Goal: Task Accomplishment & Management: Manage account settings

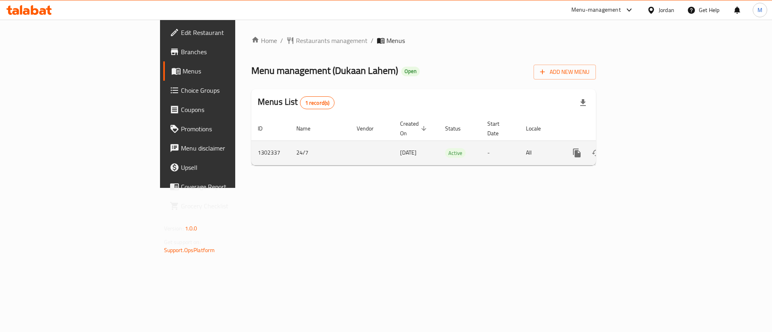
click at [638, 150] on icon "enhanced table" at bounding box center [634, 153] width 7 height 7
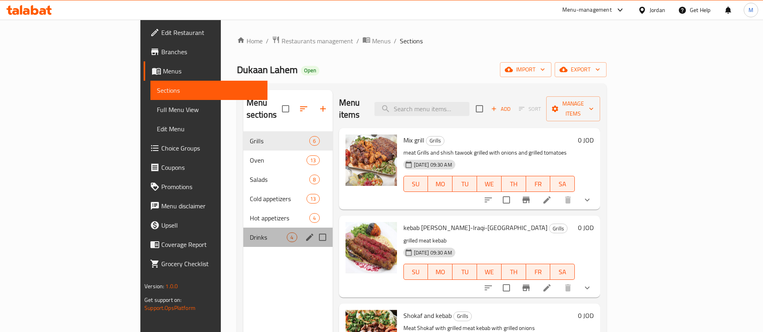
click at [243, 231] on div "Drinks 4" at bounding box center [287, 237] width 89 height 19
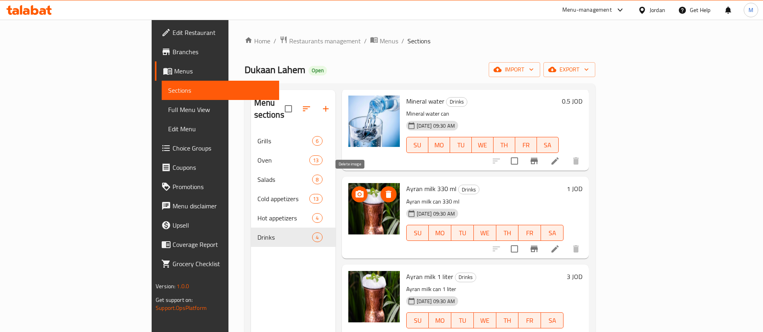
click at [383, 190] on icon "delete image" at bounding box center [388, 195] width 10 height 10
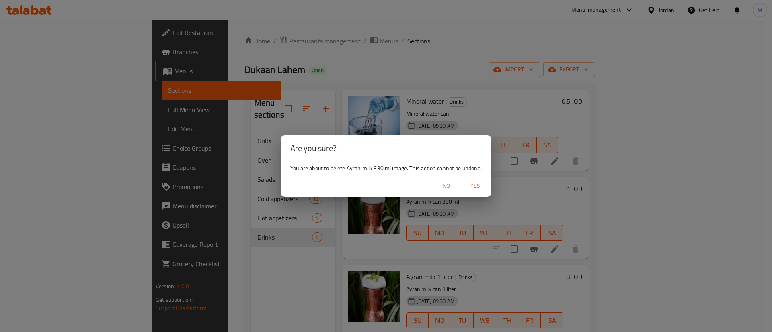
click at [469, 186] on span "Yes" at bounding box center [474, 186] width 19 height 10
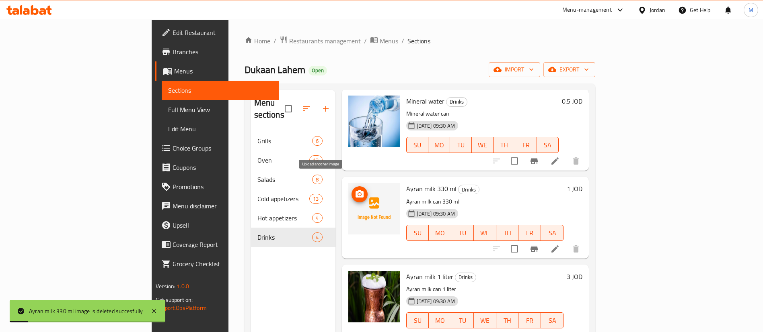
click at [355, 190] on icon "upload picture" at bounding box center [360, 195] width 10 height 10
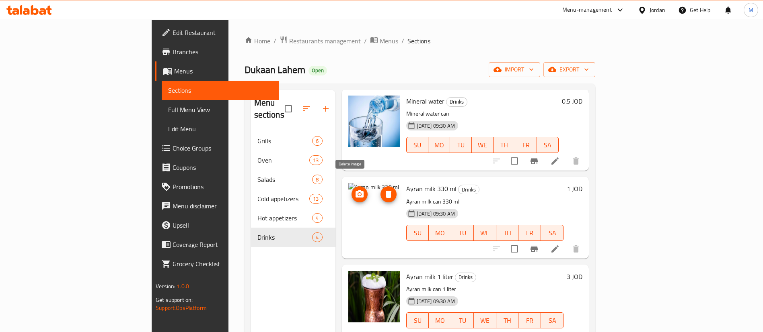
click at [383, 190] on icon "delete image" at bounding box center [388, 195] width 10 height 10
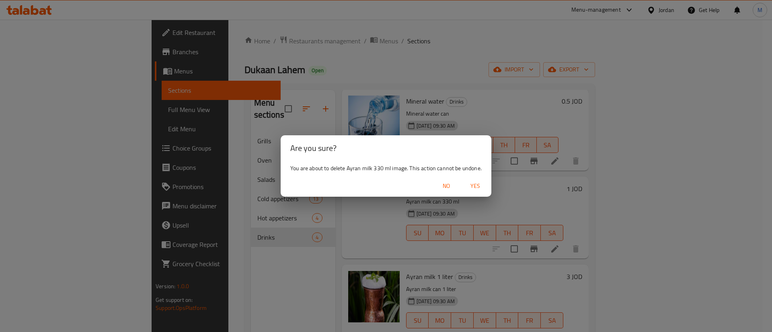
click at [484, 185] on span "Yes" at bounding box center [474, 186] width 19 height 10
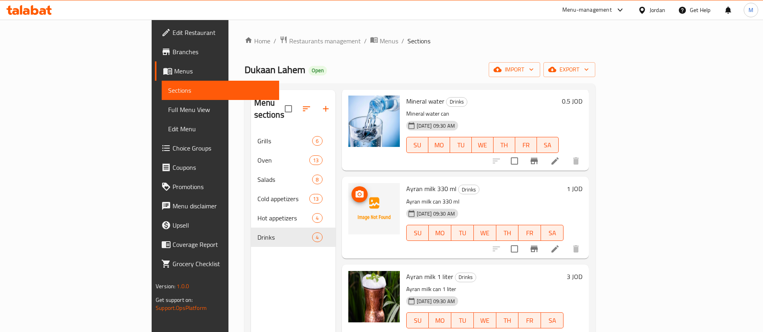
click at [358, 193] on circle "upload picture" at bounding box center [359, 194] width 2 height 2
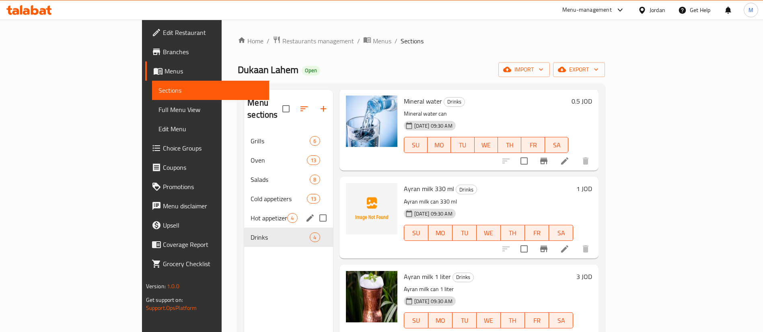
click at [250, 213] on span "Hot appetizers" at bounding box center [268, 218] width 37 height 10
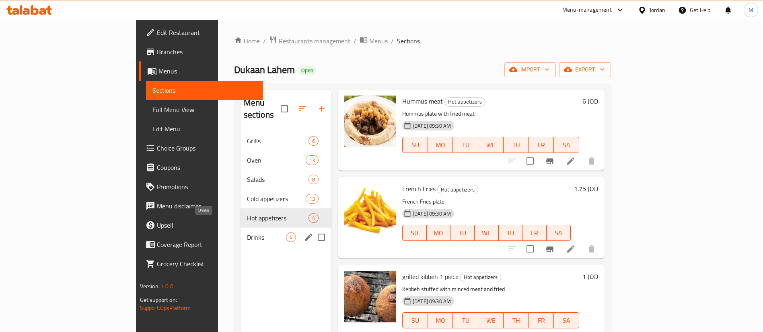
click at [247, 233] on span "Drinks" at bounding box center [266, 238] width 39 height 10
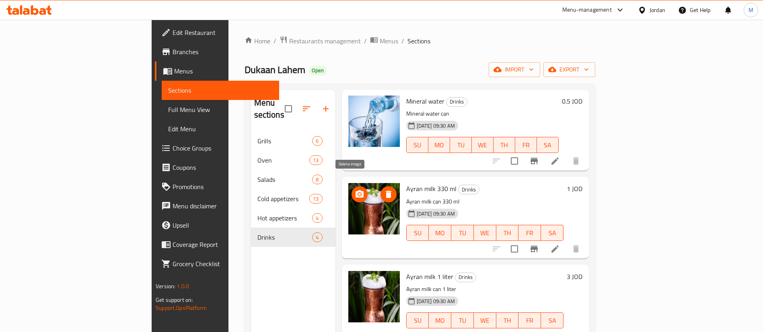
click at [385, 191] on icon "delete image" at bounding box center [388, 194] width 6 height 7
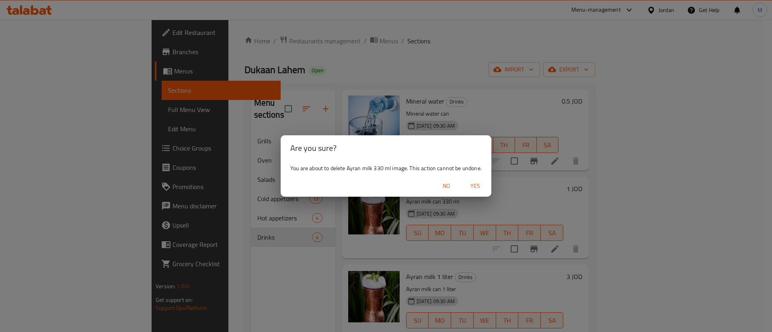
click at [476, 188] on span "Yes" at bounding box center [474, 186] width 19 height 10
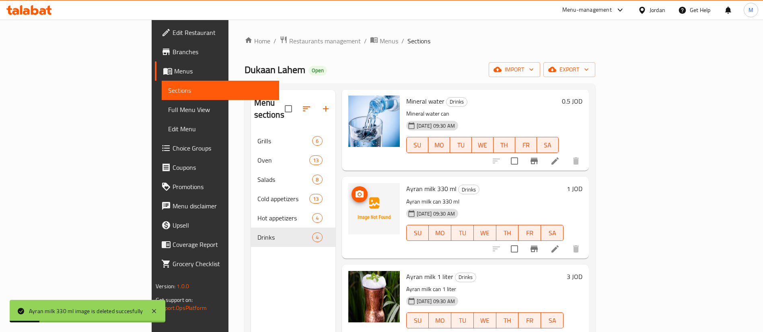
click at [358, 193] on circle "upload picture" at bounding box center [359, 194] width 2 height 2
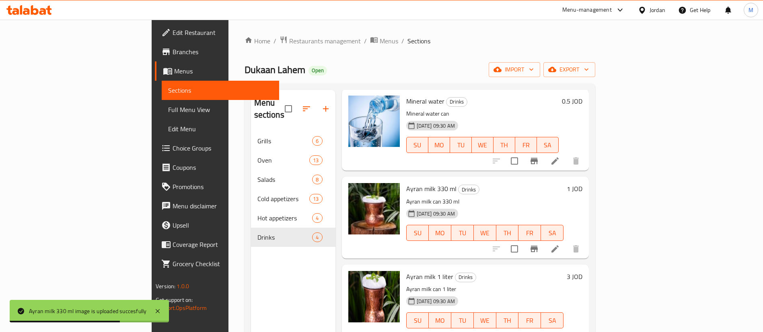
scroll to position [113, 0]
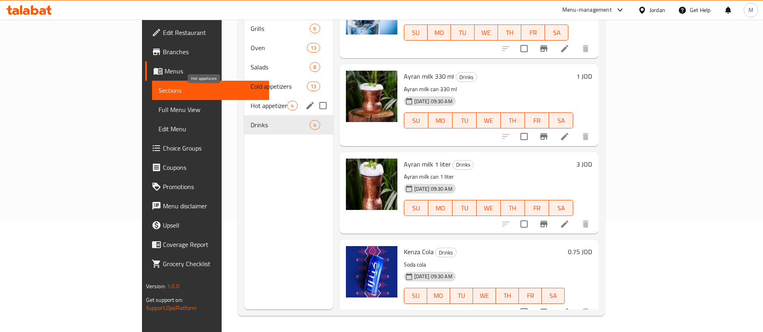
click at [250, 101] on span "Hot appetizers" at bounding box center [268, 106] width 37 height 10
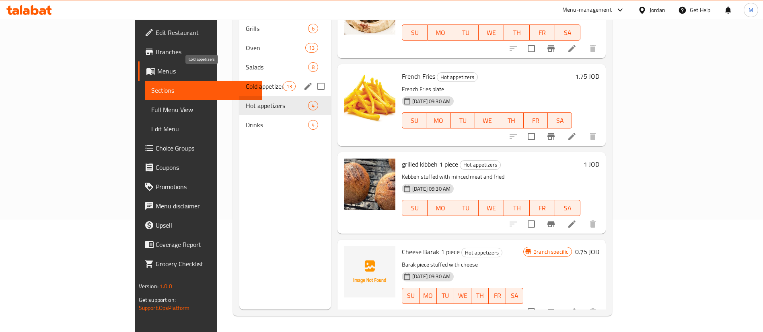
click at [239, 77] on div "Cold appetizers 13" at bounding box center [285, 86] width 92 height 19
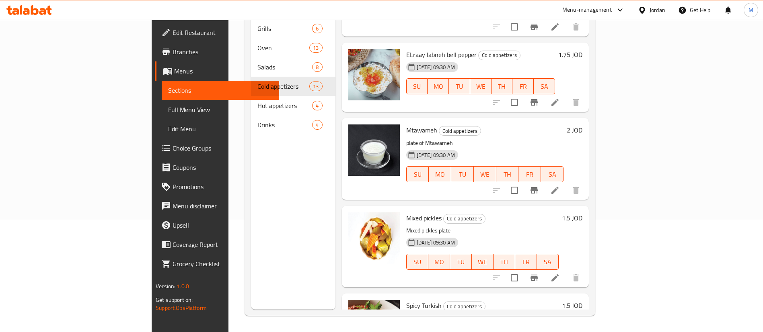
scroll to position [443, 0]
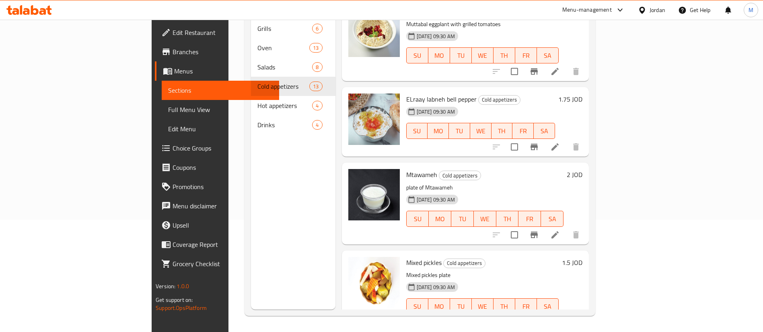
click at [558, 143] on icon at bounding box center [554, 146] width 7 height 7
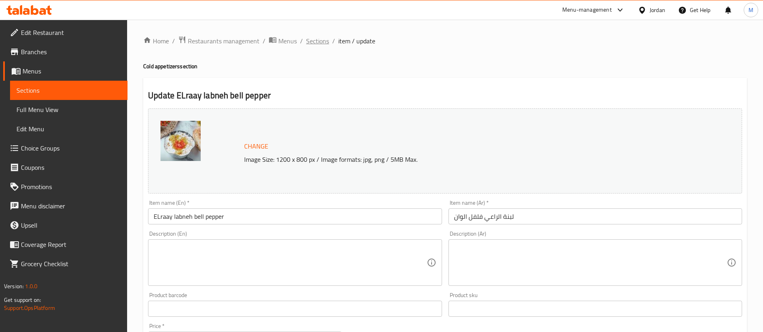
click at [312, 41] on span "Sections" at bounding box center [317, 41] width 23 height 10
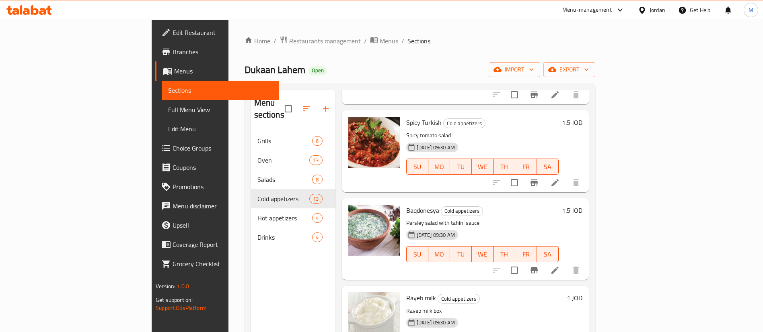
scroll to position [805, 0]
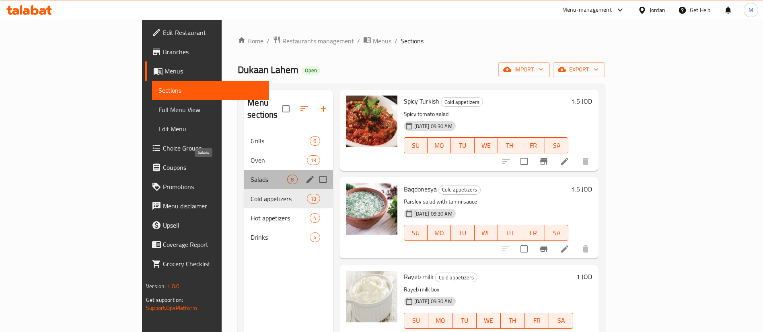
click at [250, 175] on span "Salads" at bounding box center [268, 180] width 37 height 10
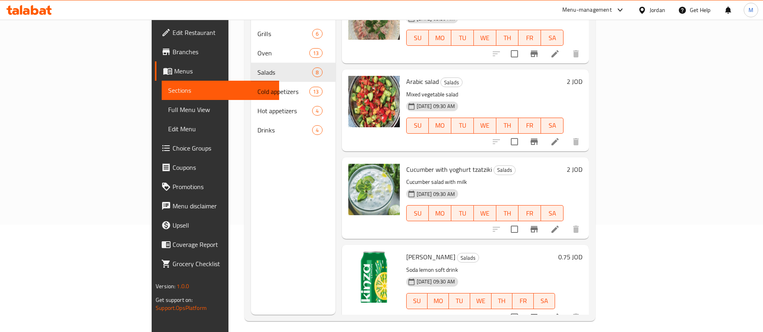
scroll to position [113, 0]
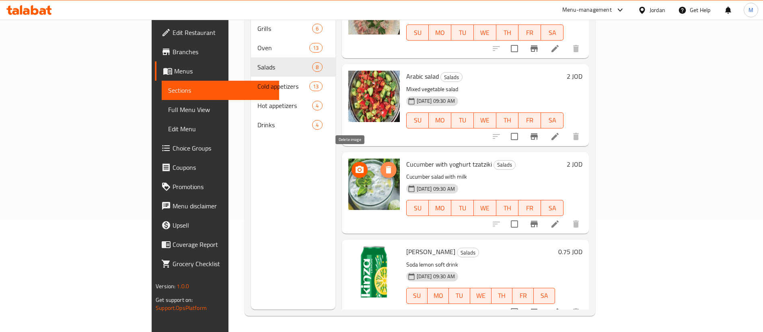
click at [383, 165] on icon "delete image" at bounding box center [388, 170] width 10 height 10
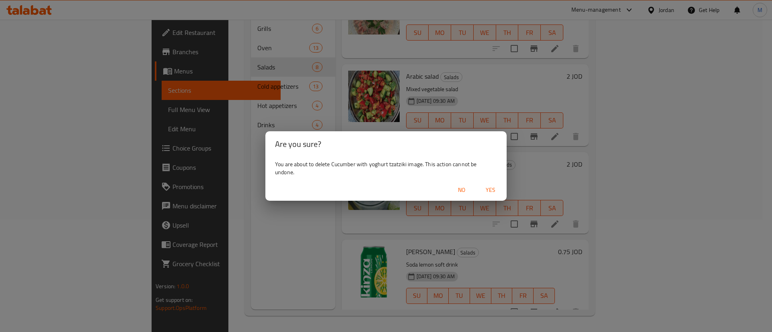
click at [489, 189] on span "Yes" at bounding box center [490, 190] width 19 height 10
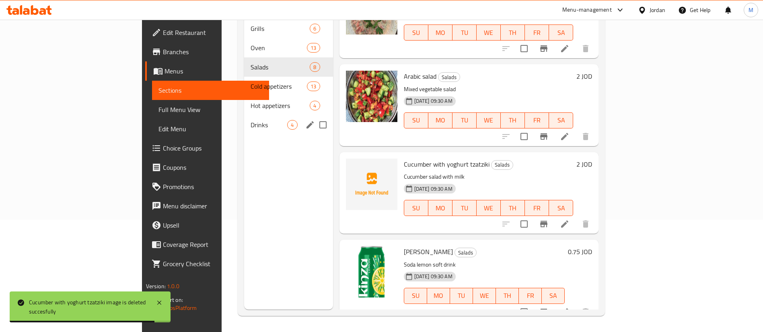
click at [250, 120] on span "Drinks" at bounding box center [268, 125] width 37 height 10
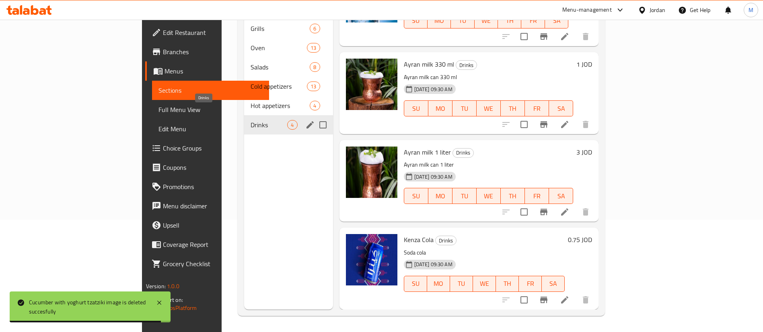
scroll to position [39, 0]
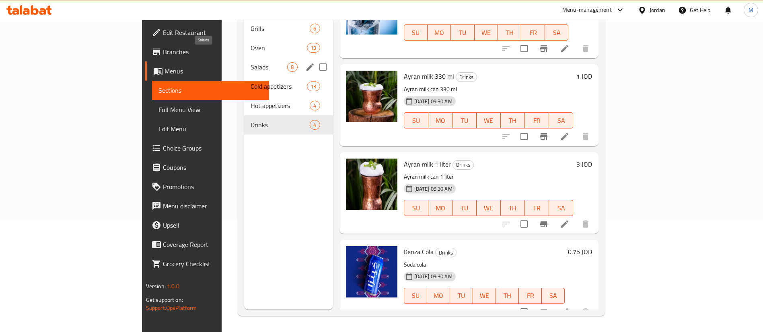
click at [250, 62] on span "Salads" at bounding box center [268, 67] width 37 height 10
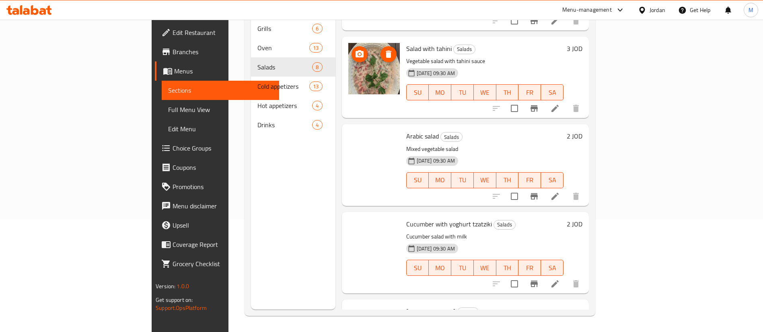
scroll to position [340, 0]
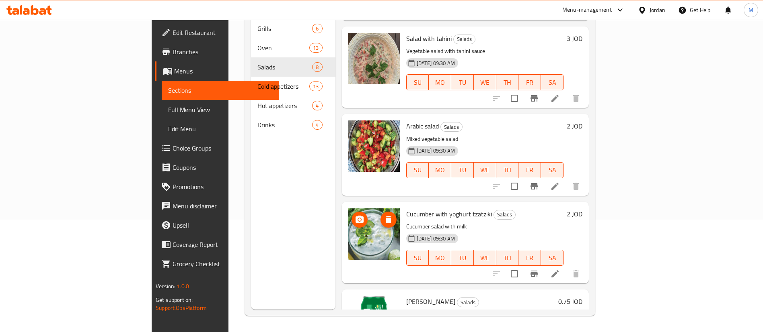
click at [353, 215] on img at bounding box center [373, 234] width 51 height 51
click at [380, 215] on span "delete image" at bounding box center [388, 220] width 16 height 10
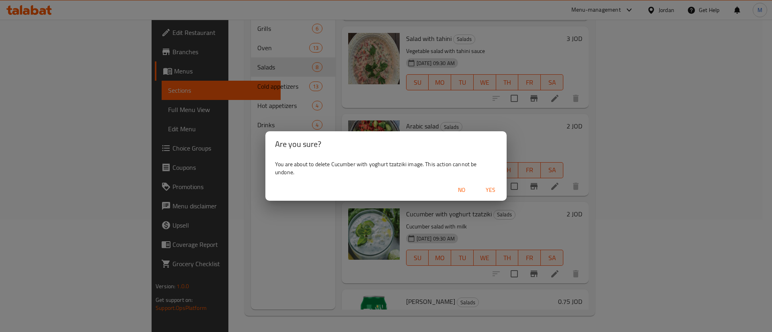
click at [486, 189] on span "Yes" at bounding box center [490, 190] width 19 height 10
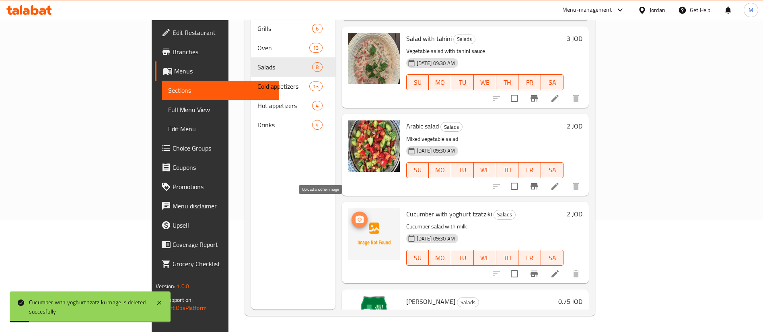
click at [351, 213] on button "upload picture" at bounding box center [359, 220] width 16 height 16
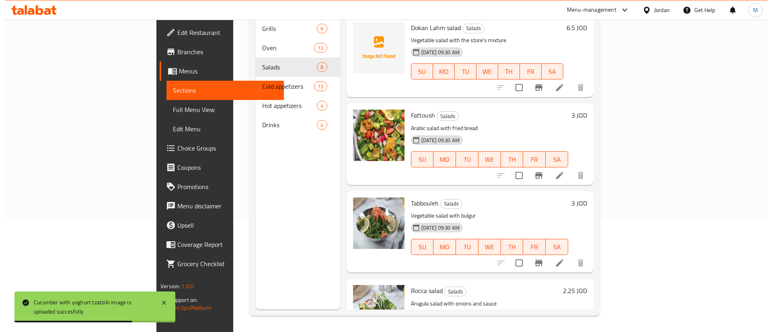
scroll to position [0, 0]
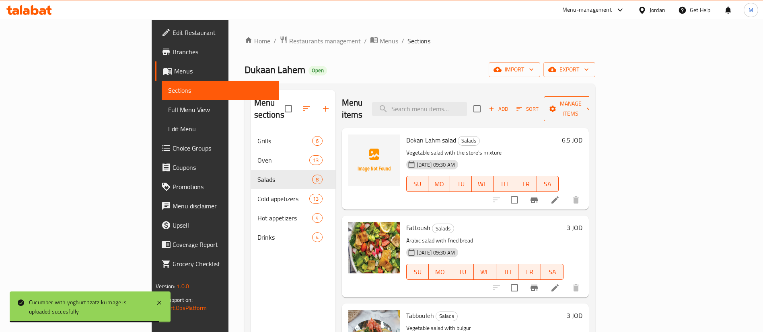
click at [591, 103] on span "Manage items" at bounding box center [570, 109] width 41 height 20
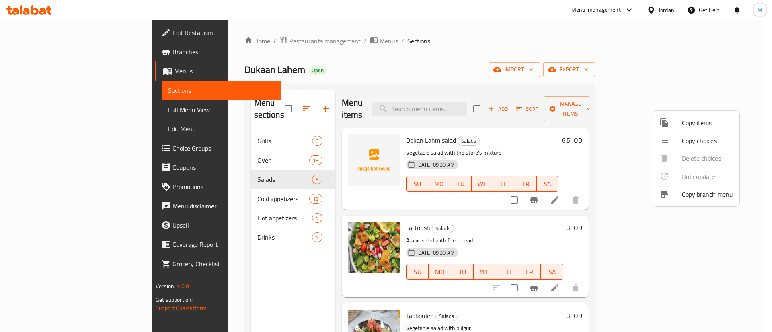
click at [689, 127] on span "Copy items" at bounding box center [707, 123] width 51 height 10
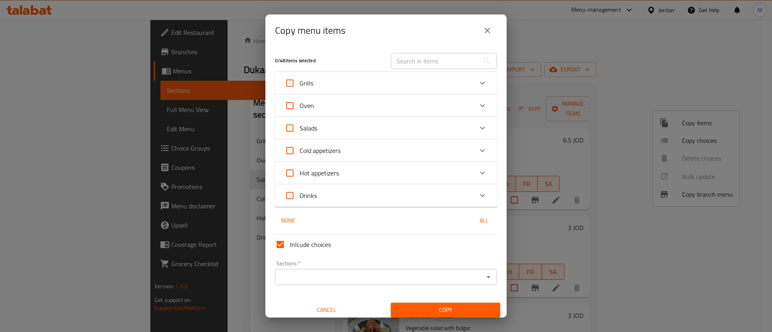
click at [346, 132] on div "Salads" at bounding box center [379, 128] width 188 height 19
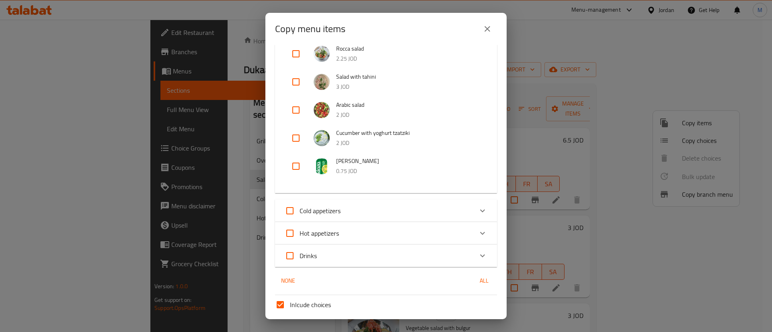
scroll to position [241, 0]
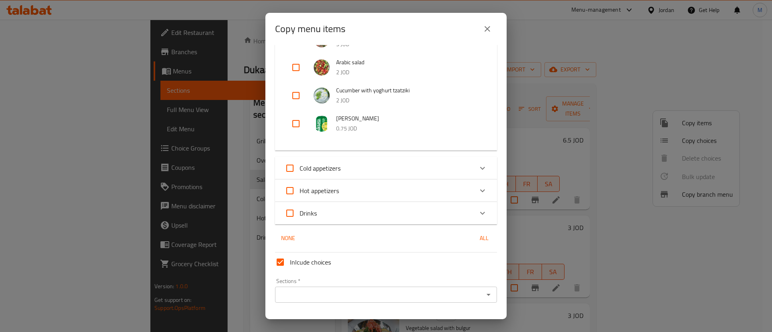
click at [292, 127] on input "checkbox" at bounding box center [295, 123] width 19 height 19
checkbox input "true"
click at [315, 213] on span "Drinks" at bounding box center [307, 213] width 17 height 12
click at [299, 213] on input "Drinks" at bounding box center [289, 213] width 19 height 19
checkbox input "true"
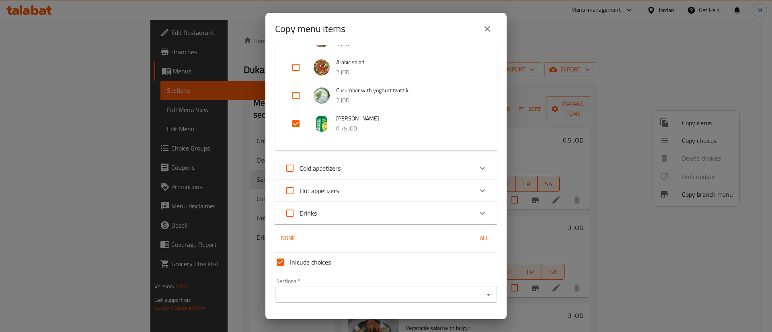
checkbox input "true"
click at [315, 213] on span "Drinks" at bounding box center [307, 213] width 17 height 12
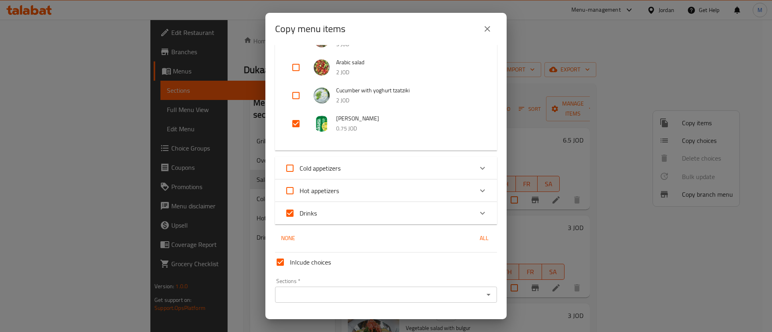
click at [299, 213] on input "Drinks" at bounding box center [289, 213] width 19 height 19
checkbox input "false"
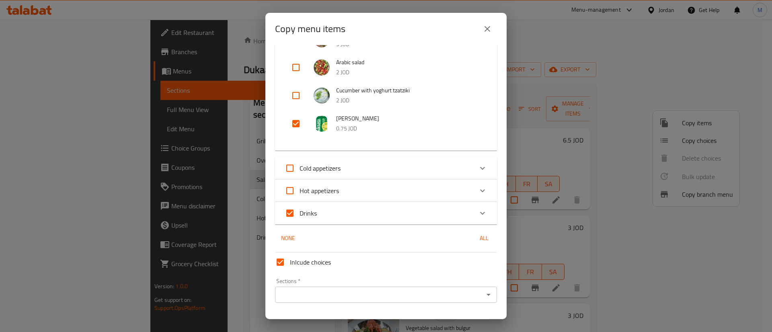
checkbox input "false"
click at [298, 120] on input "checkbox" at bounding box center [295, 123] width 19 height 19
checkbox input "true"
click at [354, 302] on div "Sections *" at bounding box center [386, 295] width 222 height 16
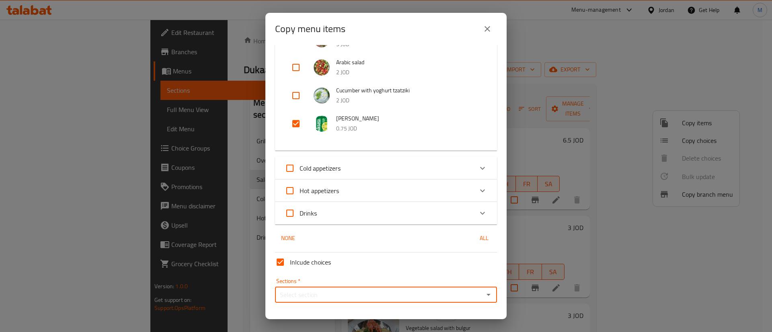
click at [349, 288] on div "Sections *" at bounding box center [386, 295] width 222 height 16
click at [320, 293] on input "Sections   *" at bounding box center [379, 294] width 204 height 11
click at [317, 277] on li "Drinks" at bounding box center [381, 275] width 213 height 14
type input "Drinks"
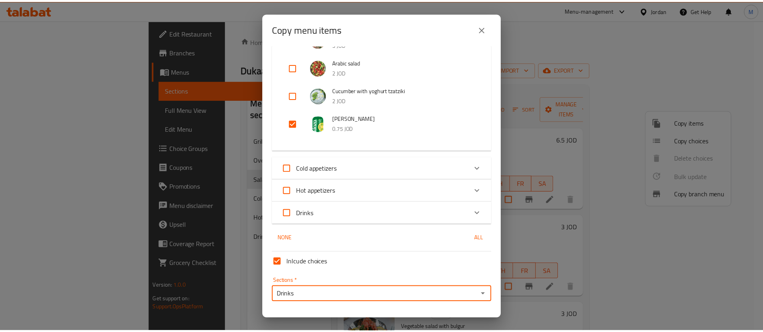
scroll to position [262, 0]
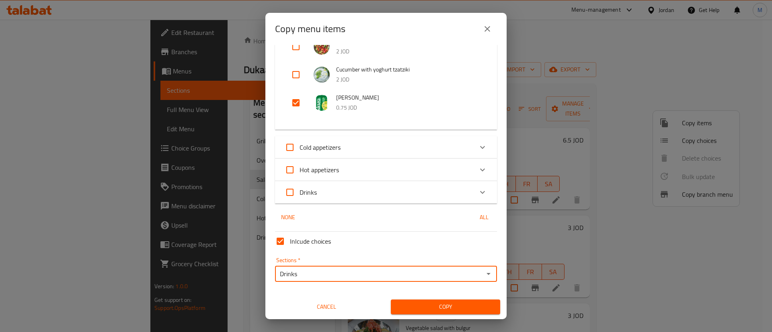
click at [439, 309] on span "Copy" at bounding box center [445, 307] width 96 height 10
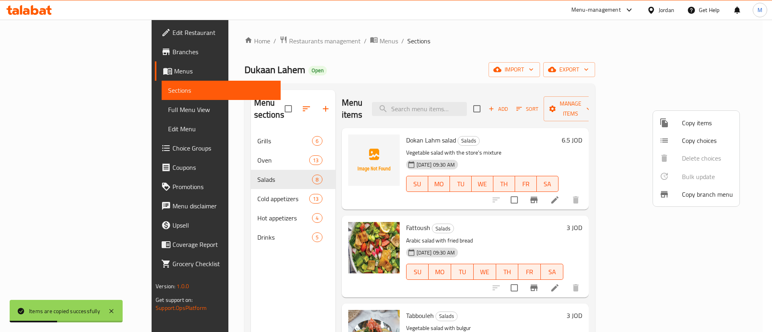
click at [771, 224] on div at bounding box center [386, 166] width 772 height 332
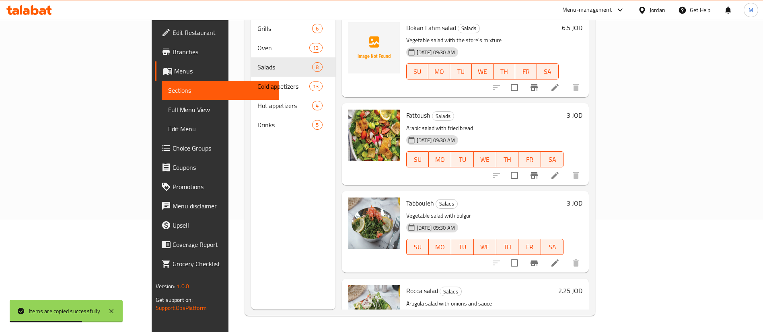
scroll to position [390, 0]
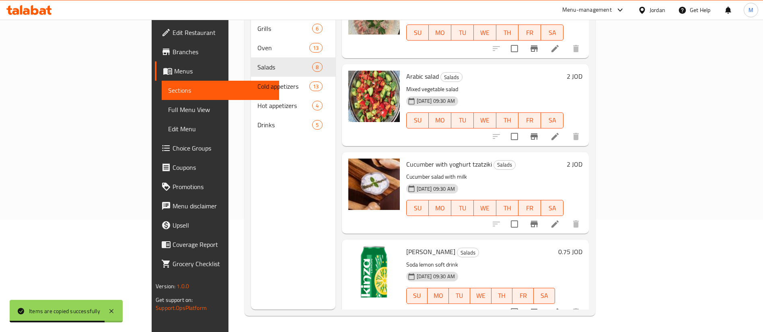
click at [523, 304] on input "checkbox" at bounding box center [514, 312] width 17 height 17
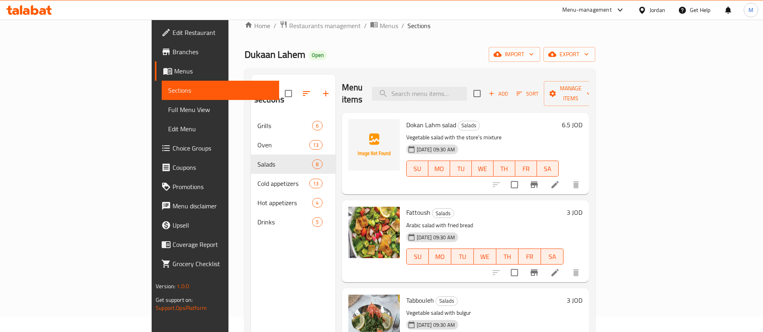
scroll to position [60, 0]
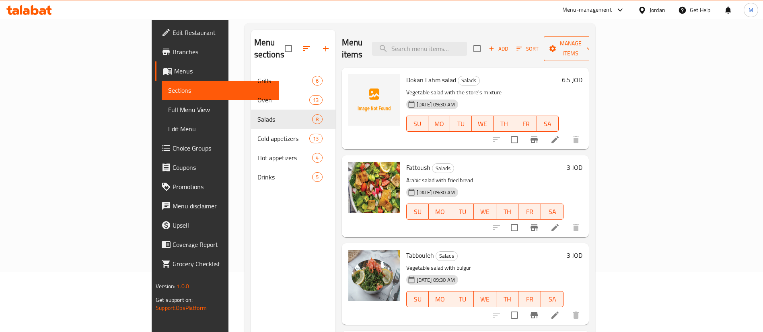
click at [591, 47] on span "Manage items" at bounding box center [570, 49] width 41 height 20
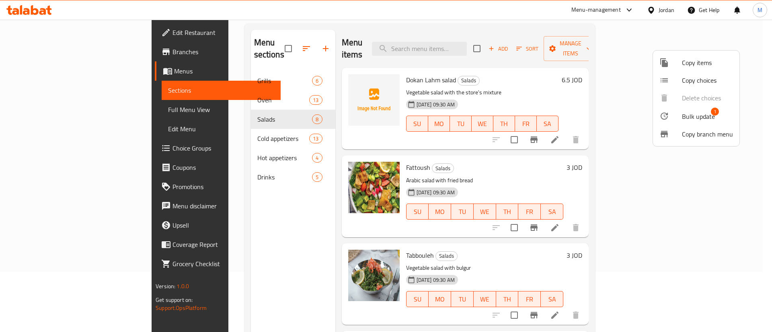
click at [697, 116] on span "Bulk update" at bounding box center [698, 117] width 33 height 10
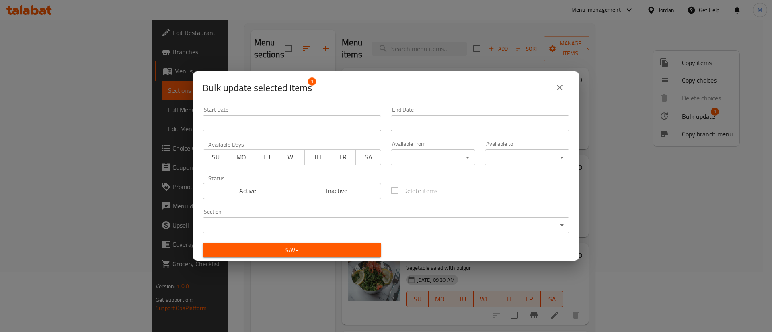
click at [350, 195] on span "Inactive" at bounding box center [336, 191] width 83 height 12
click at [354, 246] on span "Save" at bounding box center [292, 251] width 166 height 10
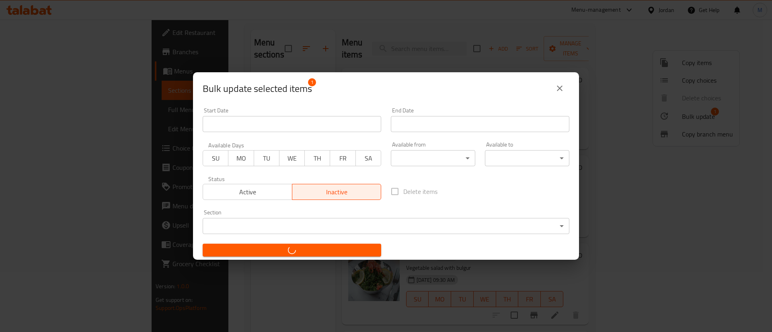
checkbox input "false"
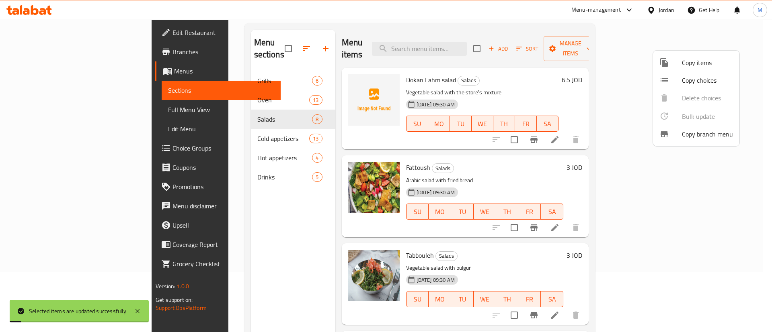
click at [226, 281] on div at bounding box center [386, 166] width 772 height 332
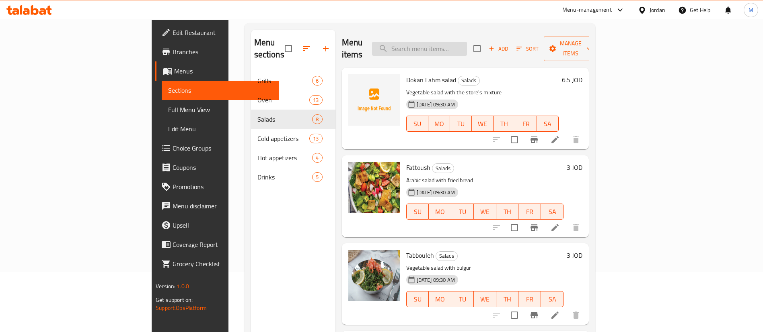
click at [456, 45] on input "search" at bounding box center [419, 49] width 95 height 14
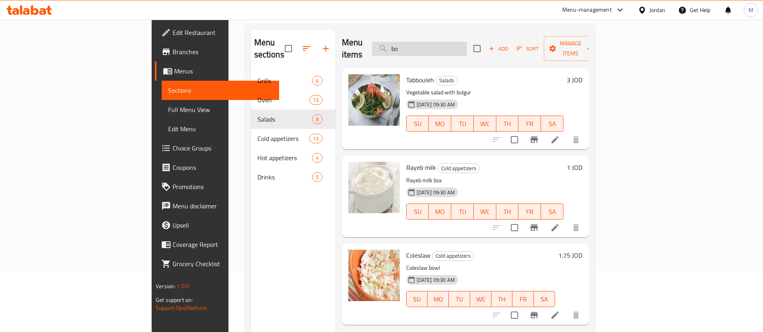
type input "b"
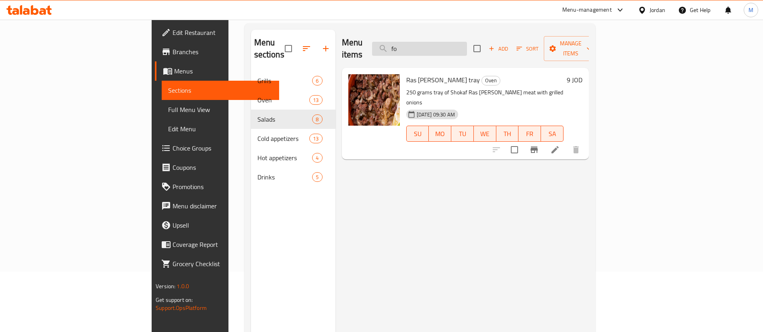
type input "f"
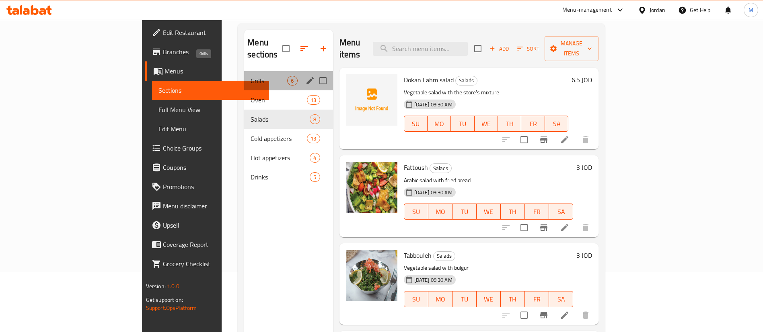
click at [250, 76] on span "Grills" at bounding box center [268, 81] width 37 height 10
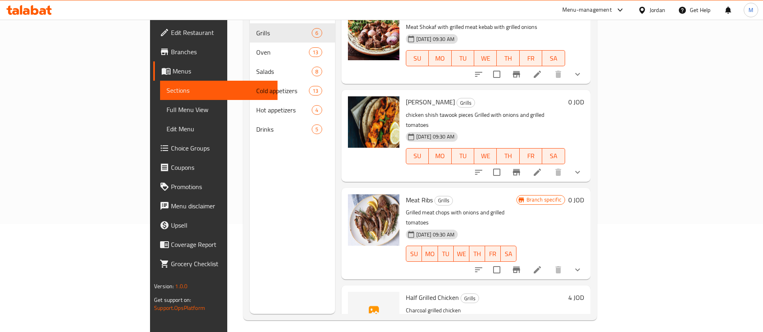
scroll to position [113, 0]
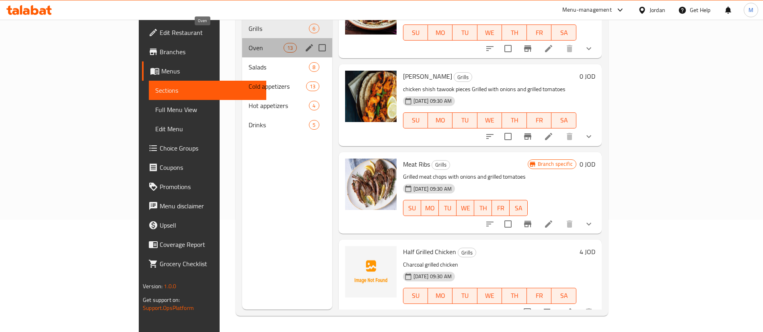
click at [248, 43] on span "Oven" at bounding box center [265, 48] width 35 height 10
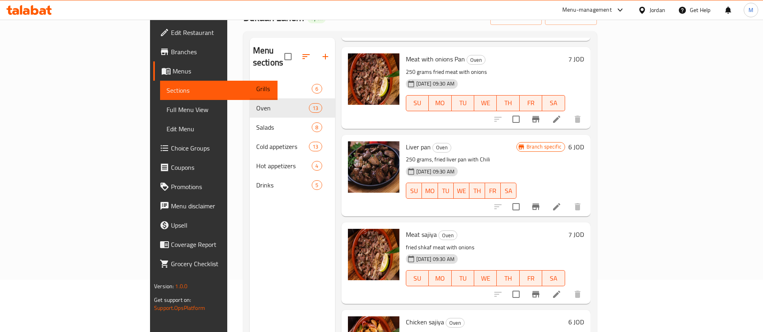
scroll to position [113, 0]
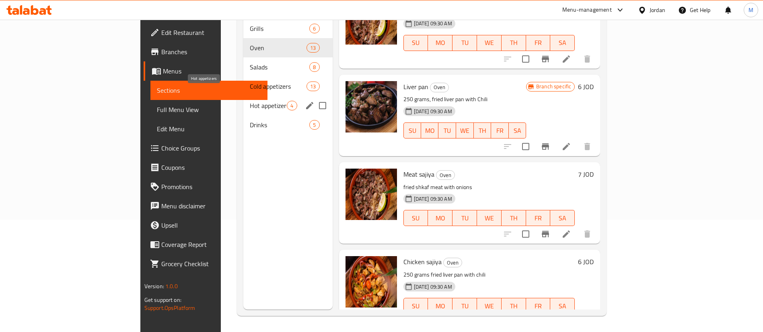
click at [250, 101] on span "Hot appetizers" at bounding box center [268, 106] width 37 height 10
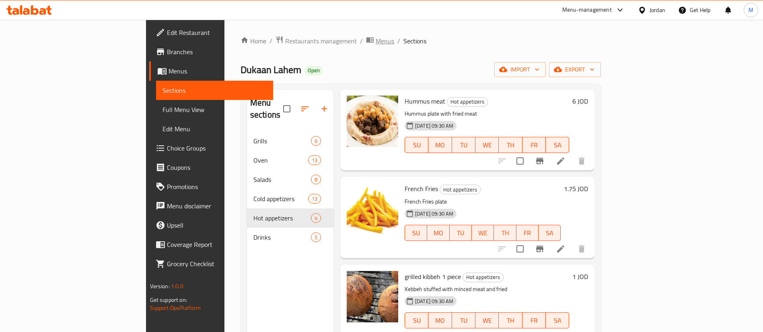
click at [375, 43] on span "Menus" at bounding box center [384, 41] width 18 height 10
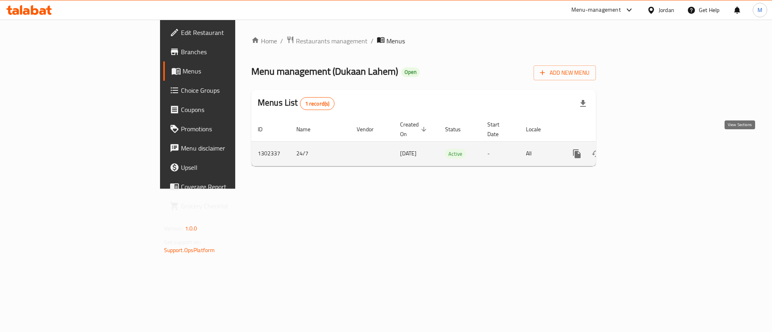
click at [644, 149] on link "enhanced table" at bounding box center [634, 153] width 19 height 19
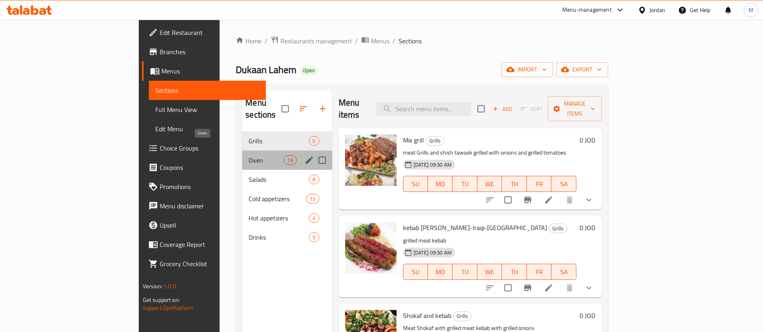
click at [248, 156] on span "Oven" at bounding box center [265, 161] width 35 height 10
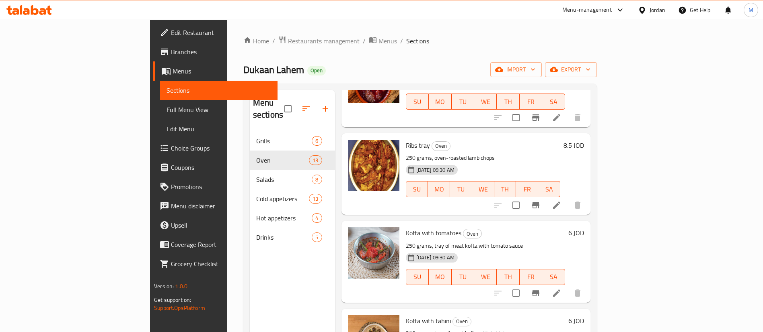
scroll to position [181, 0]
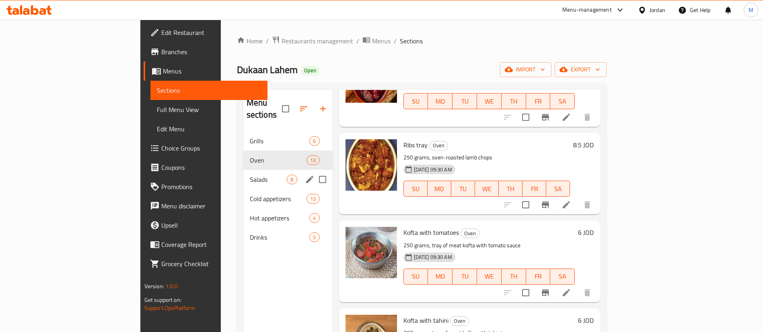
click at [243, 173] on div "Salads 8" at bounding box center [287, 179] width 89 height 19
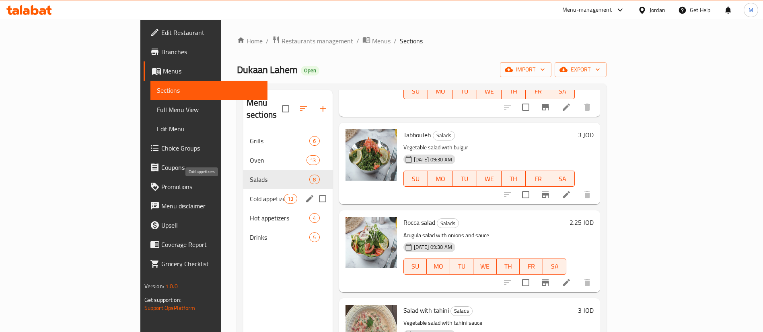
click at [250, 194] on span "Cold appetizers" at bounding box center [267, 199] width 34 height 10
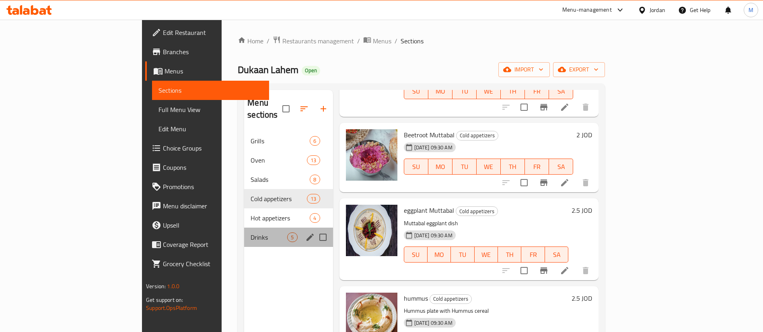
click at [244, 232] on div "Drinks 5" at bounding box center [288, 237] width 88 height 19
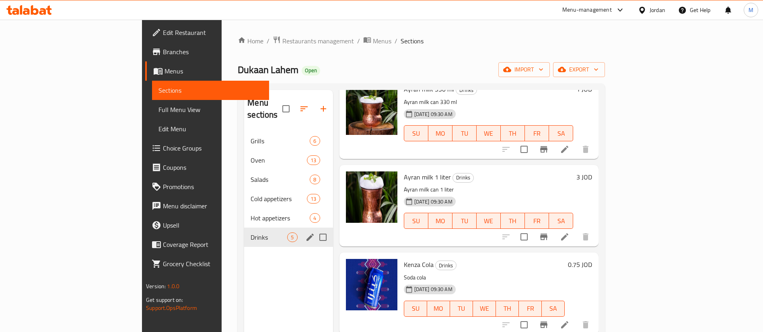
scroll to position [127, 0]
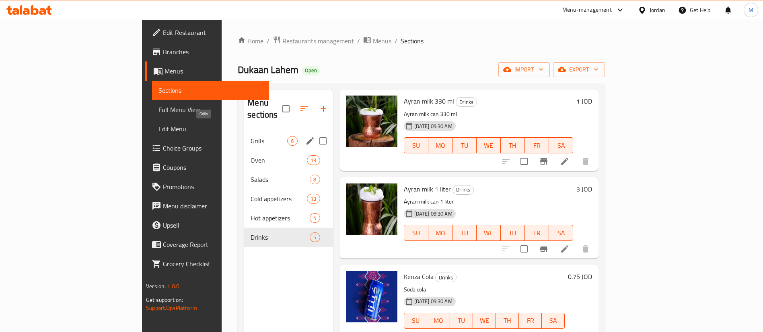
click at [250, 136] on span "Grills" at bounding box center [268, 141] width 37 height 10
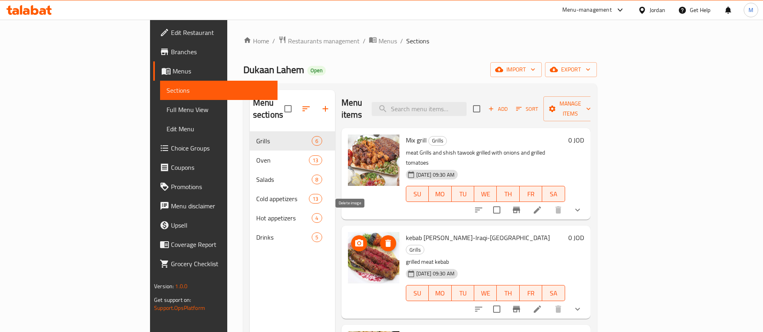
click at [380, 239] on span "delete image" at bounding box center [388, 244] width 16 height 10
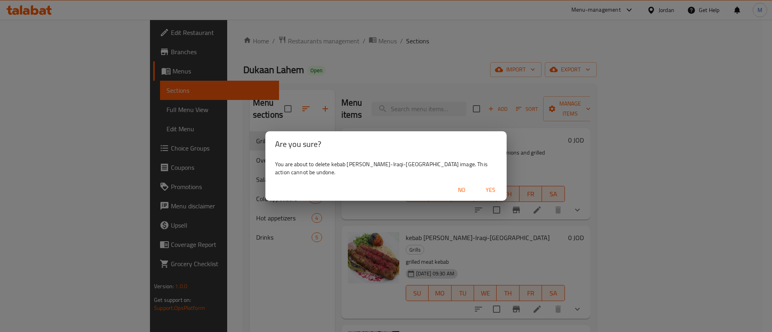
click at [488, 188] on span "Yes" at bounding box center [490, 190] width 19 height 10
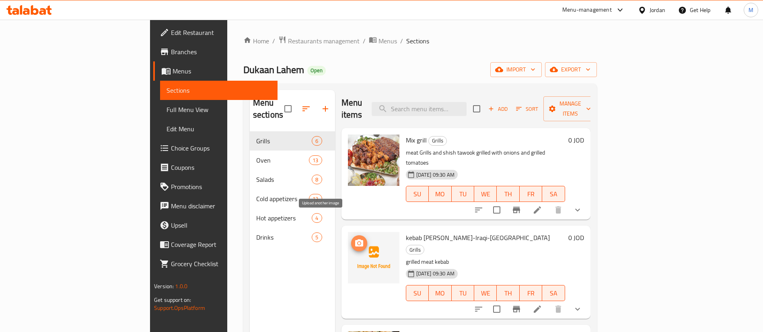
click at [355, 240] on icon "upload picture" at bounding box center [359, 243] width 8 height 7
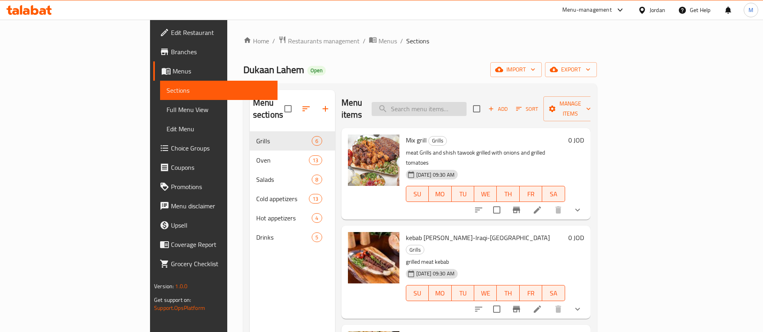
click at [466, 102] on input "search" at bounding box center [418, 109] width 95 height 14
type input "lah"
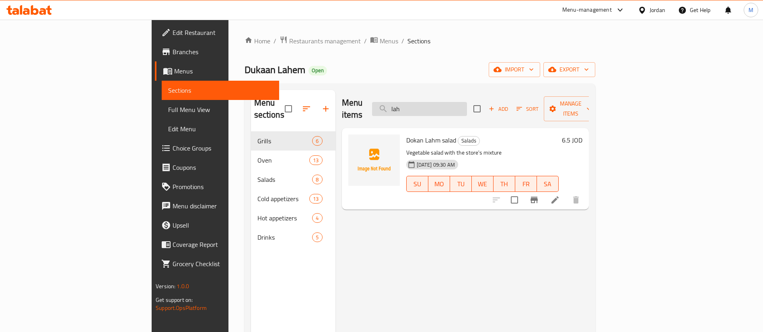
click at [467, 102] on input "lah" at bounding box center [419, 109] width 95 height 14
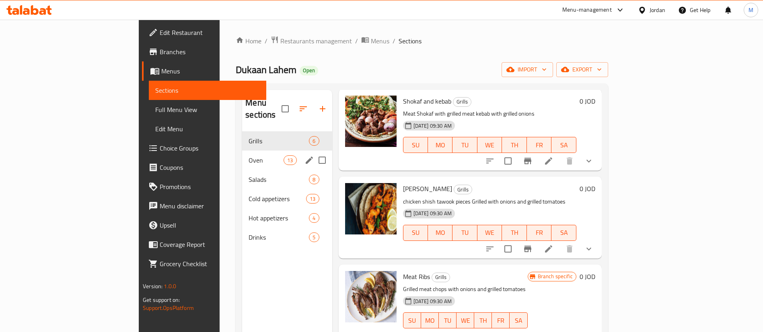
click at [248, 156] on span "Oven" at bounding box center [265, 161] width 35 height 10
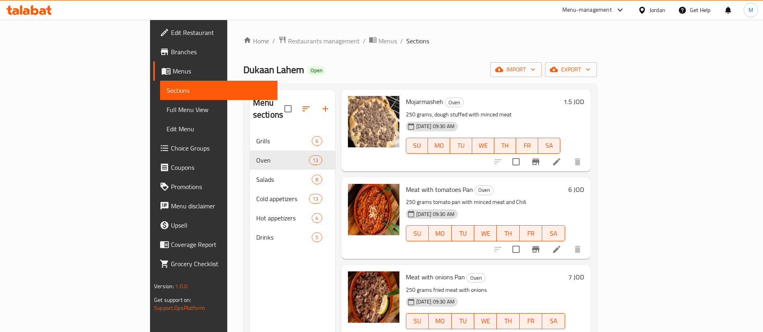
scroll to position [724, 0]
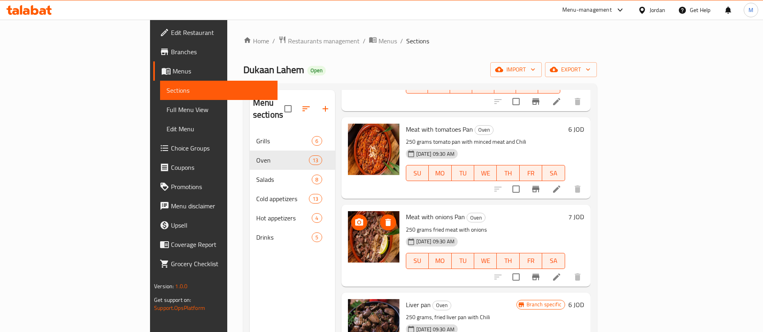
click at [383, 218] on icon "delete image" at bounding box center [388, 223] width 10 height 10
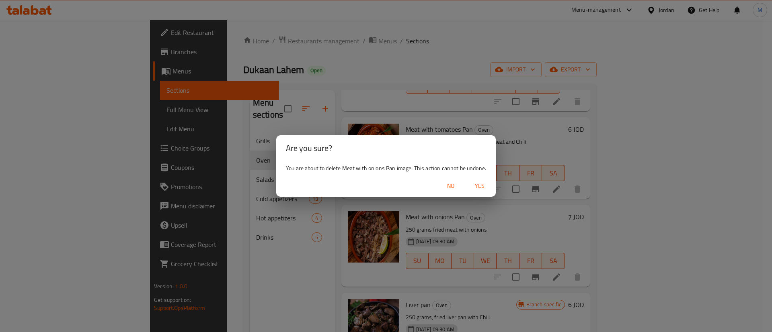
click at [475, 185] on span "Yes" at bounding box center [479, 186] width 19 height 10
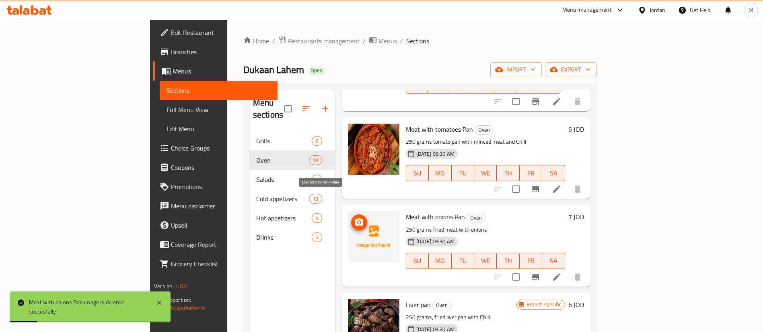
click at [357, 221] on circle "upload picture" at bounding box center [358, 222] width 2 height 2
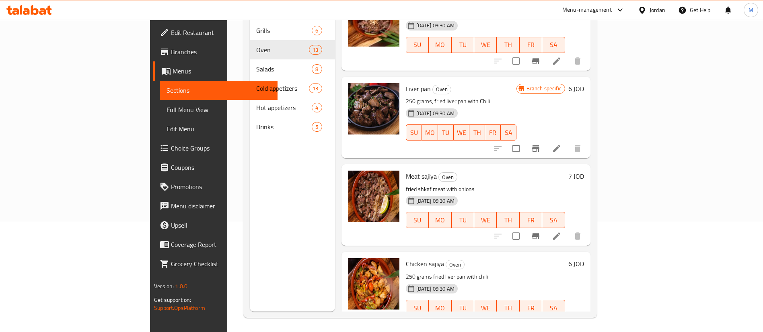
scroll to position [113, 0]
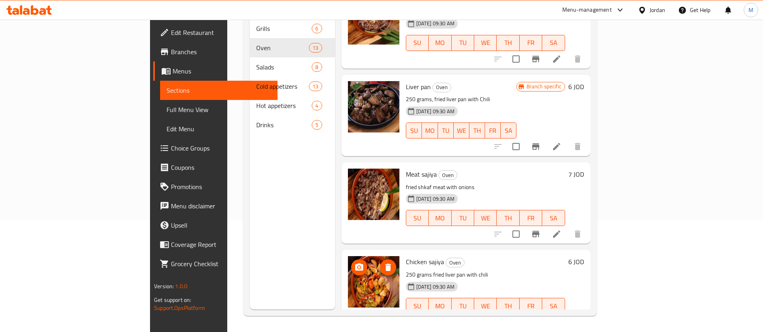
click at [383, 263] on icon "delete image" at bounding box center [388, 268] width 10 height 10
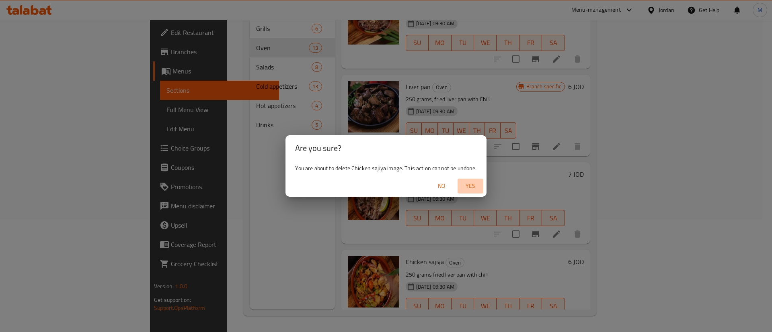
click at [464, 191] on span "Yes" at bounding box center [470, 186] width 19 height 10
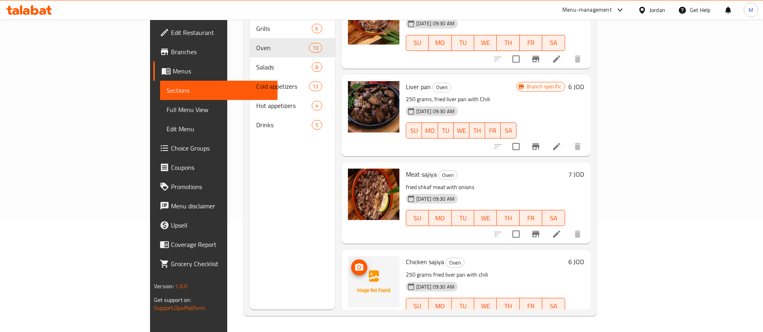
click at [357, 266] on circle "upload picture" at bounding box center [358, 267] width 2 height 2
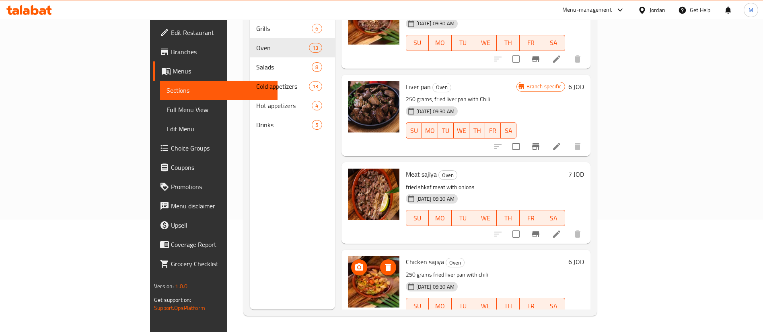
click at [348, 256] on img at bounding box center [373, 281] width 51 height 51
click at [385, 264] on icon "delete image" at bounding box center [388, 267] width 6 height 7
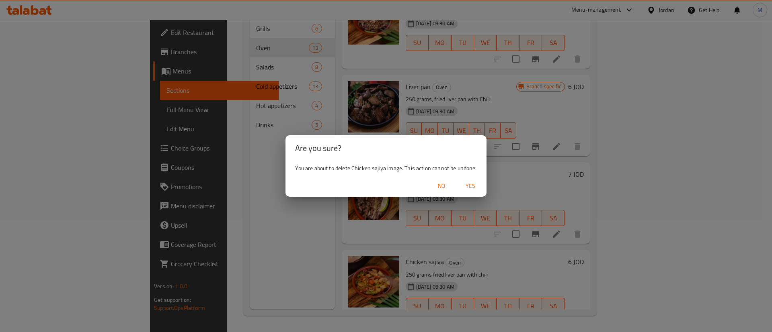
click at [463, 184] on span "Yes" at bounding box center [470, 186] width 19 height 10
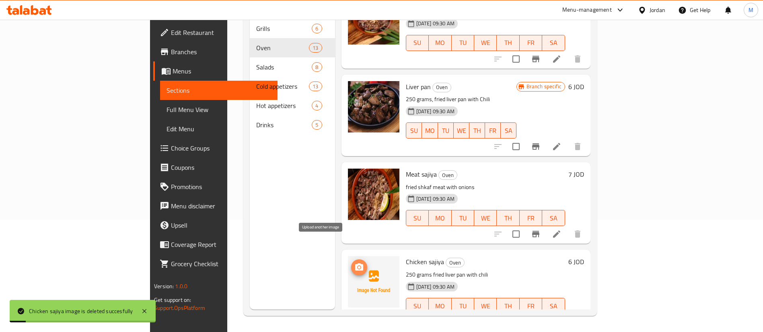
click at [351, 263] on span "upload picture" at bounding box center [359, 268] width 16 height 10
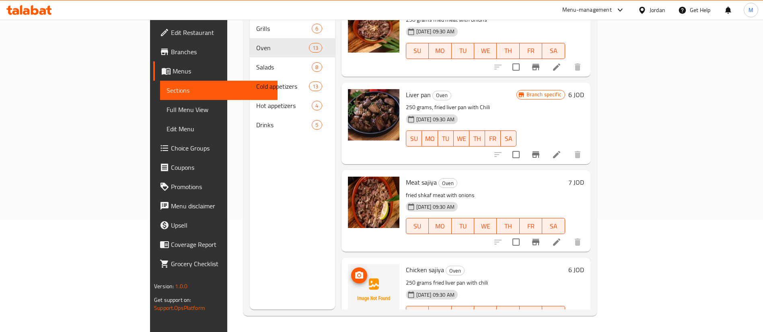
scroll to position [829, 0]
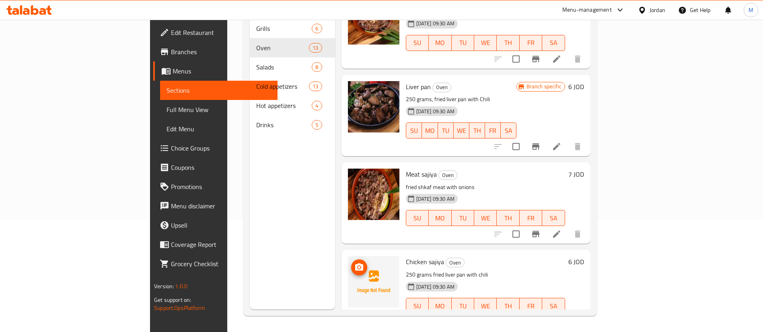
click at [354, 263] on icon "upload picture" at bounding box center [359, 268] width 10 height 10
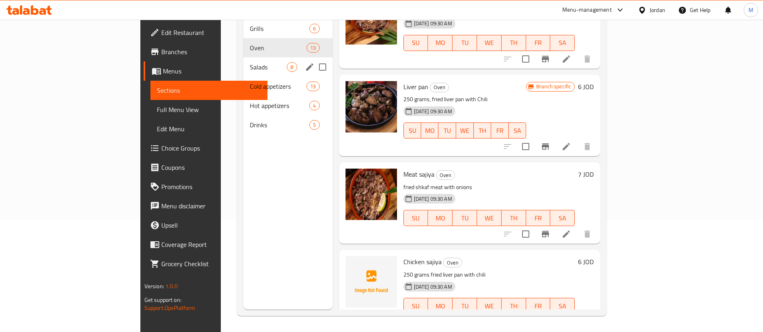
click at [250, 62] on span "Salads" at bounding box center [268, 67] width 37 height 10
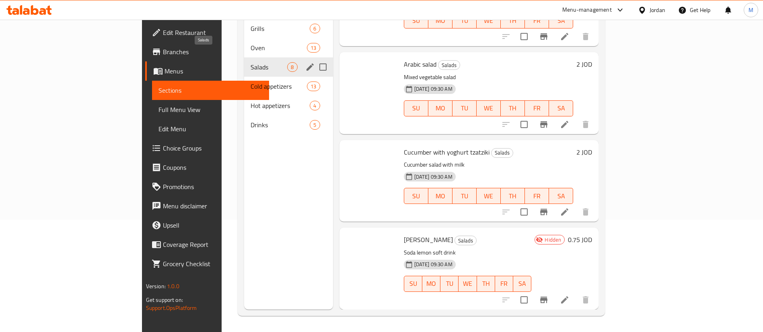
scroll to position [390, 0]
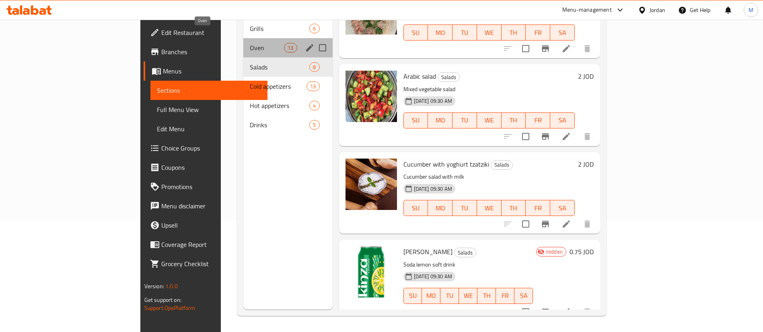
click at [250, 43] on span "Oven" at bounding box center [267, 48] width 34 height 10
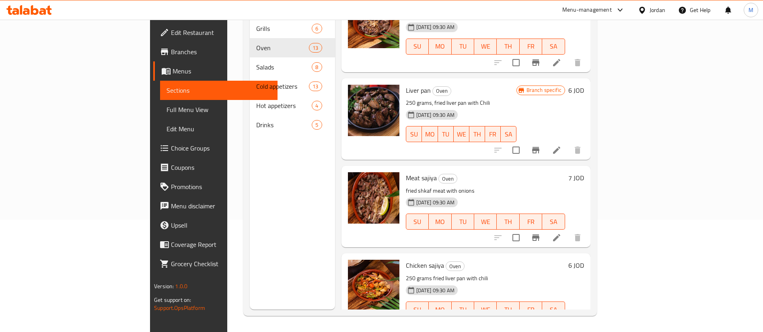
scroll to position [829, 0]
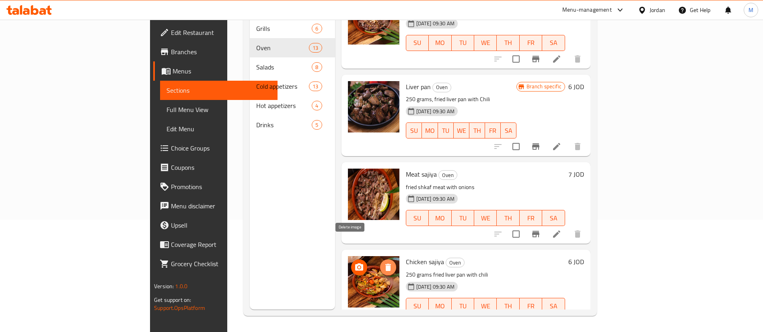
click at [385, 264] on icon "delete image" at bounding box center [388, 267] width 6 height 7
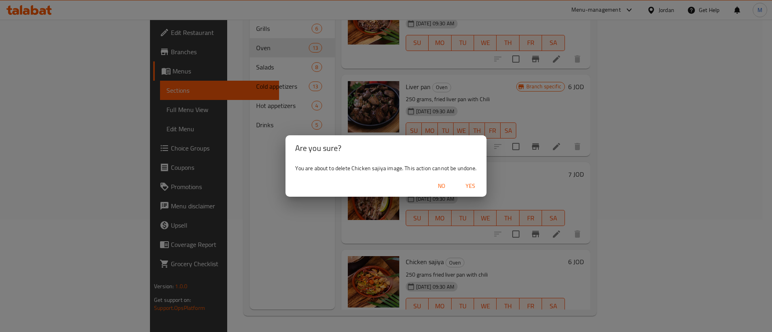
click at [470, 190] on span "Yes" at bounding box center [470, 186] width 19 height 10
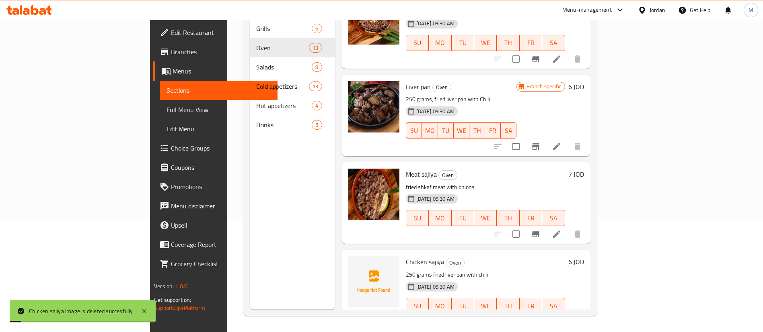
click at [476, 256] on h6 "Chicken sajiya Oven" at bounding box center [485, 261] width 159 height 11
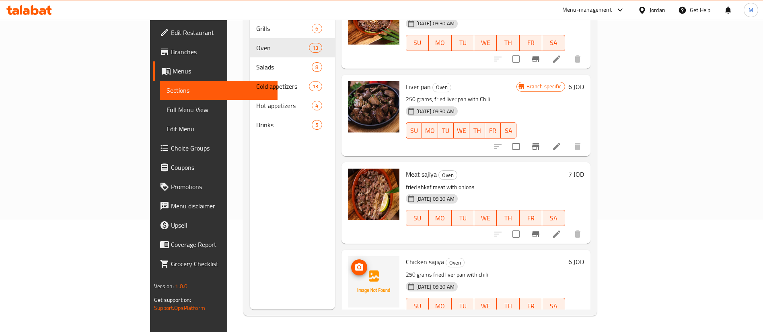
click at [357, 266] on circle "upload picture" at bounding box center [358, 267] width 2 height 2
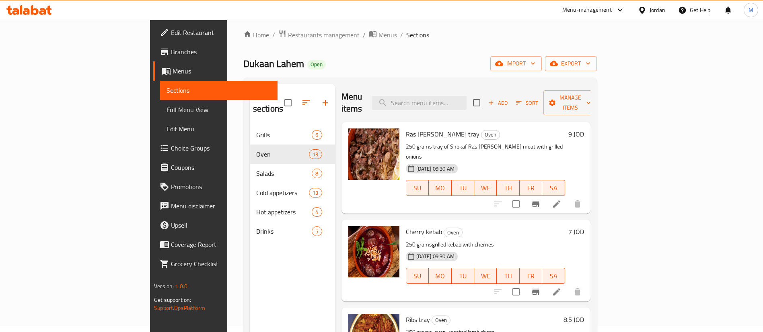
scroll to position [0, 0]
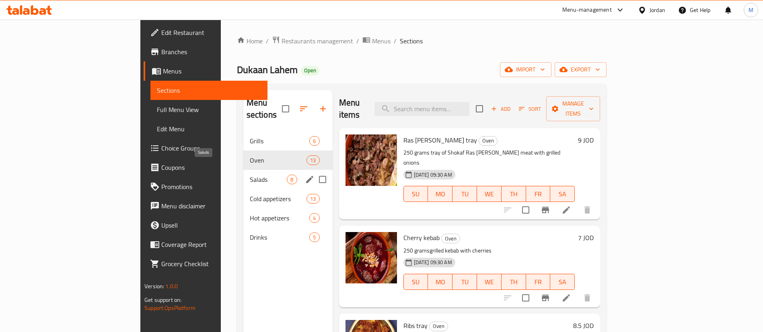
click at [250, 175] on span "Salads" at bounding box center [268, 180] width 37 height 10
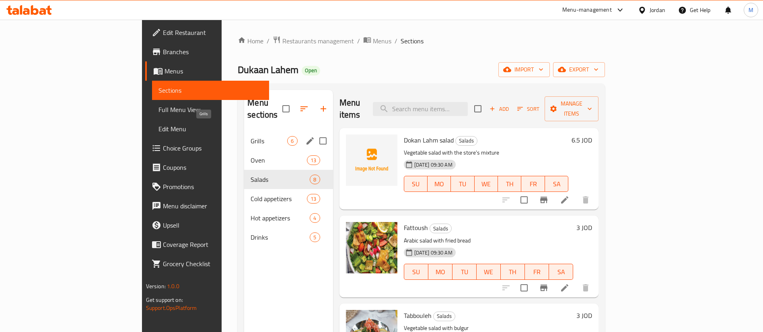
click at [250, 136] on span "Grills" at bounding box center [268, 141] width 37 height 10
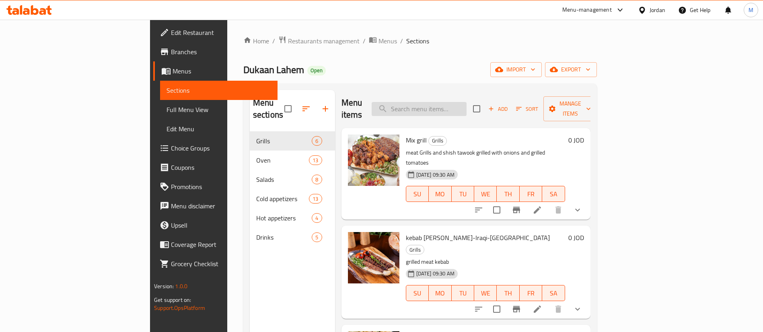
click at [466, 102] on input "search" at bounding box center [418, 109] width 95 height 14
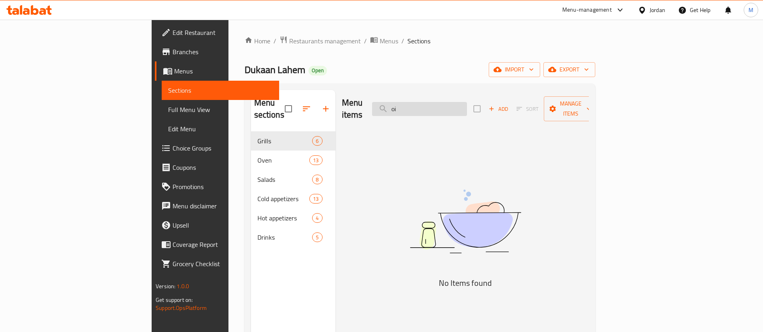
type input "o"
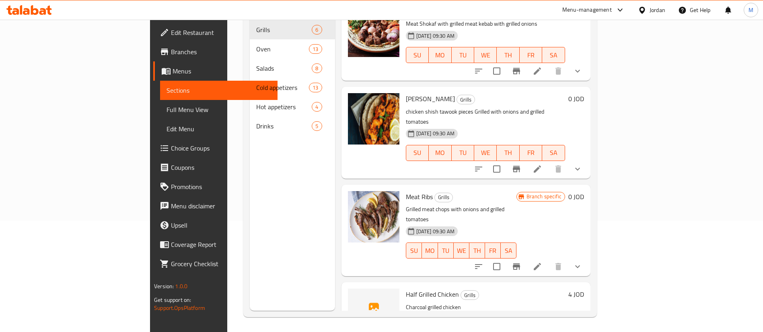
scroll to position [113, 0]
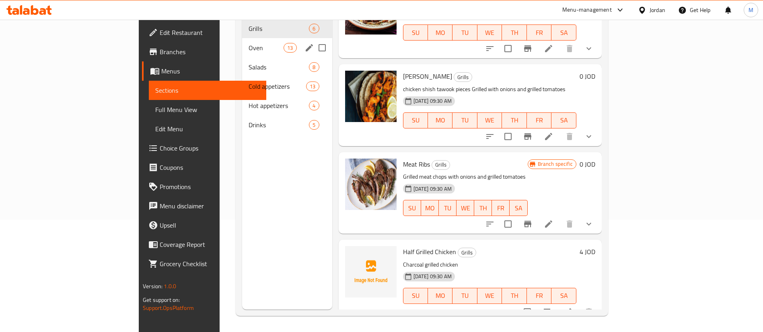
click at [248, 43] on span "Oven" at bounding box center [265, 48] width 35 height 10
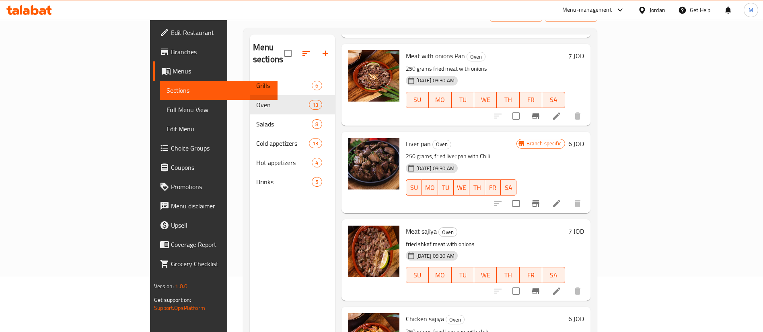
scroll to position [113, 0]
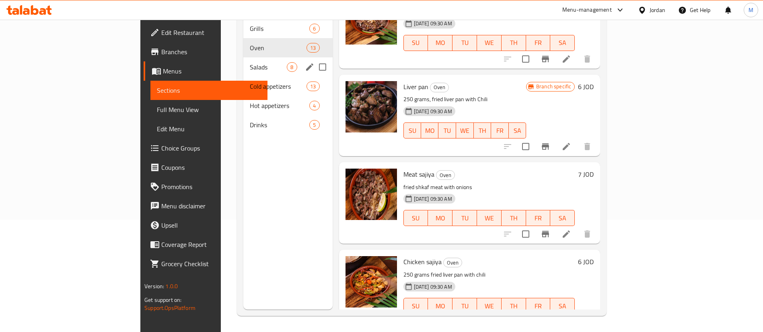
click at [250, 62] on span "Salads" at bounding box center [268, 67] width 37 height 10
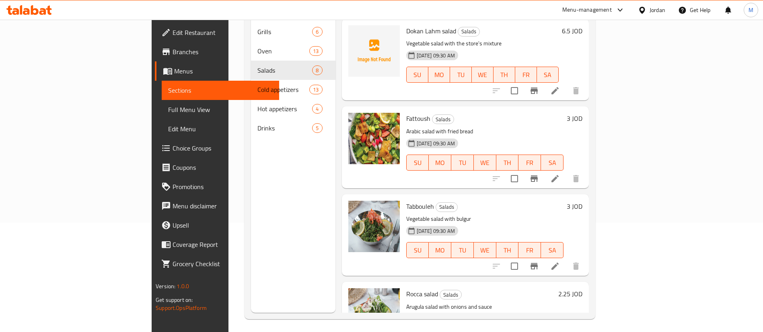
scroll to position [52, 0]
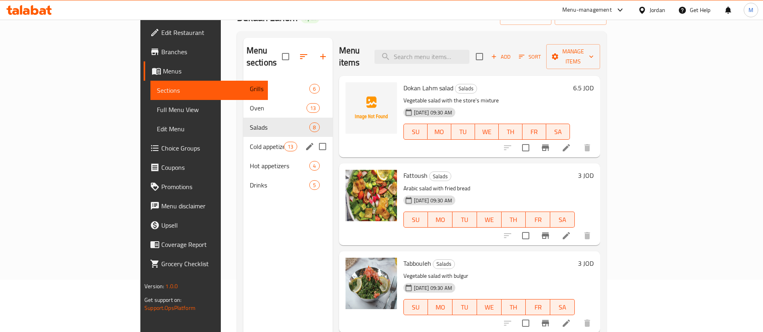
click at [250, 142] on span "Cold appetizers" at bounding box center [267, 147] width 34 height 10
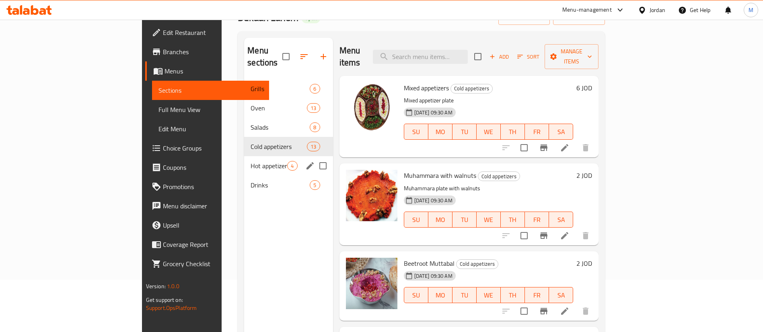
click at [250, 161] on span "Hot appetizers" at bounding box center [268, 166] width 37 height 10
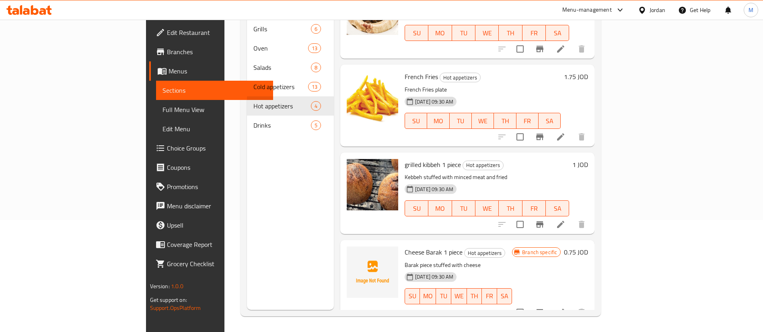
scroll to position [113, 0]
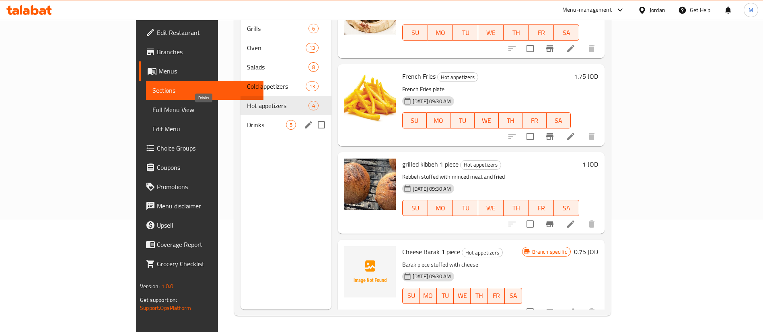
click at [247, 120] on span "Drinks" at bounding box center [266, 125] width 39 height 10
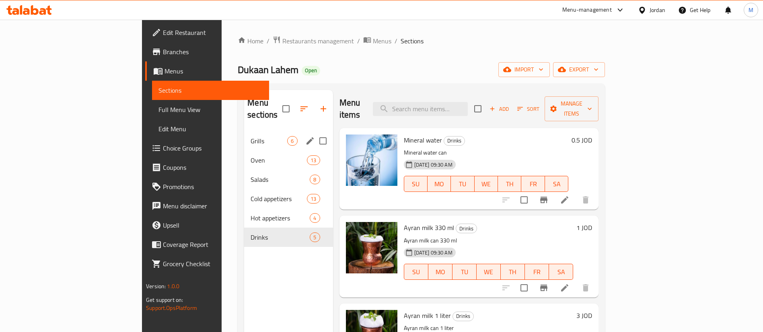
click at [250, 136] on span "Grills" at bounding box center [268, 141] width 37 height 10
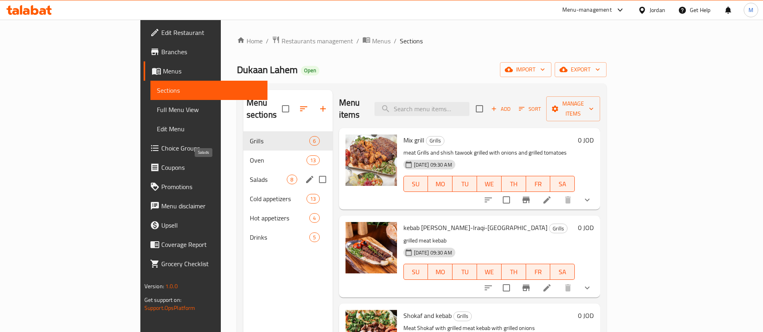
click at [250, 175] on span "Salads" at bounding box center [268, 180] width 37 height 10
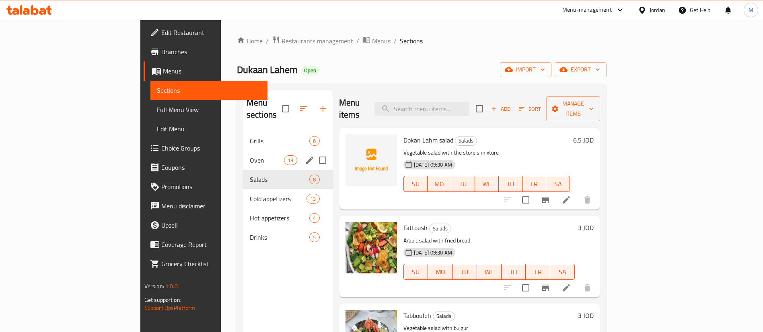
click at [250, 156] on span "Oven" at bounding box center [267, 161] width 34 height 10
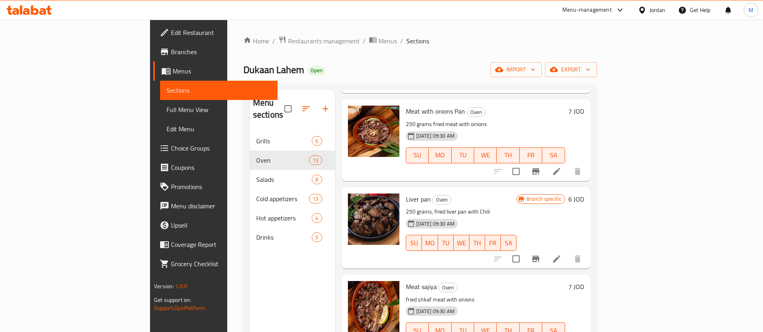
scroll to position [113, 0]
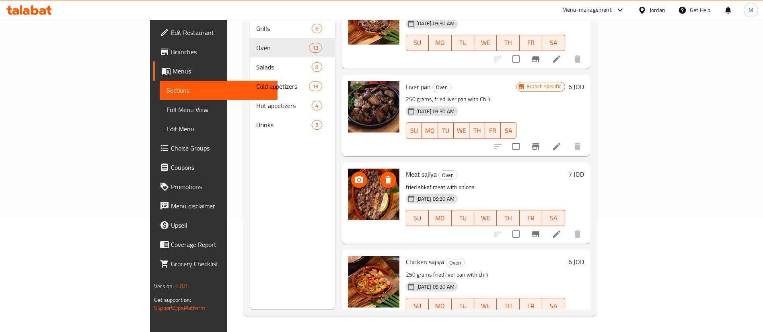
click at [383, 175] on icon "delete image" at bounding box center [388, 180] width 10 height 10
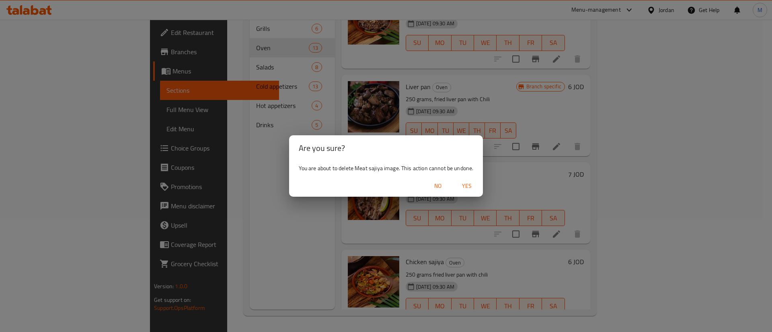
click at [467, 184] on span "Yes" at bounding box center [466, 186] width 19 height 10
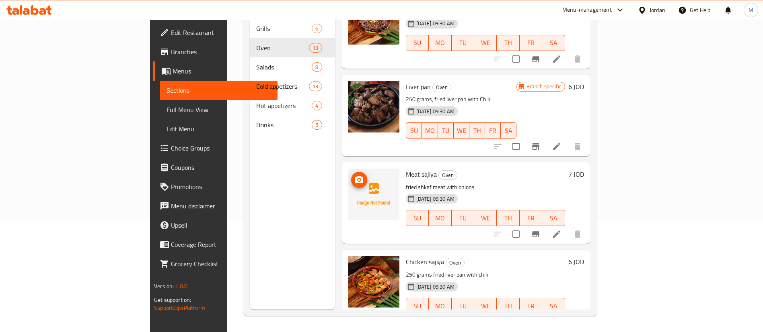
click at [354, 175] on icon "upload picture" at bounding box center [359, 180] width 10 height 10
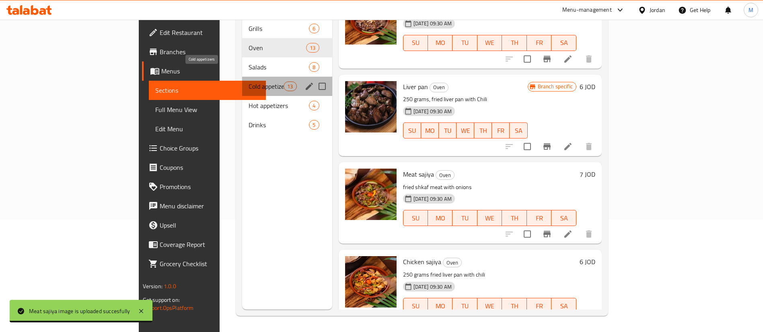
click at [248, 82] on span "Cold appetizers" at bounding box center [265, 87] width 35 height 10
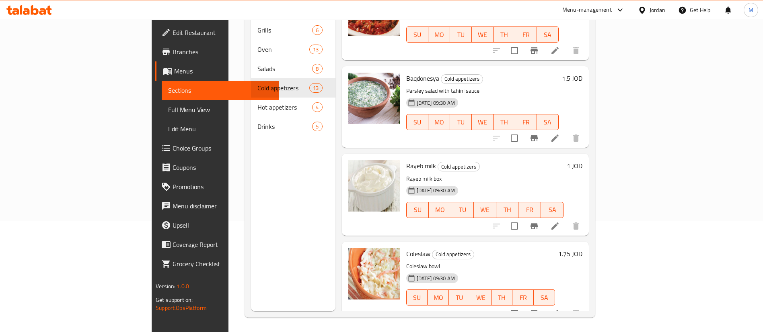
scroll to position [113, 0]
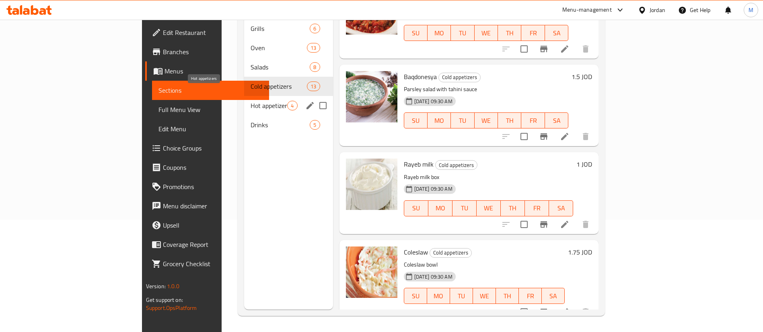
click at [250, 101] on span "Hot appetizers" at bounding box center [268, 106] width 37 height 10
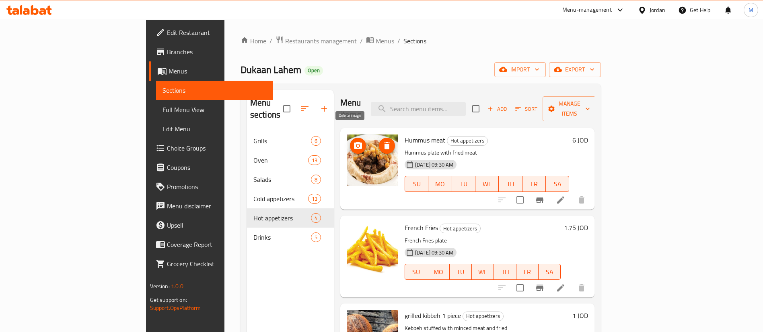
click at [382, 141] on icon "delete image" at bounding box center [387, 146] width 10 height 10
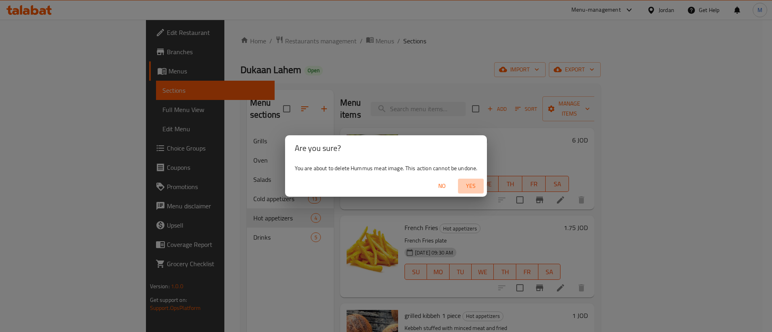
click at [470, 188] on span "Yes" at bounding box center [470, 186] width 19 height 10
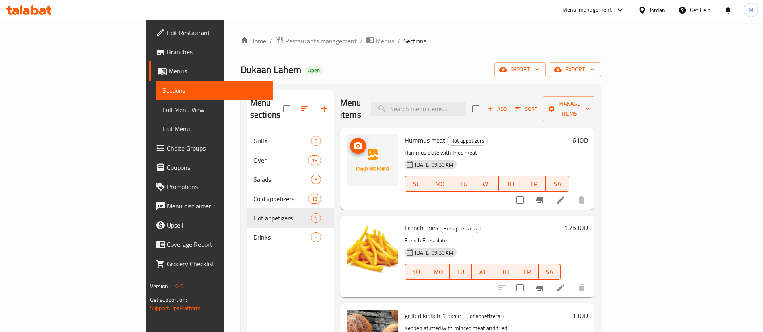
click at [354, 142] on icon "upload picture" at bounding box center [358, 145] width 8 height 7
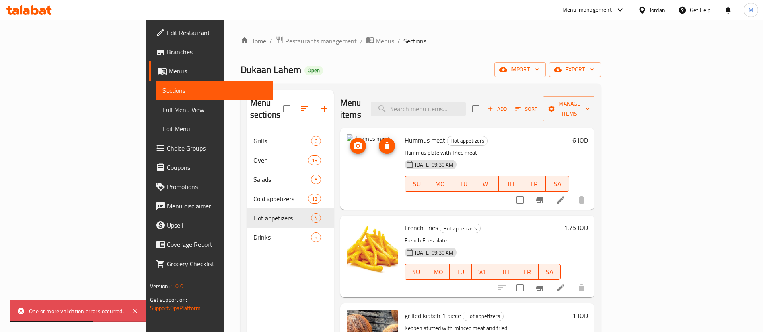
click at [379, 139] on button "delete image" at bounding box center [387, 146] width 16 height 16
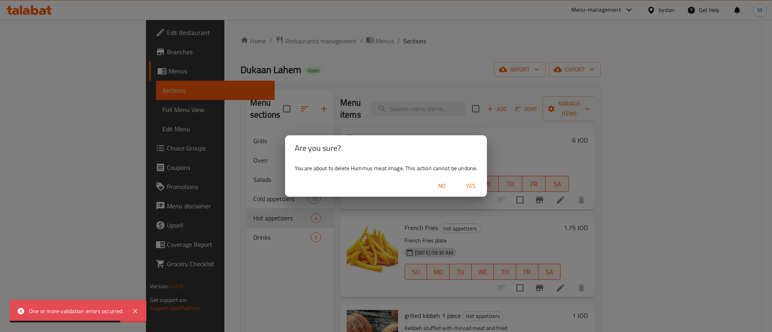
click at [474, 186] on span "Yes" at bounding box center [470, 186] width 19 height 10
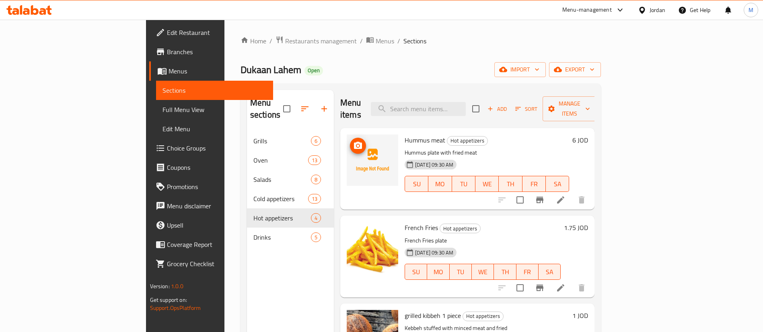
click at [353, 141] on icon "upload picture" at bounding box center [358, 146] width 10 height 10
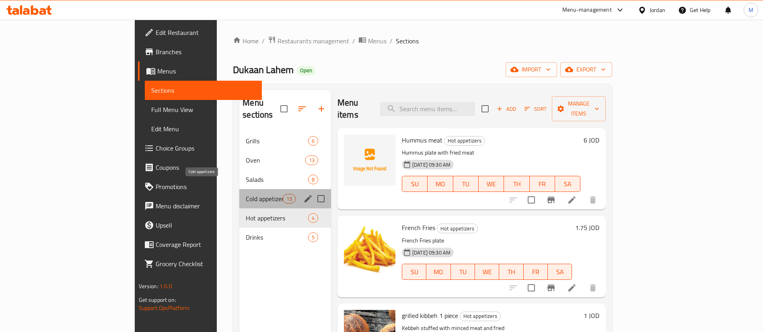
click at [246, 194] on span "Cold appetizers" at bounding box center [264, 199] width 37 height 10
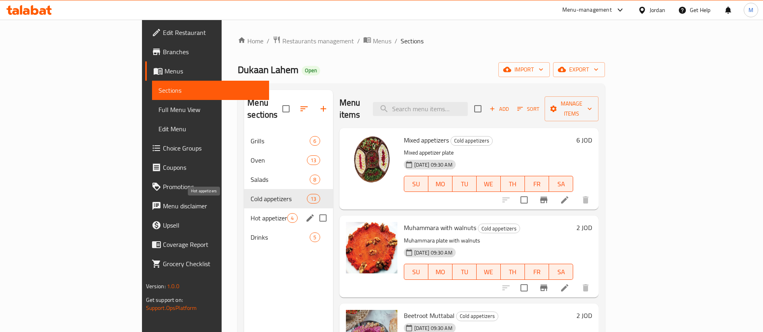
click at [250, 213] on span "Hot appetizers" at bounding box center [268, 218] width 37 height 10
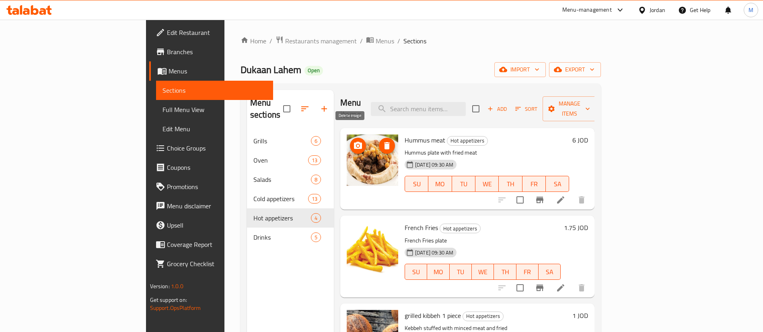
click at [384, 142] on icon "delete image" at bounding box center [387, 145] width 6 height 7
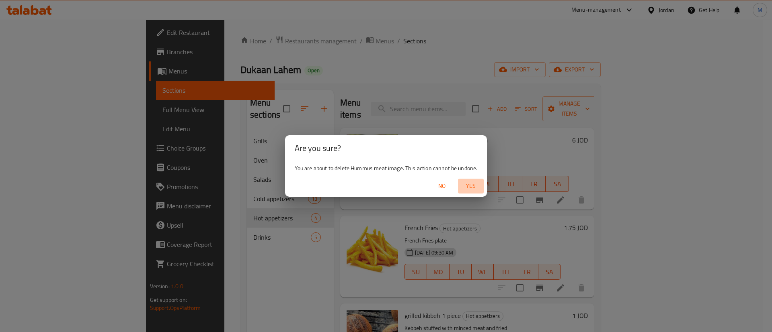
click at [469, 184] on span "Yes" at bounding box center [470, 186] width 19 height 10
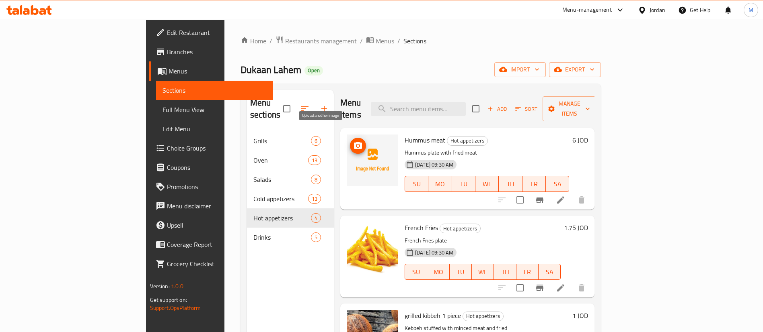
click at [353, 141] on icon "upload picture" at bounding box center [358, 146] width 10 height 10
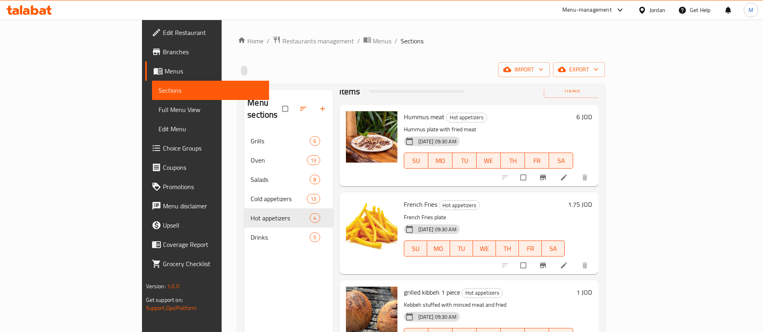
scroll to position [39, 0]
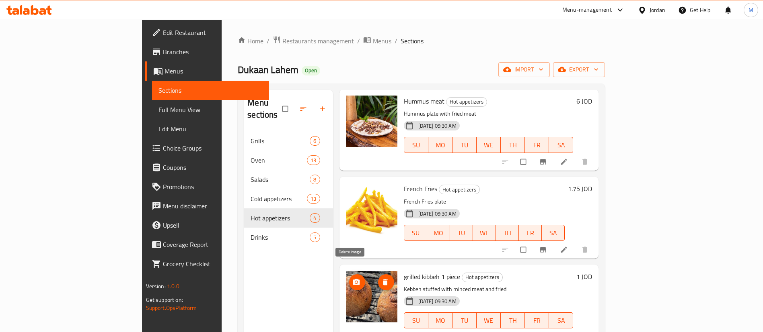
click at [378, 279] on span "delete image" at bounding box center [386, 283] width 16 height 8
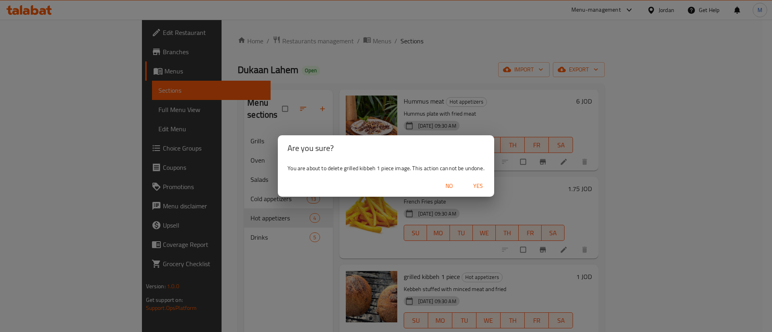
click at [473, 185] on span "Yes" at bounding box center [477, 186] width 19 height 10
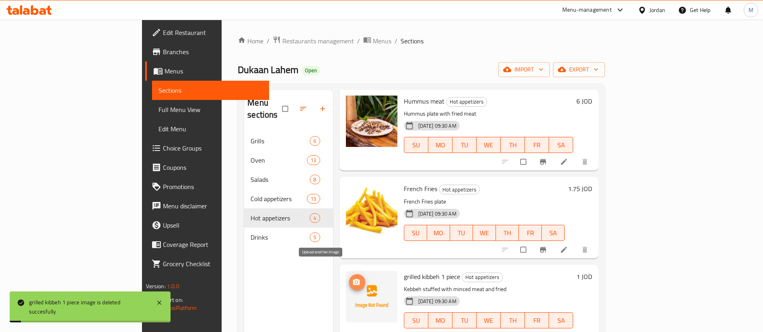
click at [353, 279] on icon "upload picture" at bounding box center [356, 282] width 7 height 6
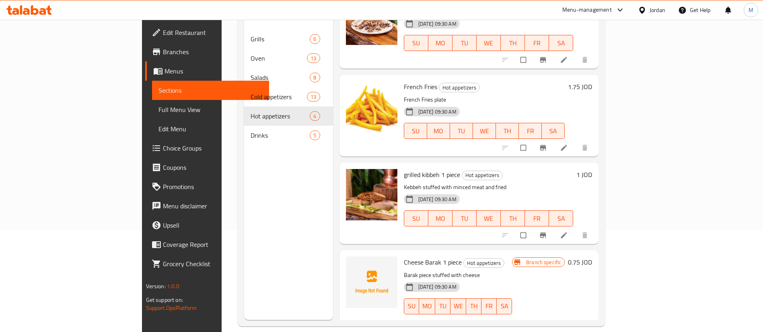
scroll to position [52, 0]
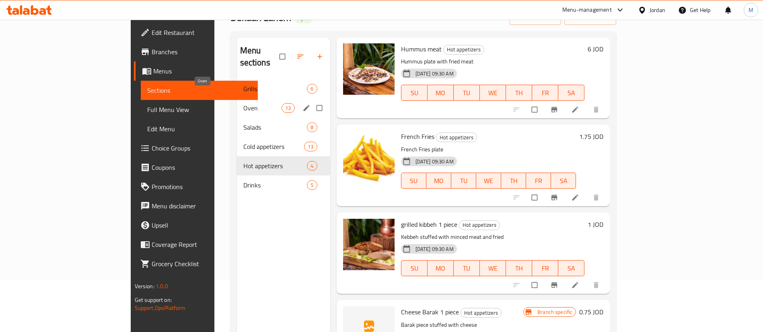
click at [243, 103] on span "Oven" at bounding box center [262, 108] width 39 height 10
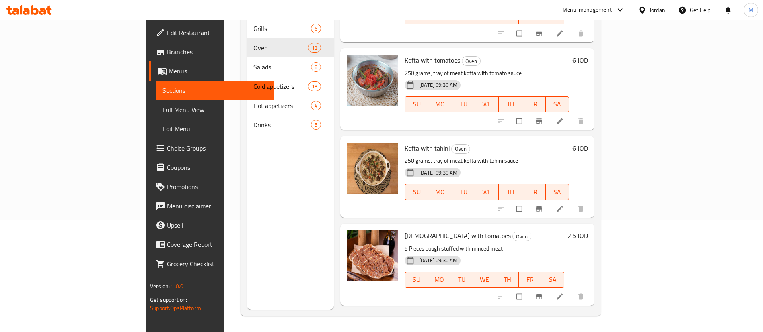
scroll to position [241, 0]
click at [379, 146] on button "delete image" at bounding box center [387, 154] width 16 height 16
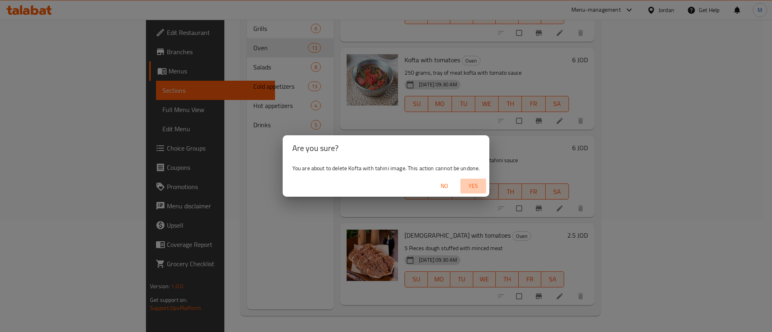
click at [478, 185] on span "Yes" at bounding box center [472, 186] width 19 height 10
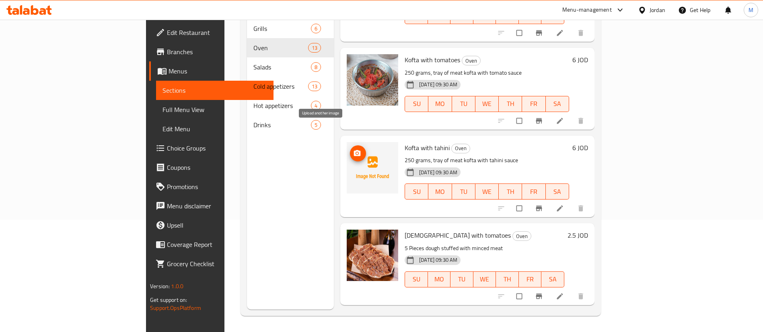
click at [353, 150] on icon "upload picture" at bounding box center [357, 154] width 8 height 8
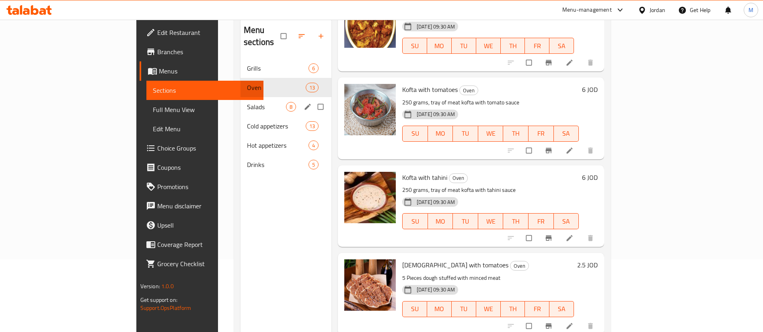
scroll to position [52, 0]
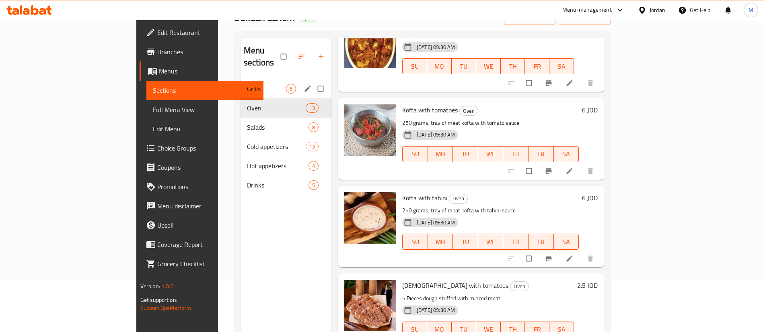
click at [247, 84] on span "Grills" at bounding box center [266, 89] width 39 height 10
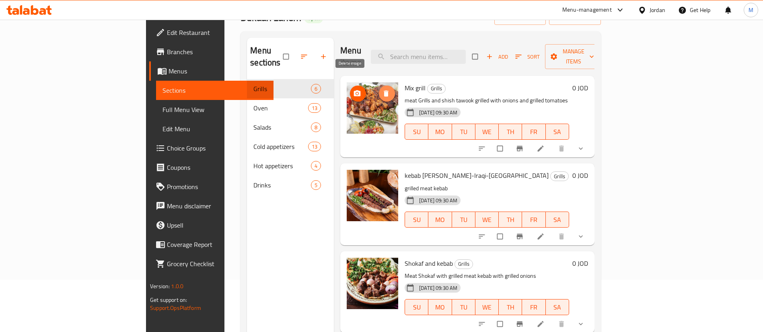
click at [382, 90] on icon "delete image" at bounding box center [386, 94] width 8 height 8
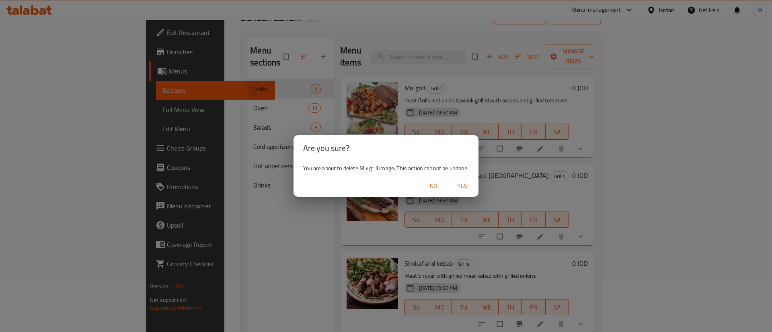
click at [468, 185] on span "Yes" at bounding box center [462, 186] width 19 height 10
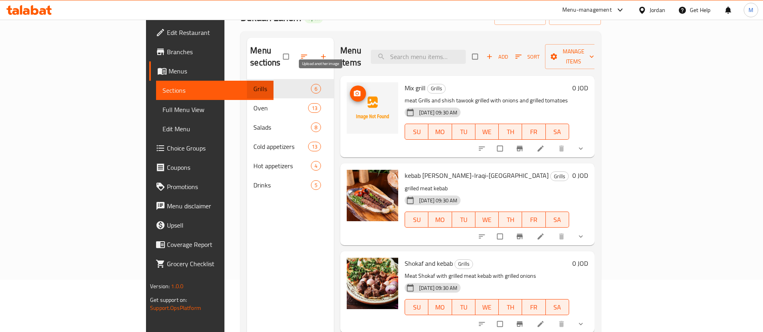
click at [354, 90] on icon "upload picture" at bounding box center [357, 93] width 7 height 6
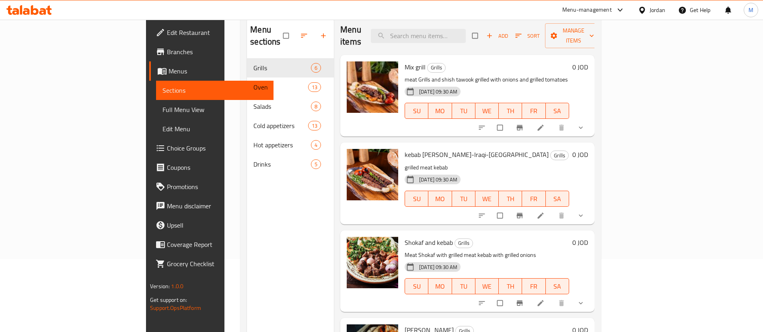
scroll to position [52, 0]
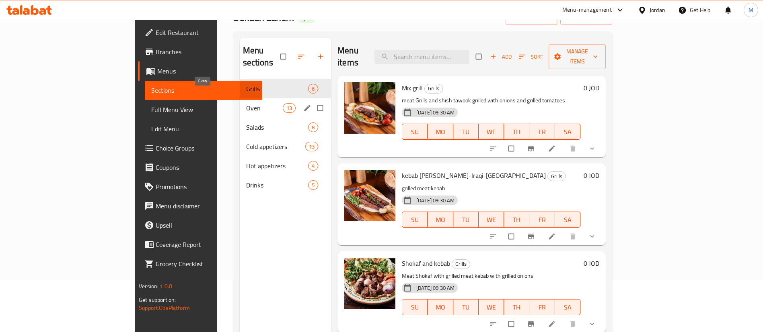
click at [246, 103] on span "Oven" at bounding box center [264, 108] width 37 height 10
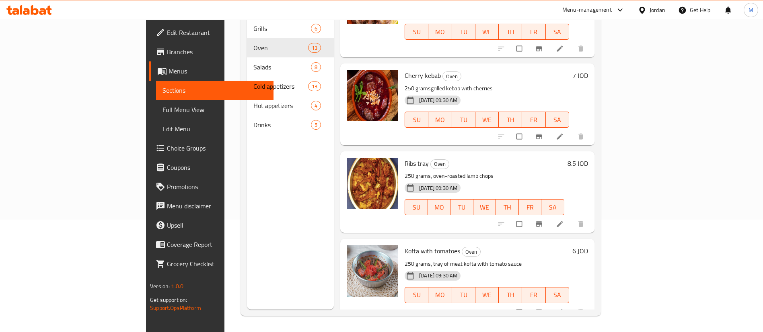
scroll to position [45, 0]
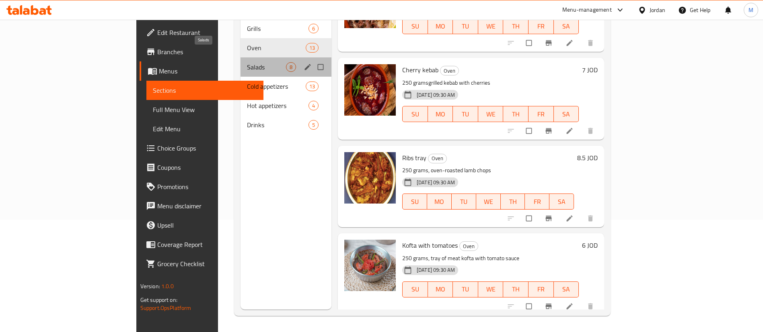
click at [247, 62] on span "Salads" at bounding box center [266, 67] width 39 height 10
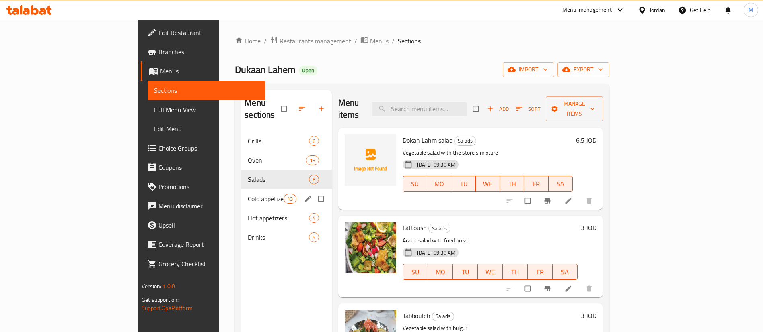
click at [248, 194] on span "Cold appetizers" at bounding box center [265, 199] width 35 height 10
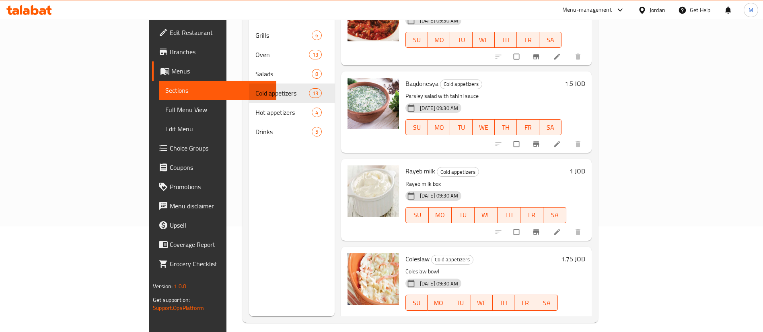
scroll to position [113, 0]
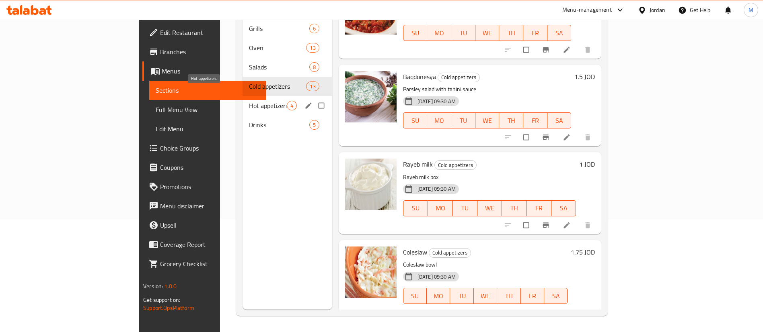
click at [249, 101] on span "Hot appetizers" at bounding box center [268, 106] width 38 height 10
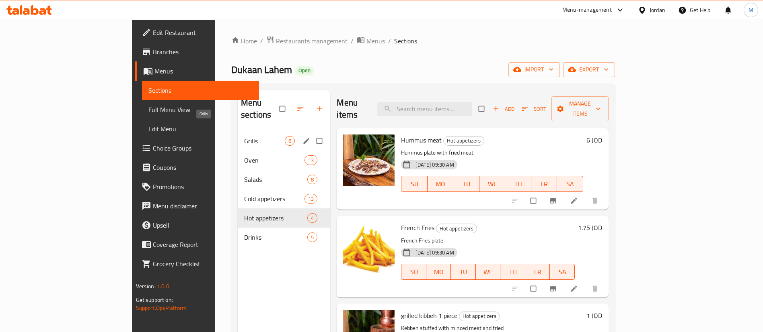
click at [244, 136] on span "Grills" at bounding box center [264, 141] width 41 height 10
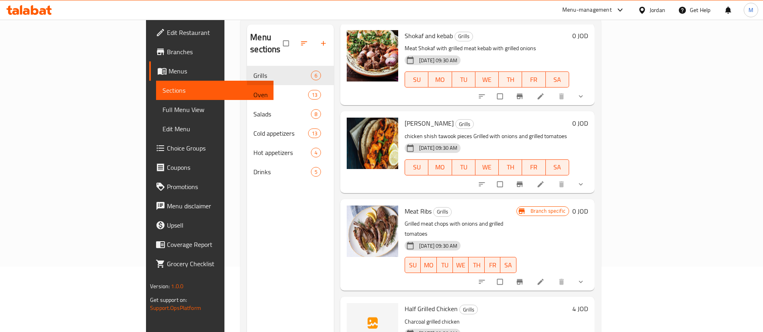
scroll to position [113, 0]
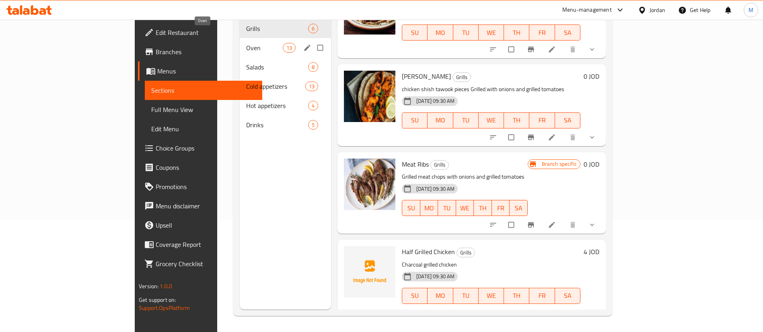
click at [246, 43] on span "Oven" at bounding box center [264, 48] width 37 height 10
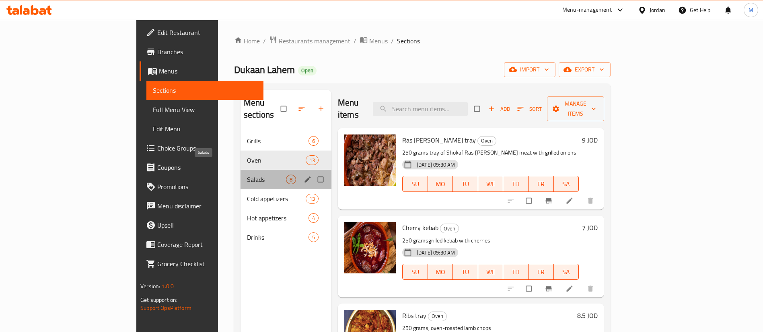
click at [247, 175] on span "Salads" at bounding box center [266, 180] width 39 height 10
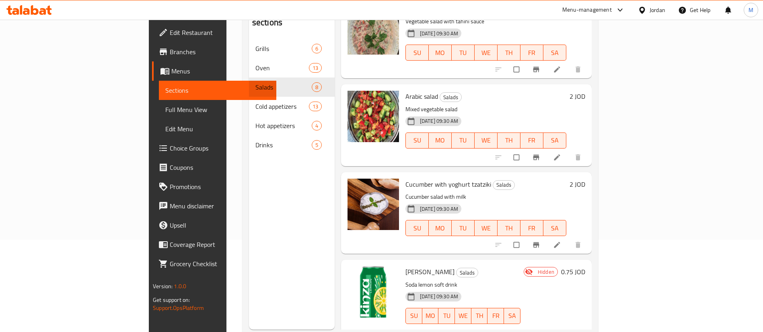
scroll to position [113, 0]
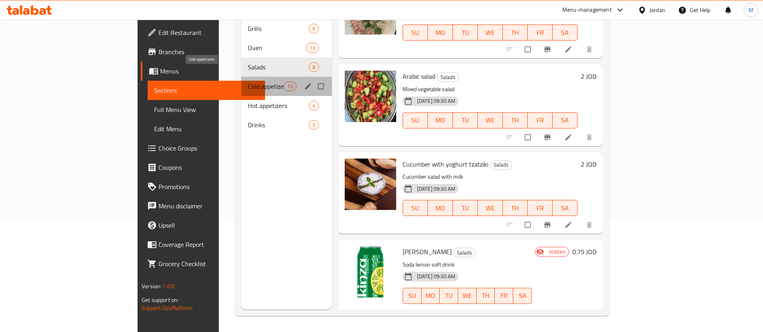
click at [248, 82] on span "Cold appetizers" at bounding box center [265, 87] width 35 height 10
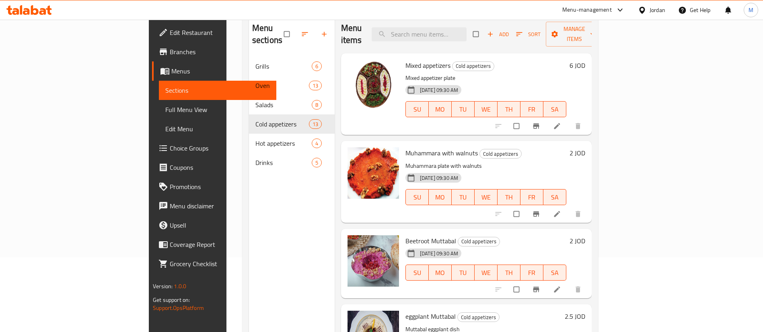
scroll to position [52, 0]
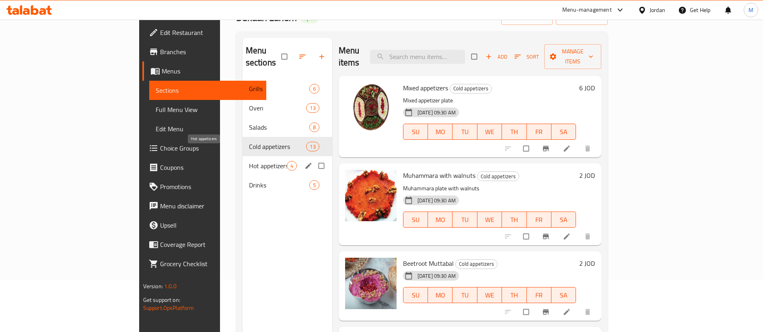
click at [249, 161] on span "Hot appetizers" at bounding box center [268, 166] width 38 height 10
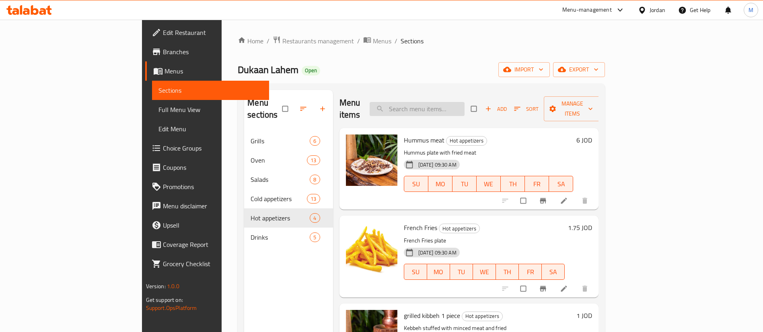
click at [459, 106] on input "search" at bounding box center [416, 109] width 95 height 14
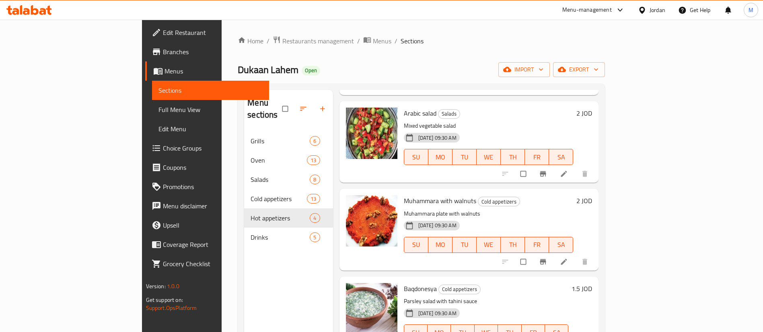
scroll to position [390, 0]
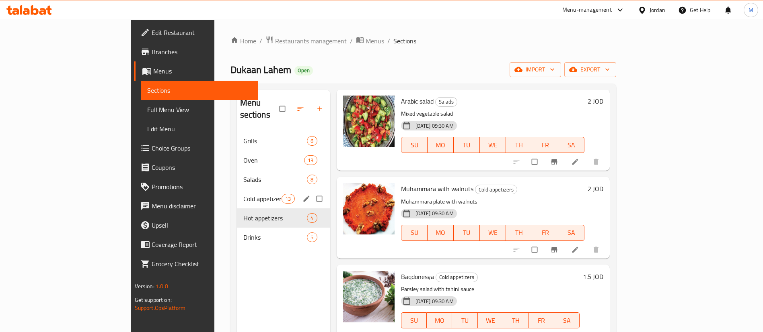
type input "ar"
click at [243, 194] on span "Cold appetizers" at bounding box center [262, 199] width 39 height 10
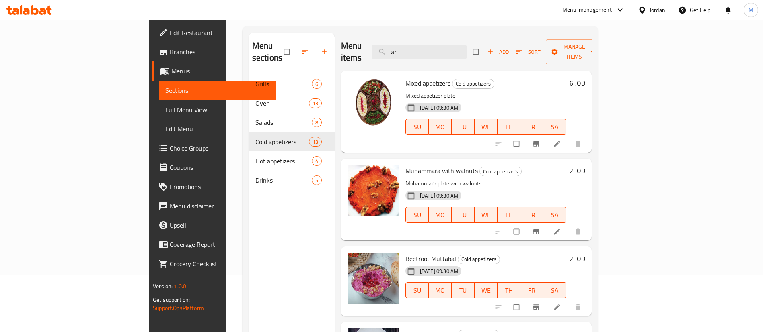
scroll to position [52, 0]
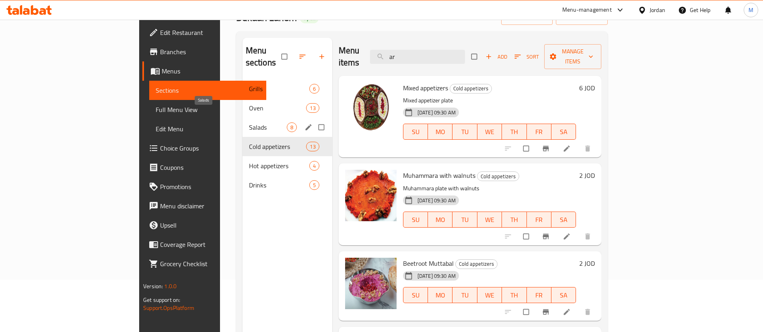
drag, startPoint x: 157, startPoint y: 116, endPoint x: 166, endPoint y: 117, distance: 9.3
click at [249, 123] on span "Salads" at bounding box center [268, 128] width 38 height 10
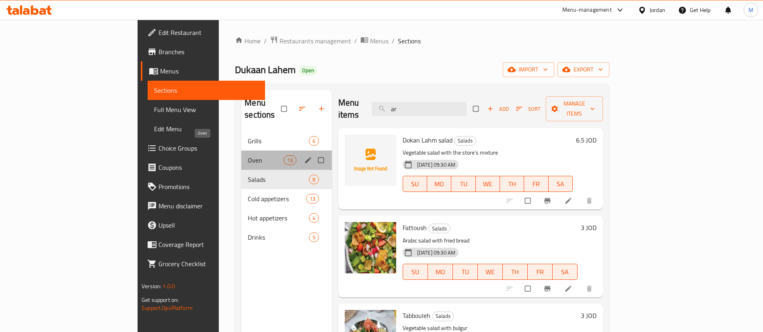
click at [248, 156] on span "Oven" at bounding box center [265, 161] width 35 height 10
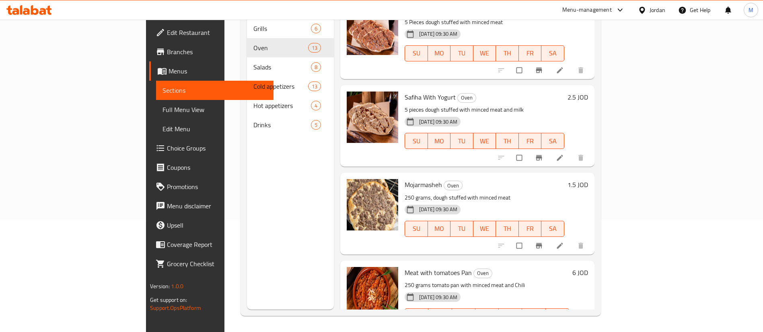
click at [247, 141] on div "Menu sections Grills 6 Oven 13 Salads 8 Cold appetizers 13 Hot appetizers 4 Dri…" at bounding box center [290, 143] width 87 height 332
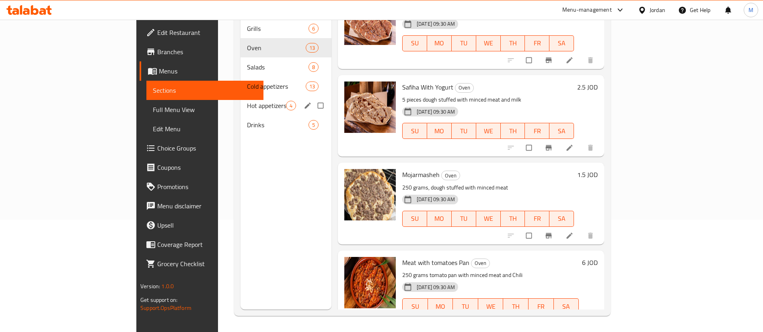
click at [240, 98] on div "Hot appetizers 4" at bounding box center [285, 105] width 91 height 19
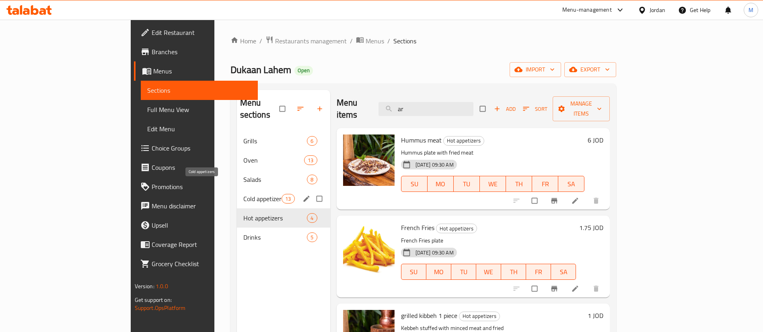
click at [243, 194] on span "Cold appetizers" at bounding box center [262, 199] width 39 height 10
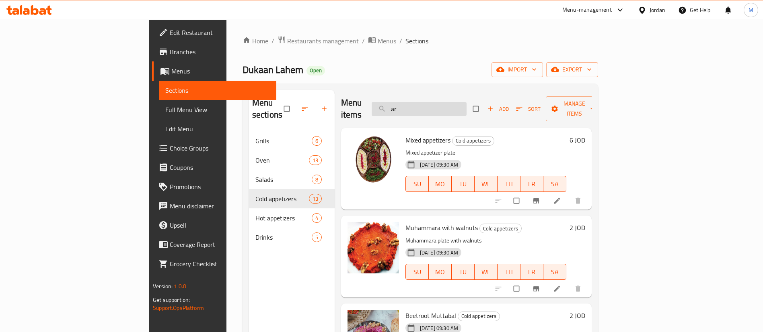
click at [466, 103] on input "ar" at bounding box center [418, 109] width 95 height 14
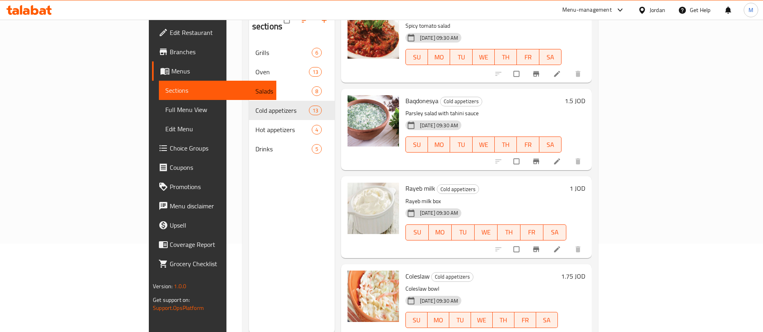
scroll to position [113, 0]
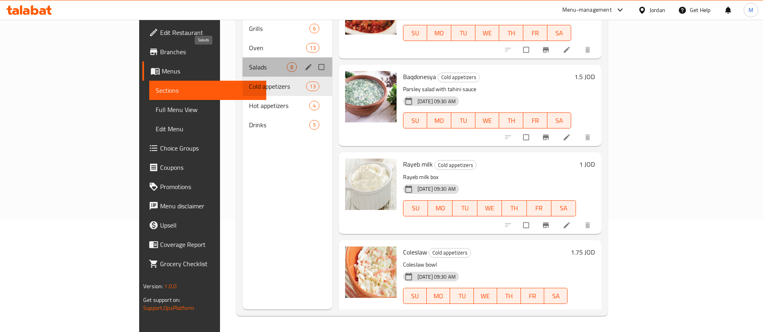
click at [249, 62] on span "Salads" at bounding box center [268, 67] width 38 height 10
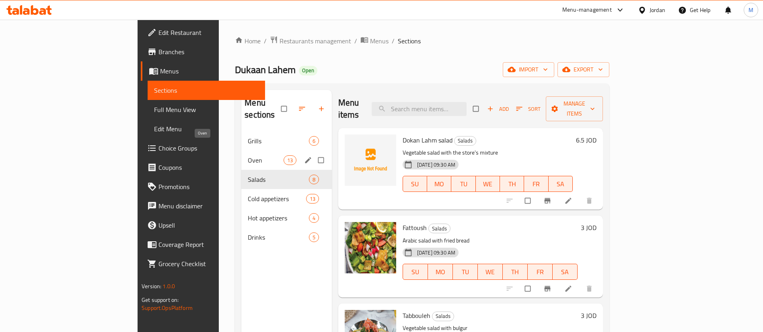
click at [248, 156] on span "Oven" at bounding box center [265, 161] width 35 height 10
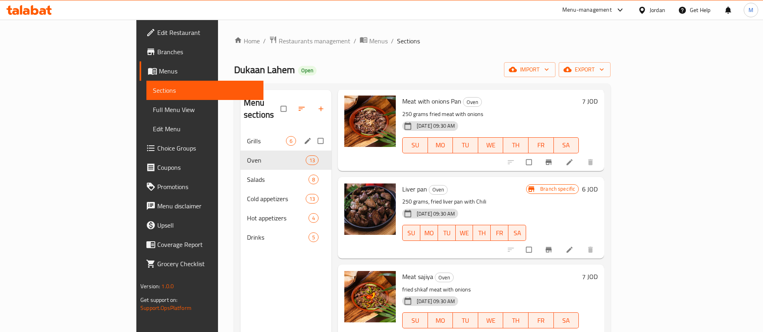
click at [247, 136] on span "Grills" at bounding box center [266, 141] width 39 height 10
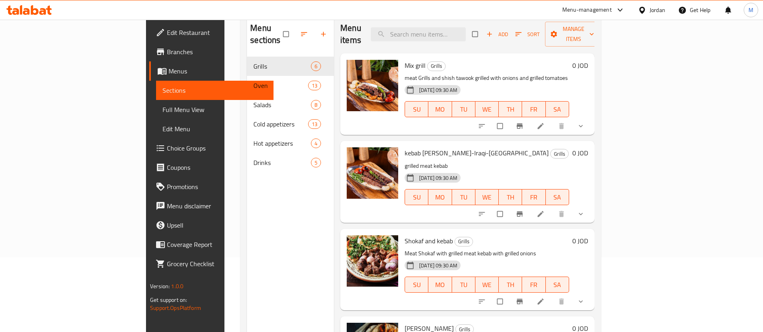
scroll to position [52, 0]
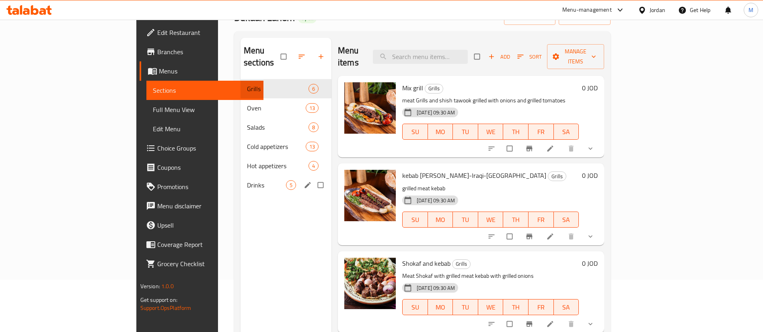
click at [240, 178] on div "Drinks 5" at bounding box center [285, 185] width 91 height 19
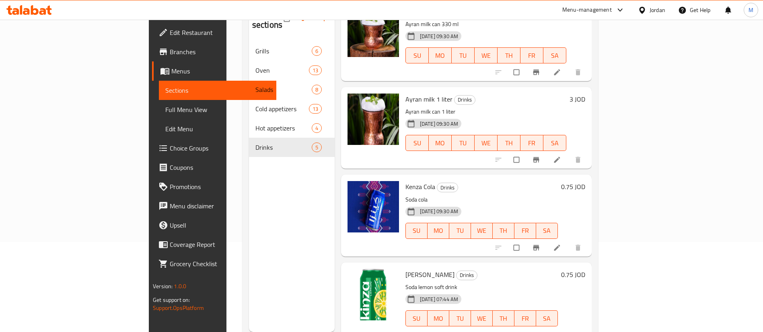
scroll to position [113, 0]
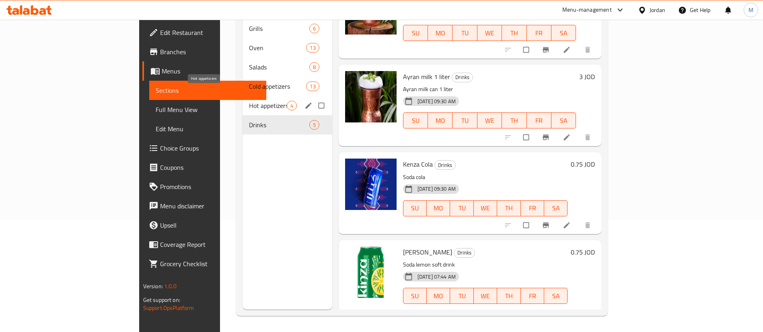
click at [249, 101] on span "Hot appetizers" at bounding box center [268, 106] width 38 height 10
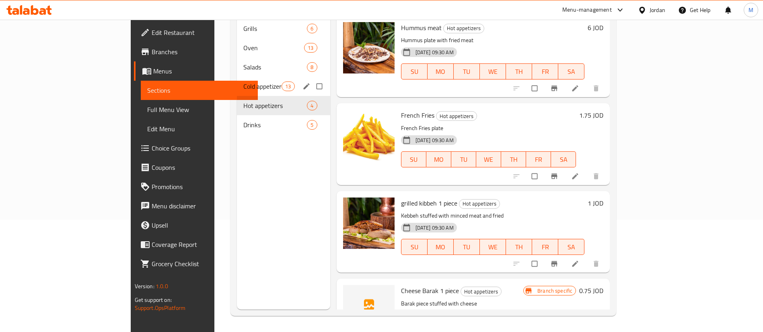
click at [282, 83] on span "13" at bounding box center [288, 87] width 12 height 8
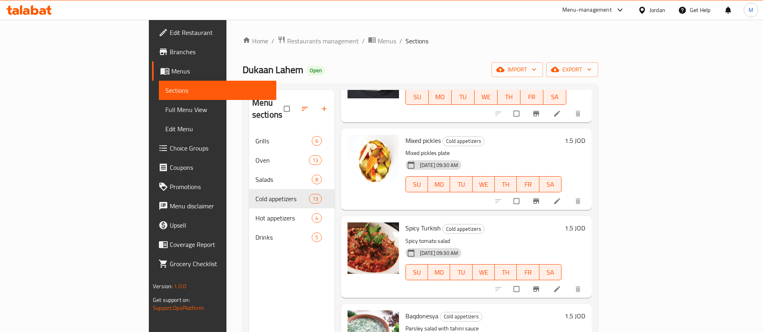
scroll to position [663, 0]
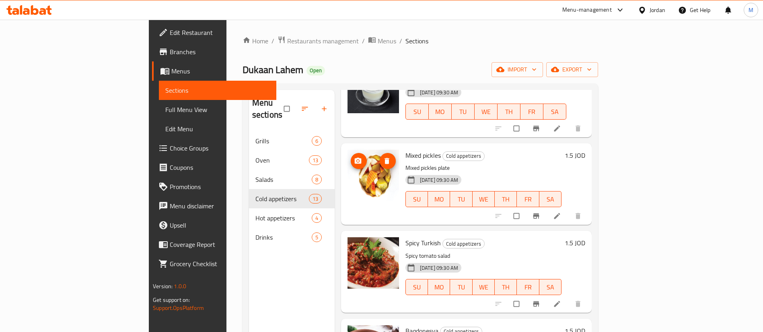
click at [383, 157] on icon "delete image" at bounding box center [387, 161] width 8 height 8
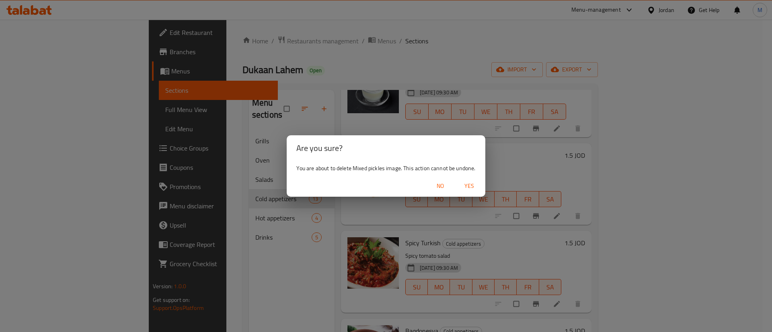
click at [465, 186] on span "Yes" at bounding box center [468, 186] width 19 height 10
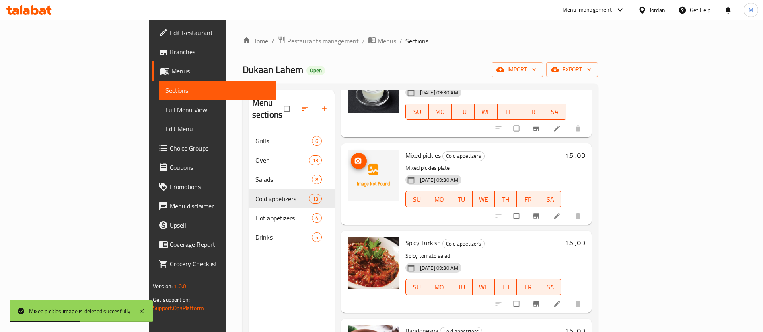
click at [351, 153] on button "upload picture" at bounding box center [359, 161] width 16 height 16
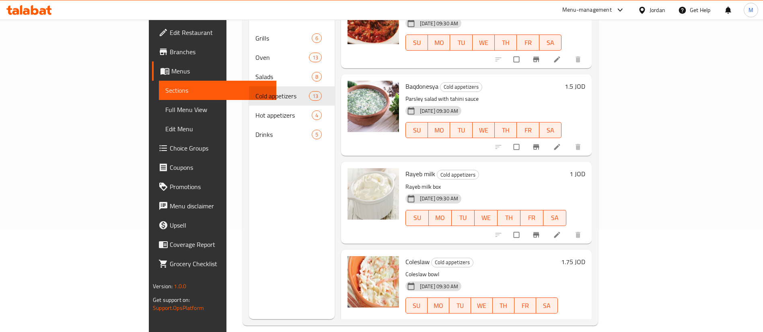
scroll to position [113, 0]
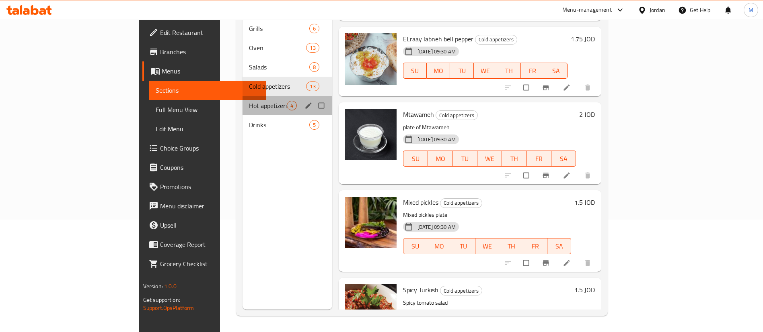
click at [249, 101] on span "Hot appetizers" at bounding box center [268, 106] width 38 height 10
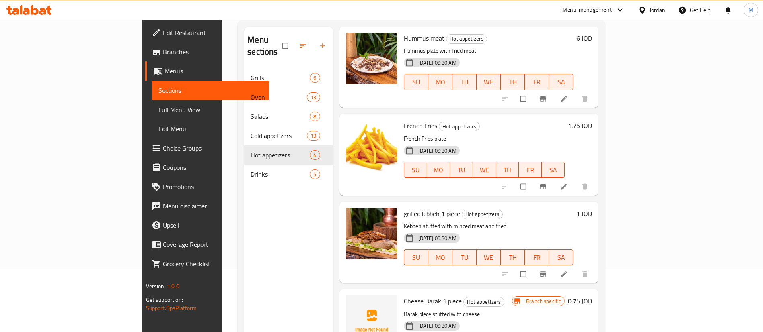
scroll to position [113, 0]
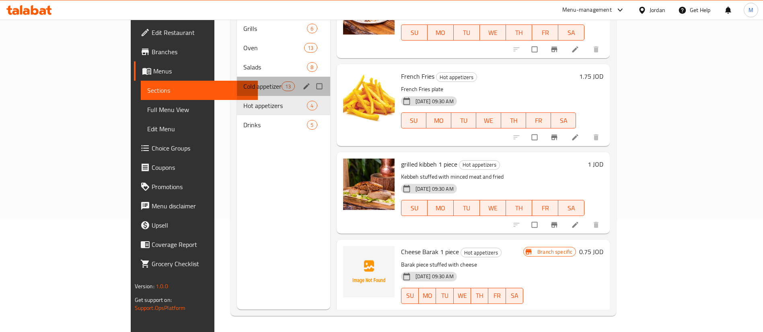
click at [237, 82] on div "Cold appetizers 13" at bounding box center [283, 86] width 93 height 19
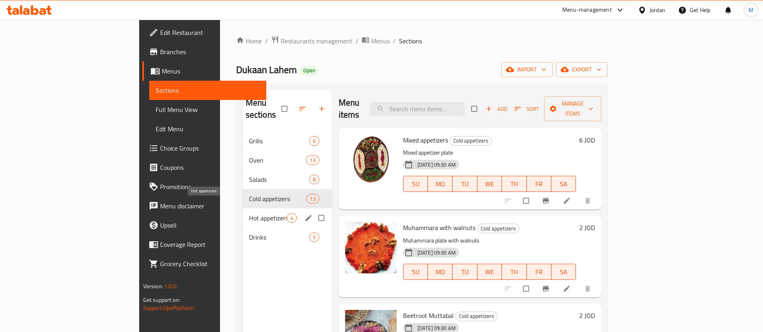
click at [249, 213] on span "Hot appetizers" at bounding box center [268, 218] width 38 height 10
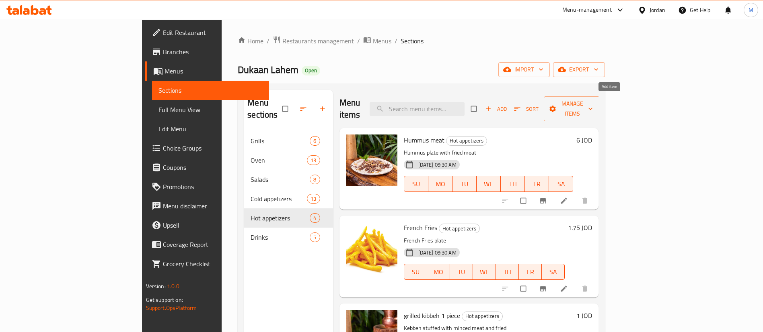
click at [506, 105] on span "Add" at bounding box center [496, 109] width 22 height 9
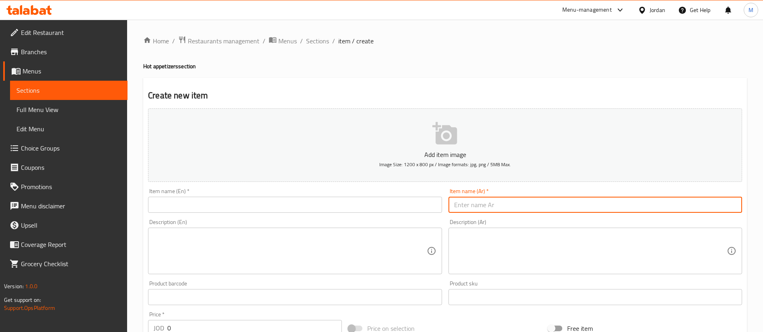
click at [527, 200] on input "text" at bounding box center [594, 205] width 293 height 16
paste input "كبة مقلية"
type input "كبة مقلية"
click at [361, 197] on input "text" at bounding box center [294, 205] width 293 height 16
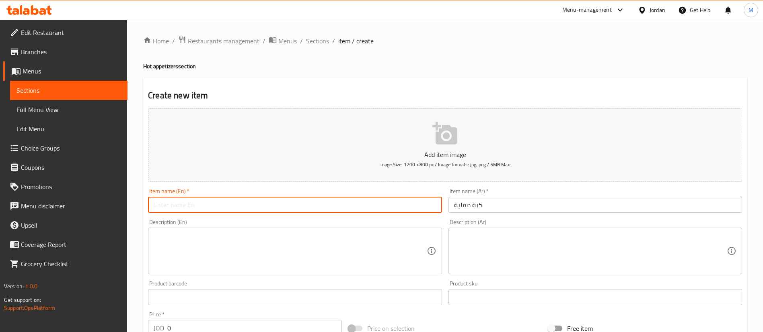
paste input "Fried kibbeh"
type input "Fried kibbeh"
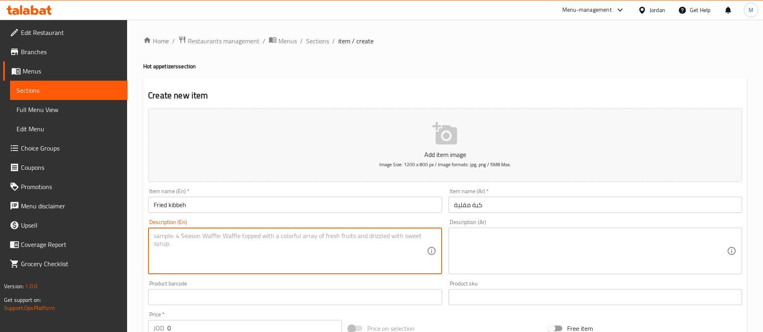
click at [350, 250] on textarea at bounding box center [290, 251] width 273 height 38
click at [538, 233] on textarea at bounding box center [590, 251] width 273 height 38
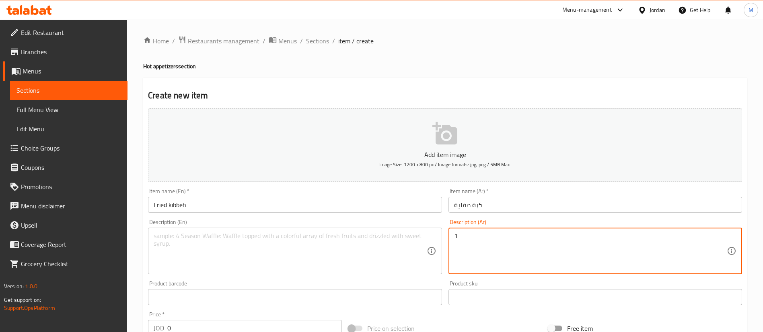
type textarea "1"
type textarea "1 حبة"
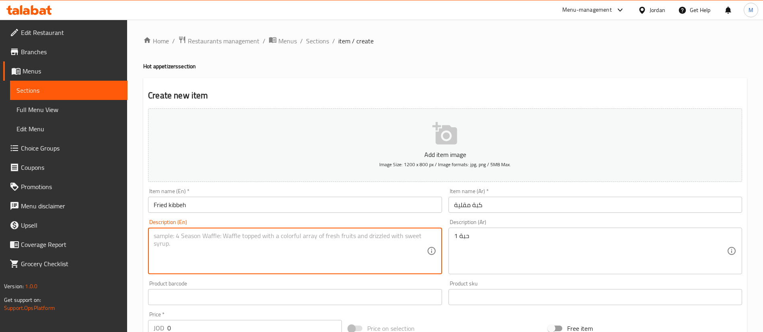
click at [403, 250] on textarea at bounding box center [290, 251] width 273 height 38
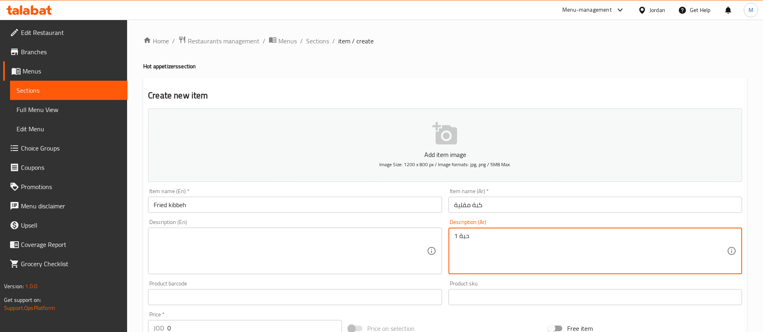
click at [483, 240] on textarea "1 حبة" at bounding box center [590, 251] width 273 height 38
click at [218, 268] on textarea at bounding box center [290, 251] width 273 height 38
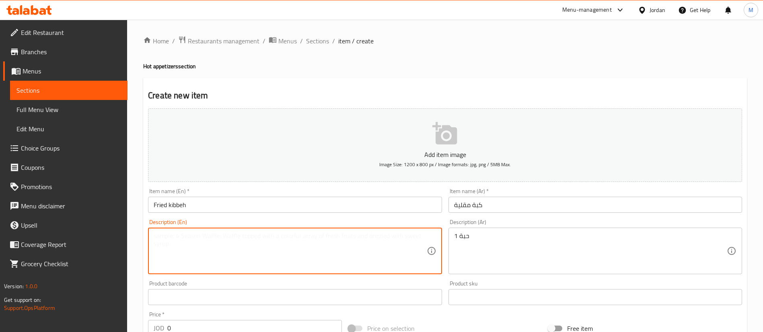
paste textarea "1 pic"
type textarea "1 pic"
click at [214, 330] on input "0" at bounding box center [254, 328] width 174 height 16
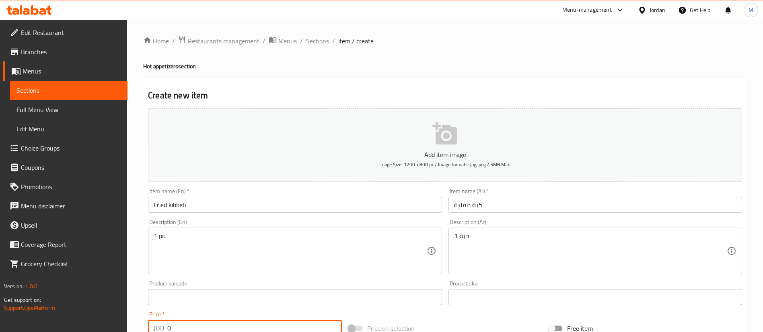
click at [214, 330] on input "0" at bounding box center [254, 328] width 174 height 16
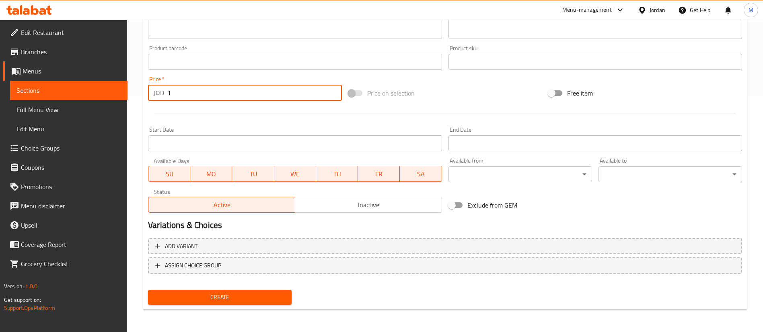
type input "1"
click at [246, 294] on span "Create" at bounding box center [219, 298] width 131 height 10
click at [283, 299] on span "Create" at bounding box center [219, 298] width 131 height 10
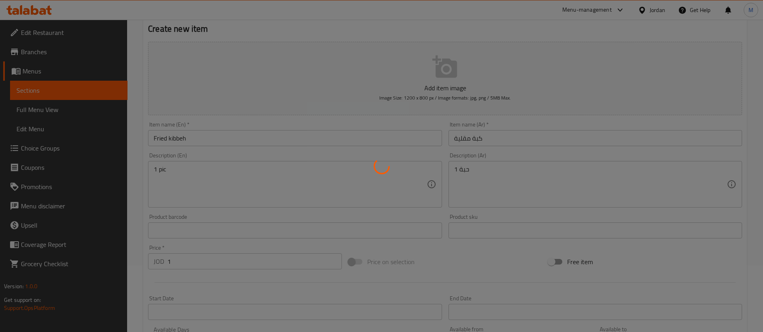
scroll to position [55, 0]
type input "0"
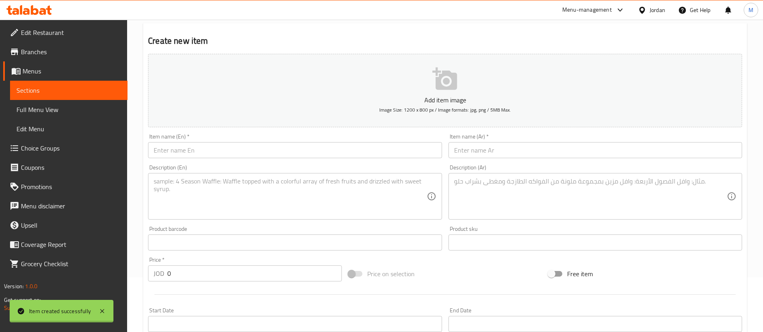
scroll to position [0, 0]
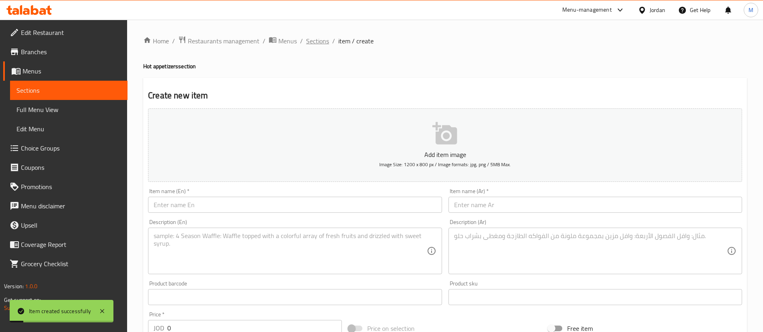
click at [321, 39] on span "Sections" at bounding box center [317, 41] width 23 height 10
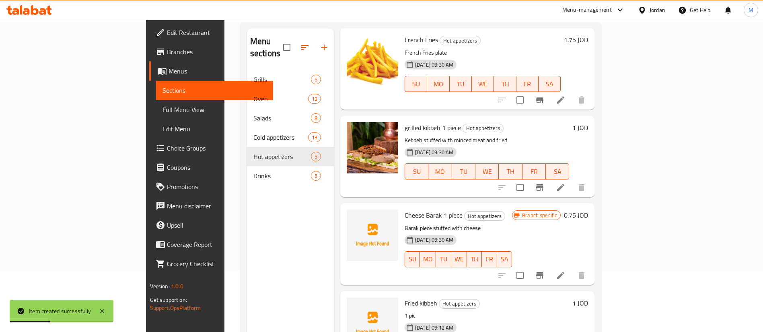
scroll to position [113, 0]
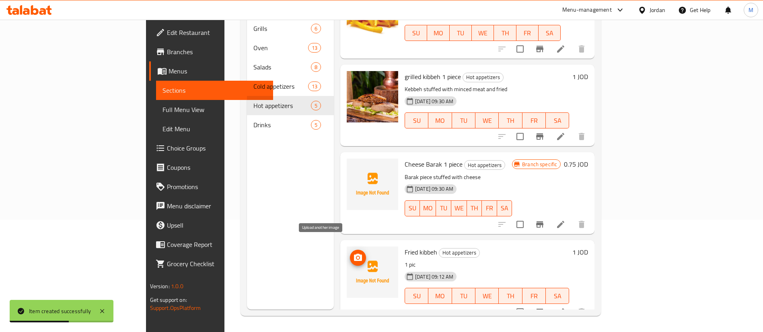
click at [350, 251] on button "upload picture" at bounding box center [358, 258] width 16 height 16
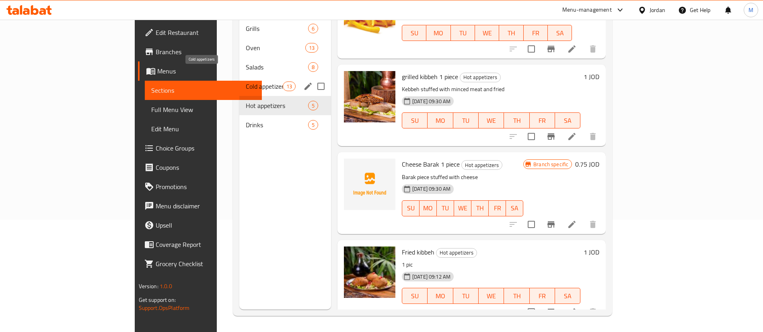
scroll to position [52, 0]
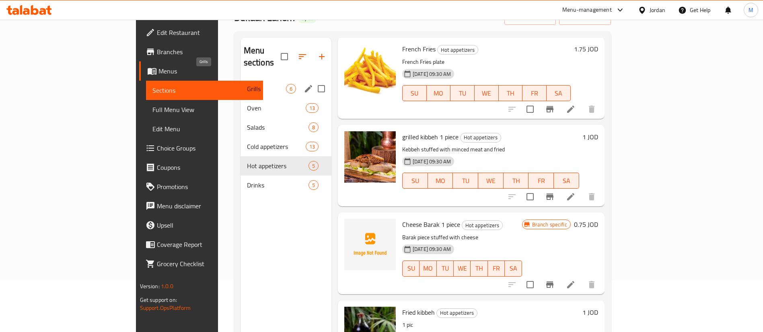
click at [247, 84] on span "Grills" at bounding box center [266, 89] width 39 height 10
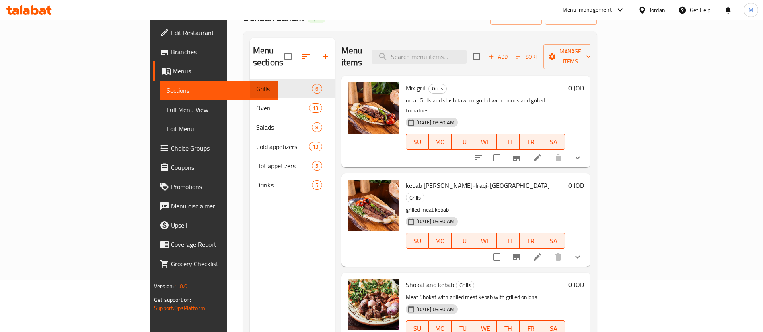
click at [508, 54] on span "Add" at bounding box center [498, 56] width 22 height 9
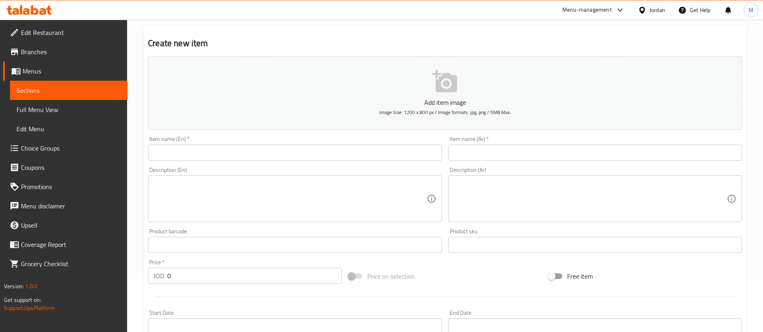
click at [496, 155] on input "text" at bounding box center [594, 153] width 293 height 16
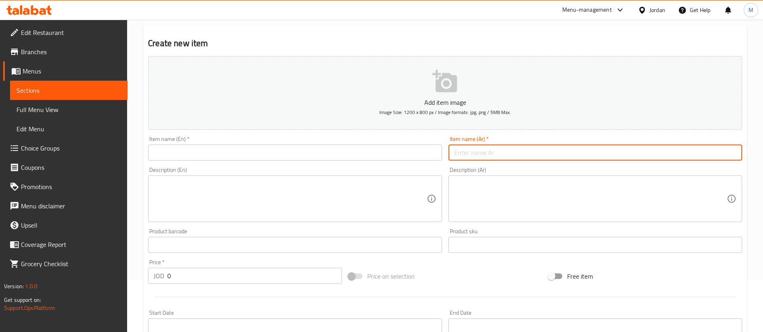
paste input "حبة عرايس"
click at [478, 154] on input "حبة عرايس" at bounding box center [594, 153] width 293 height 16
type input "عرايس"
click at [501, 184] on textarea at bounding box center [590, 199] width 273 height 38
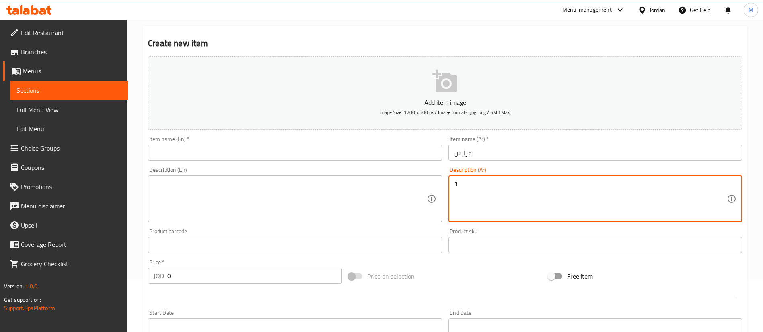
paste textarea "حبة عرايس"
click at [462, 185] on textarea "1 حبة عرايس" at bounding box center [590, 199] width 273 height 38
type textarea "1 حبة"
click at [341, 156] on input "text" at bounding box center [294, 153] width 293 height 16
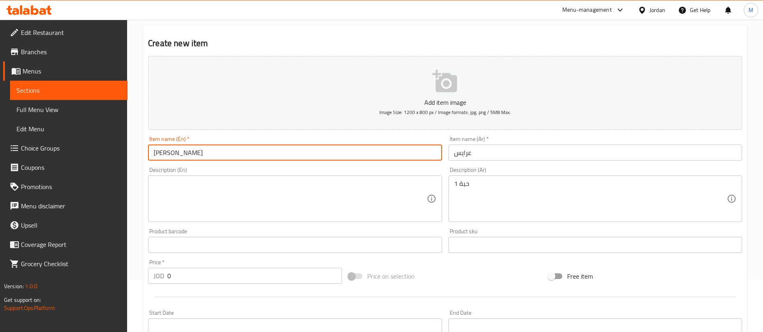
click at [269, 149] on input "[PERSON_NAME]" at bounding box center [294, 153] width 293 height 16
paste input "earays"
click at [156, 152] on input "earays" at bounding box center [294, 153] width 293 height 16
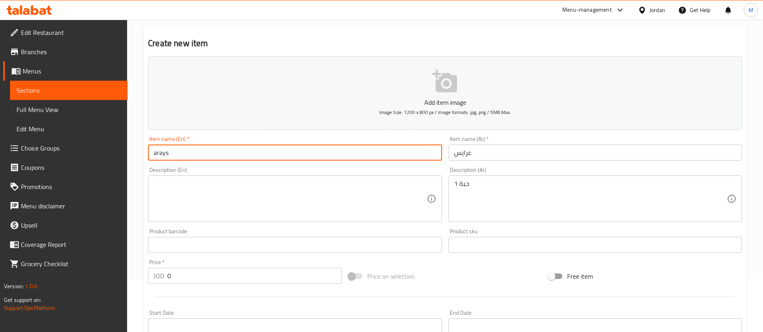
click at [156, 151] on input "arays" at bounding box center [294, 153] width 293 height 16
type input "Arays"
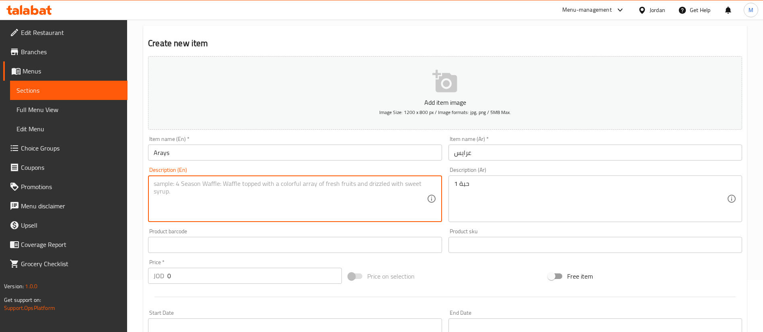
click at [190, 193] on textarea at bounding box center [290, 199] width 273 height 38
paste textarea "1 pic"
click at [155, 182] on textarea "11 pic" at bounding box center [290, 199] width 273 height 38
type textarea "1 pic"
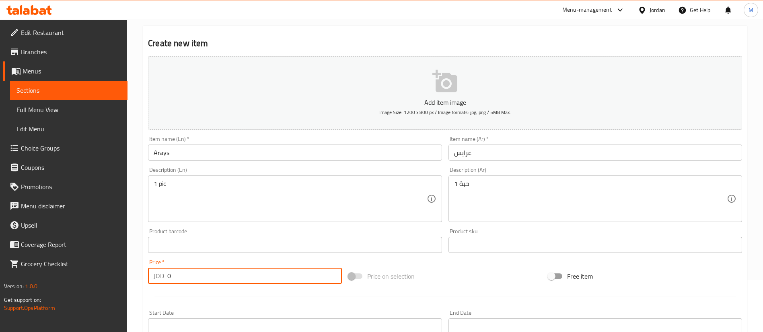
click at [236, 277] on input "0" at bounding box center [254, 276] width 174 height 16
type input "1.5"
click at [242, 301] on div at bounding box center [445, 297] width 600 height 20
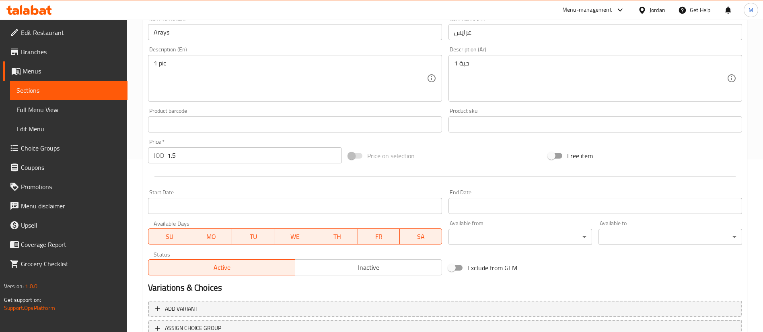
scroll to position [233, 0]
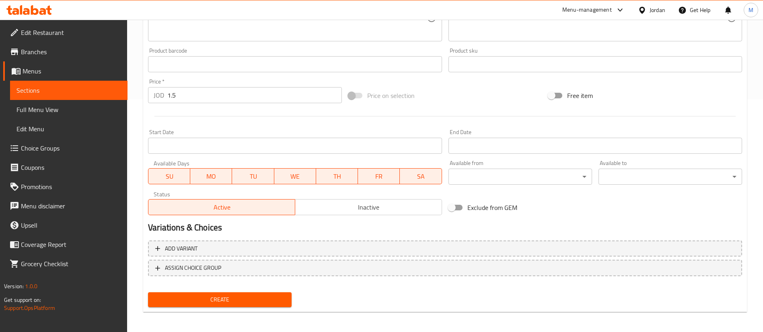
click at [242, 302] on span "Create" at bounding box center [219, 300] width 131 height 10
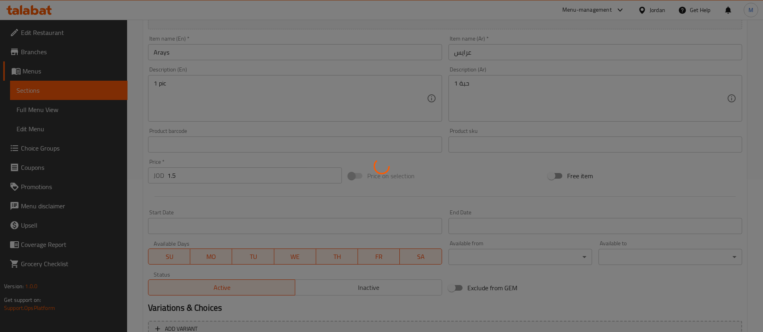
scroll to position [3, 0]
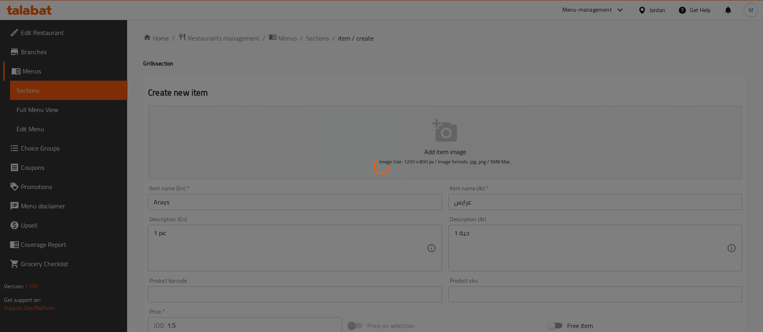
type input "0"
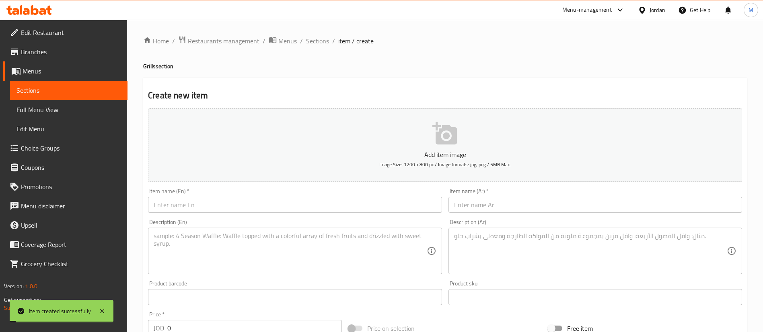
drag, startPoint x: 316, startPoint y: 46, endPoint x: 336, endPoint y: 51, distance: 20.8
click at [316, 46] on span "Sections" at bounding box center [317, 41] width 23 height 10
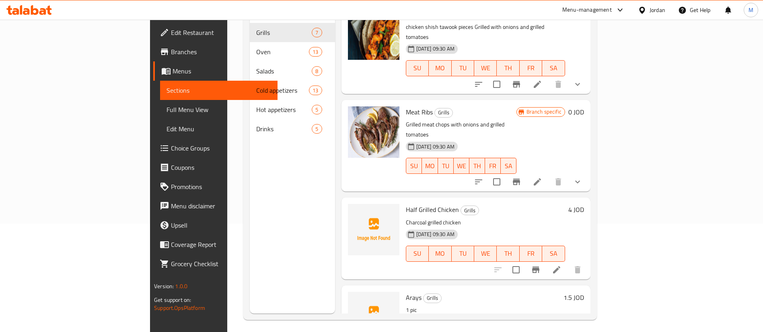
scroll to position [113, 0]
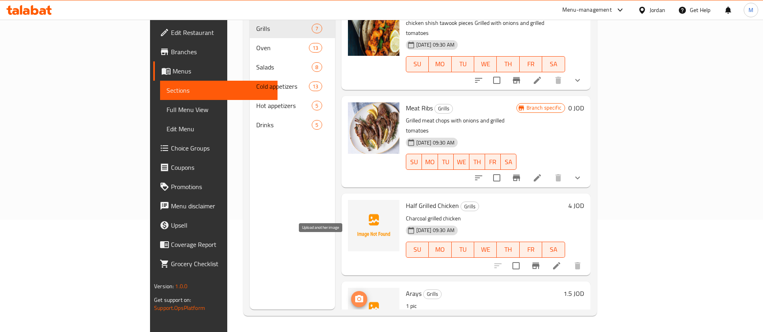
click at [355, 295] on icon "upload picture" at bounding box center [359, 298] width 8 height 7
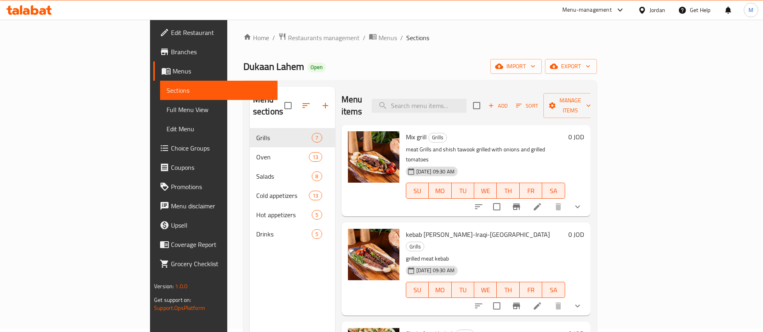
scroll to position [0, 0]
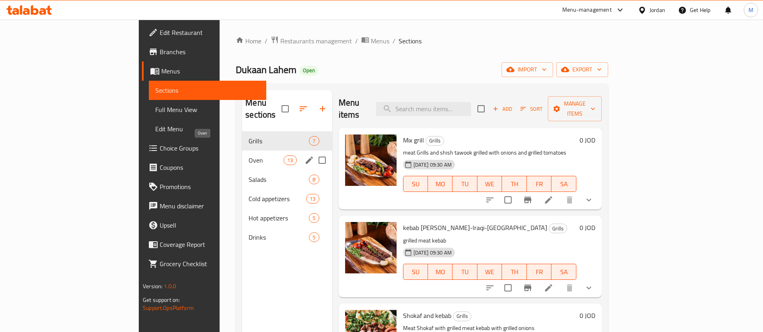
click at [248, 156] on span "Oven" at bounding box center [265, 161] width 35 height 10
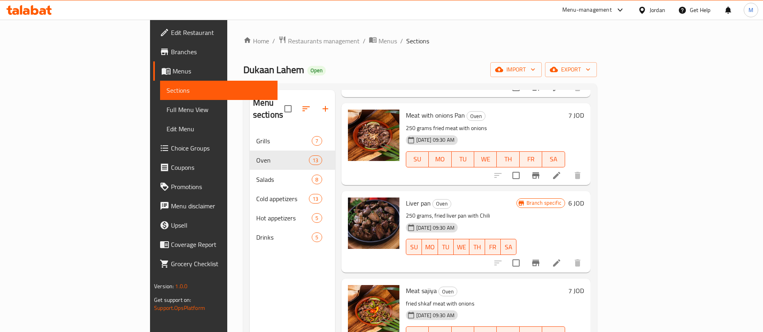
scroll to position [829, 0]
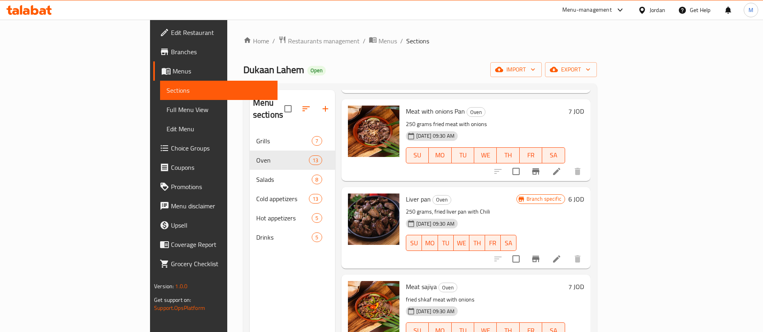
click at [320, 104] on icon "button" at bounding box center [325, 109] width 10 height 10
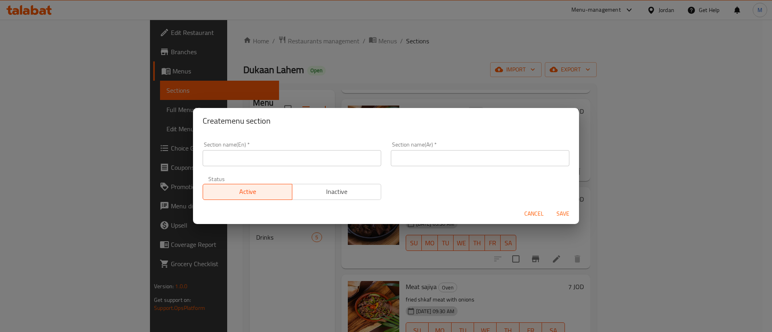
click at [260, 148] on div "Section name(En)   * Section name(En) *" at bounding box center [292, 154] width 178 height 25
click at [265, 153] on input "text" at bounding box center [292, 158] width 178 height 16
type input "s"
click at [265, 153] on input "Sandwiches" at bounding box center [292, 158] width 178 height 16
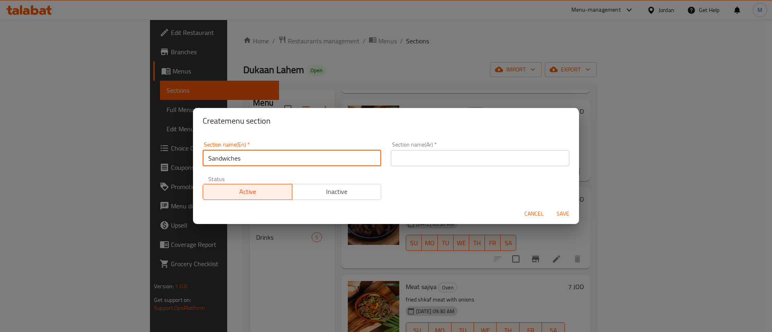
click at [265, 153] on input "Sandwiches" at bounding box center [292, 158] width 178 height 16
type input "Sandwiches"
click at [418, 161] on input "text" at bounding box center [480, 158] width 178 height 16
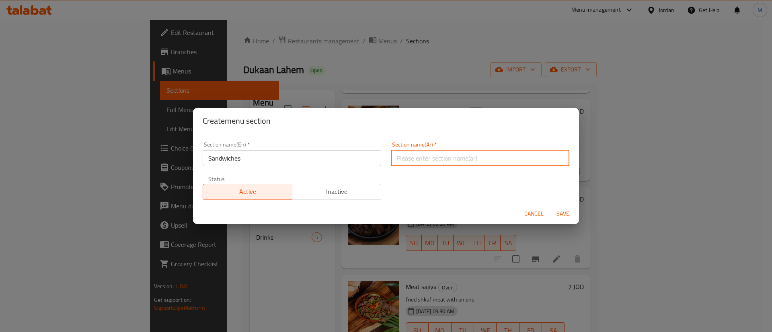
paste input "السندويشات"
type input "السندويشات"
click at [559, 211] on span "Save" at bounding box center [562, 214] width 19 height 10
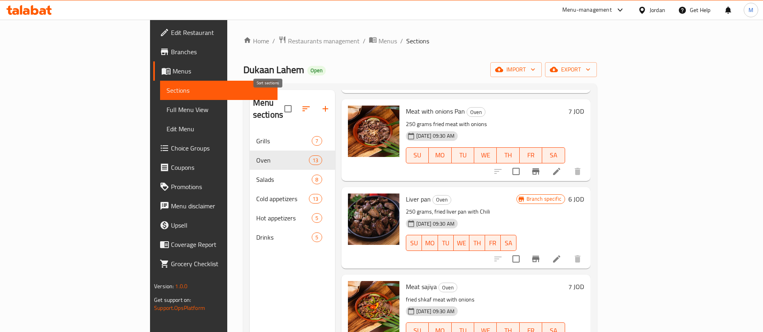
click at [301, 107] on icon "button" at bounding box center [306, 109] width 10 height 10
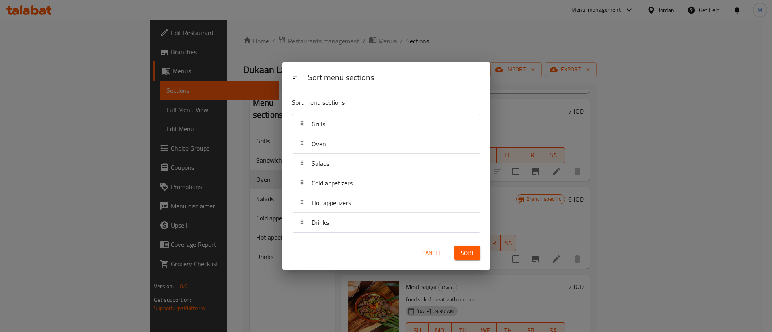
click at [238, 270] on div "Sort menu sections Sort menu sections Grills Oven Salads Cold appetizers Hot ap…" at bounding box center [386, 166] width 772 height 332
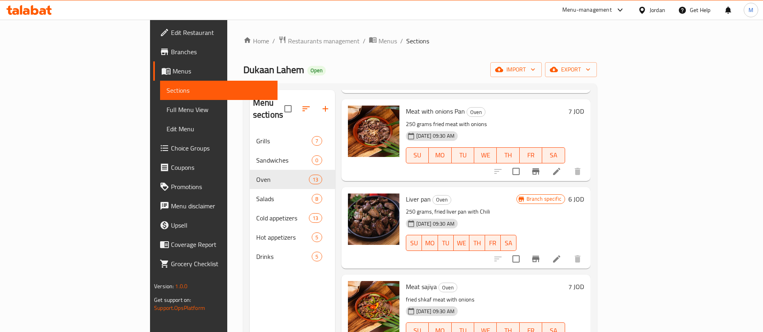
click at [301, 106] on icon "button" at bounding box center [306, 109] width 10 height 10
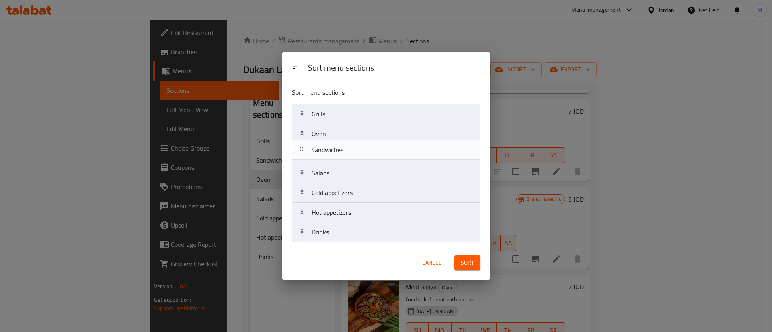
drag, startPoint x: 364, startPoint y: 134, endPoint x: 364, endPoint y: 154, distance: 19.7
click at [364, 154] on nav "Grills Sandwiches Oven Salads Cold appetizers Hot appetizers Drinks" at bounding box center [386, 173] width 189 height 139
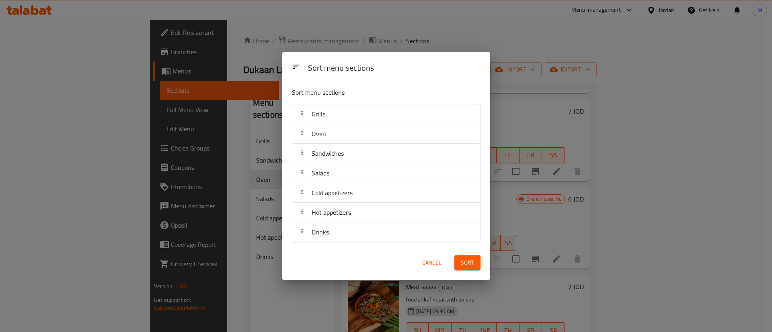
click at [461, 259] on span "Sort" at bounding box center [467, 263] width 13 height 10
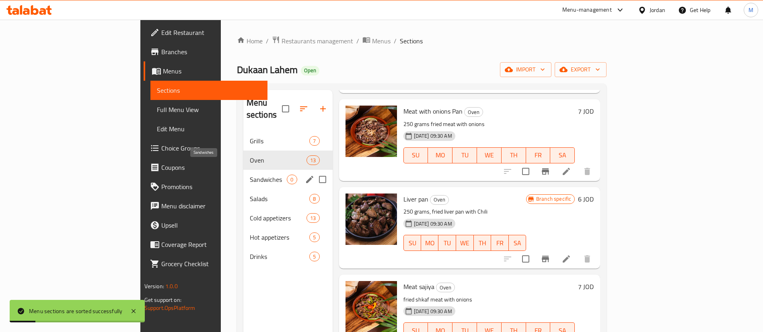
click at [250, 175] on span "Sandwiches" at bounding box center [268, 180] width 37 height 10
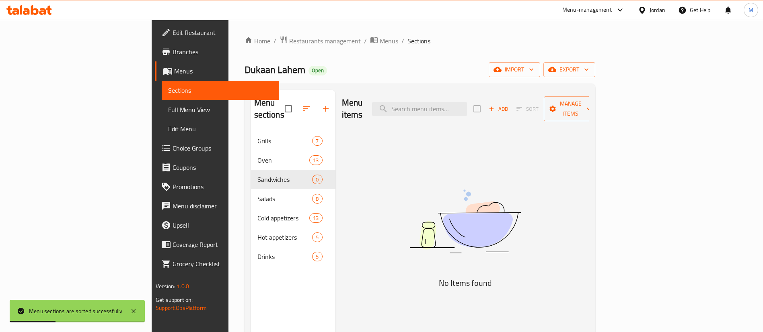
click at [509, 107] on span "Add" at bounding box center [498, 109] width 22 height 9
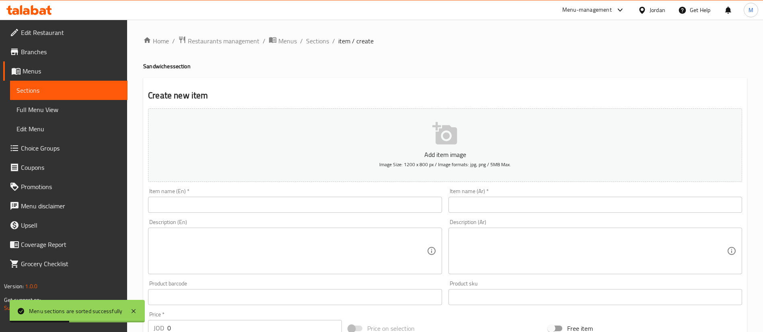
click at [551, 201] on input "text" at bounding box center [594, 205] width 293 height 16
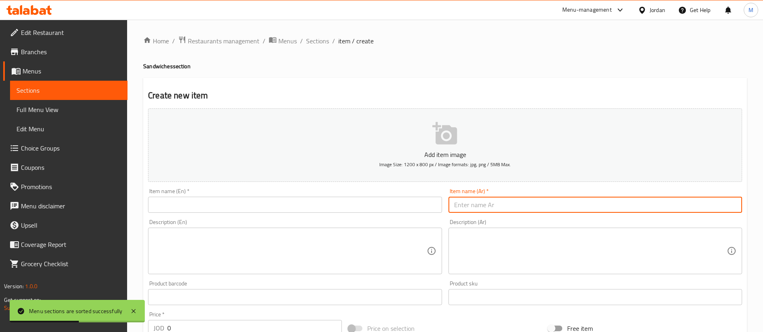
paste input "السندويشات"
click at [551, 201] on input "السندويشات" at bounding box center [594, 205] width 293 height 16
paste input "ندويش سيش"
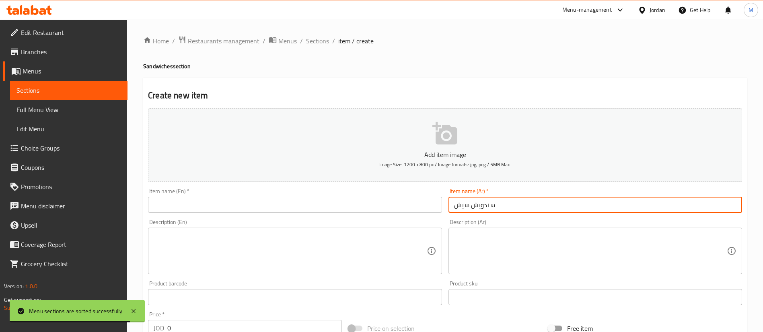
type input "سندويش سيش"
click at [539, 242] on textarea at bounding box center [590, 251] width 273 height 38
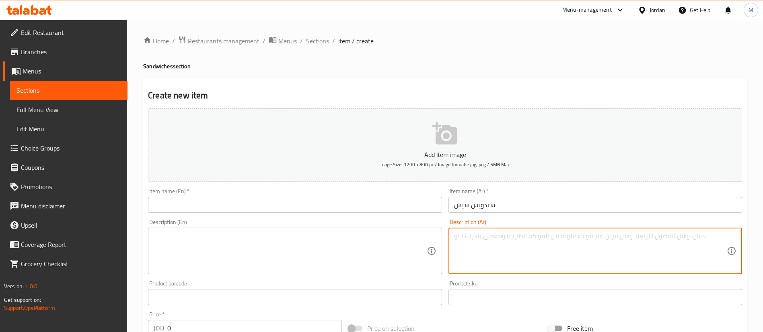
paste textarea "السندويشات"
type textarea "السندويشات"
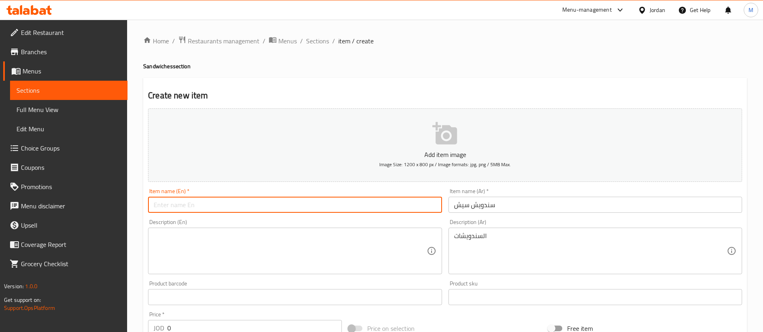
click at [331, 204] on input "text" at bounding box center [294, 205] width 293 height 16
paste input "Shish sandwich"
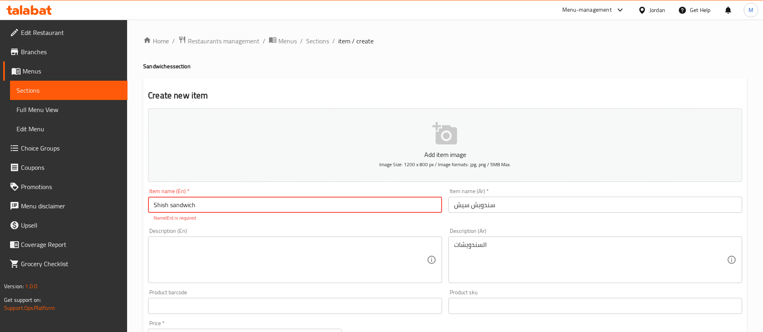
type input "Shish sandwich"
click at [229, 256] on textarea at bounding box center [290, 260] width 273 height 38
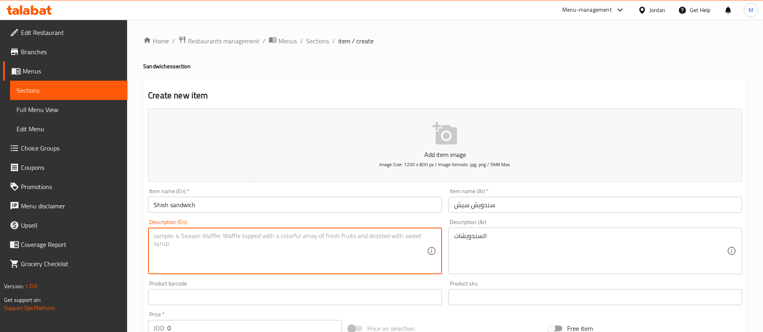
paste textarea "Sandwiches"
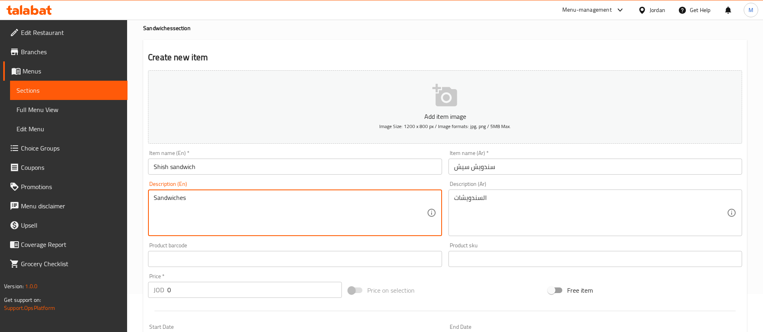
scroll to position [60, 0]
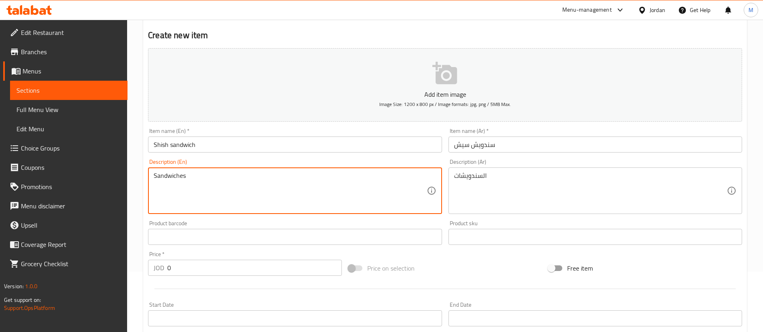
type textarea "Sandwiches"
click at [215, 270] on input "0" at bounding box center [254, 268] width 174 height 16
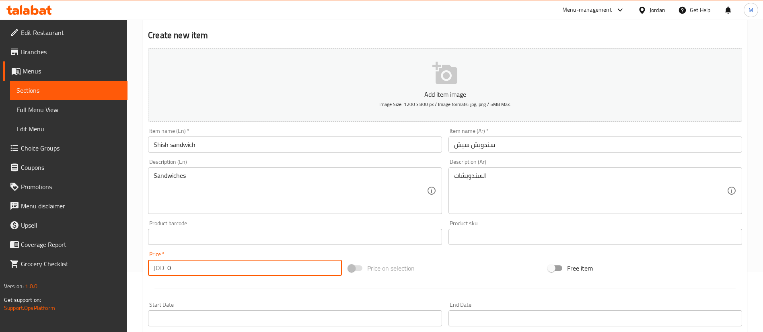
click at [215, 269] on input "0" at bounding box center [254, 268] width 174 height 16
type input "2"
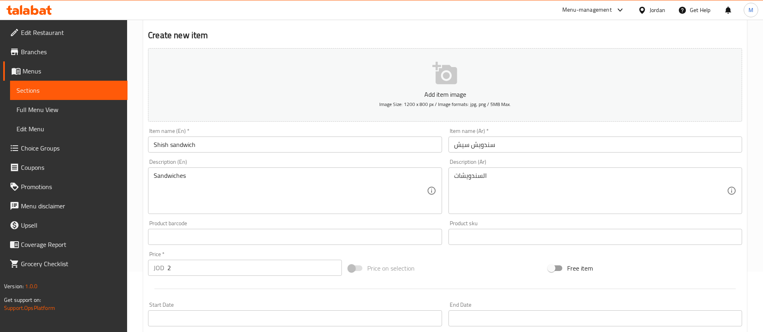
click at [218, 299] on div "Start Date Start Date" at bounding box center [295, 314] width 300 height 31
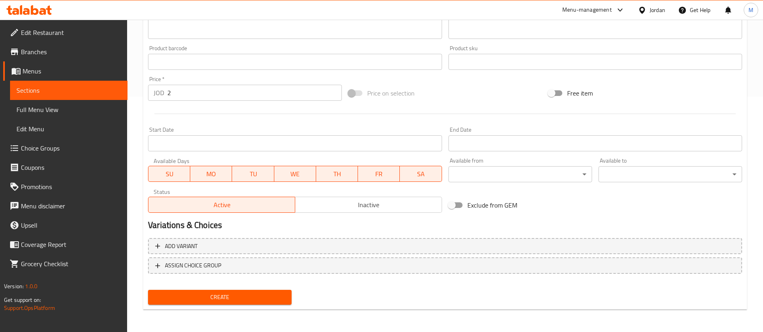
click at [223, 293] on span "Create" at bounding box center [219, 298] width 131 height 10
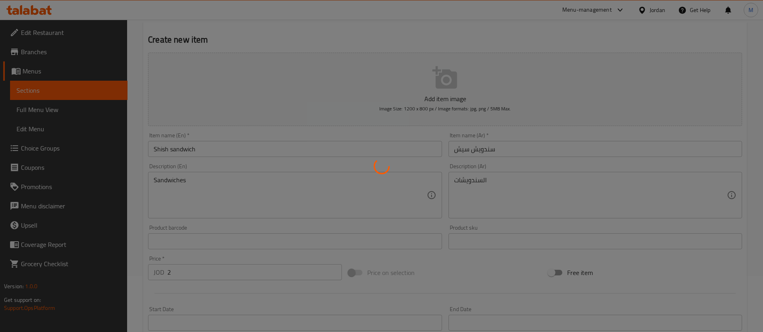
scroll to position [0, 0]
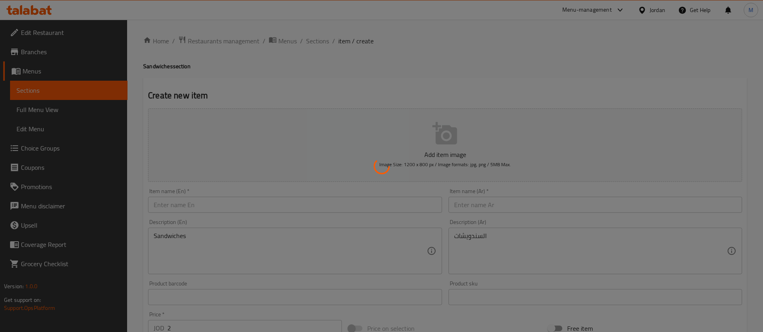
type input "0"
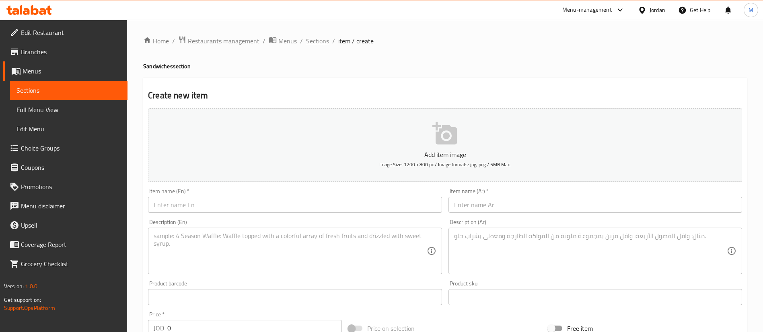
click at [312, 41] on span "Sections" at bounding box center [317, 41] width 23 height 10
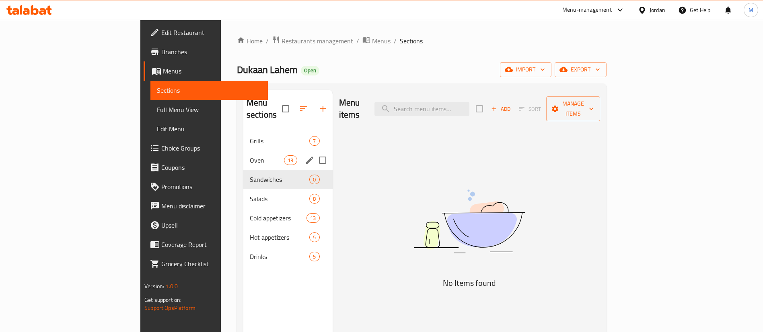
click at [250, 156] on span "Oven" at bounding box center [267, 161] width 34 height 10
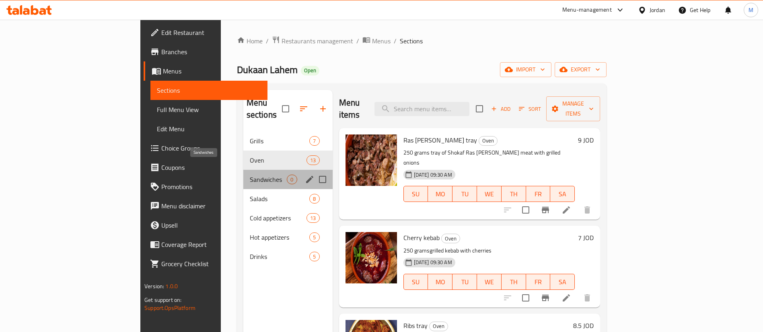
click at [250, 175] on span "Sandwiches" at bounding box center [268, 180] width 37 height 10
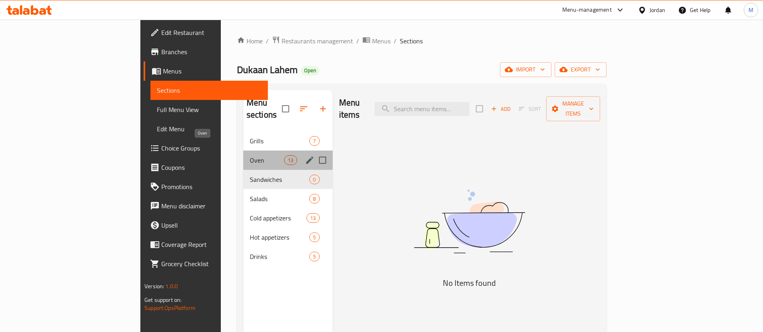
click at [250, 156] on span "Oven" at bounding box center [267, 161] width 34 height 10
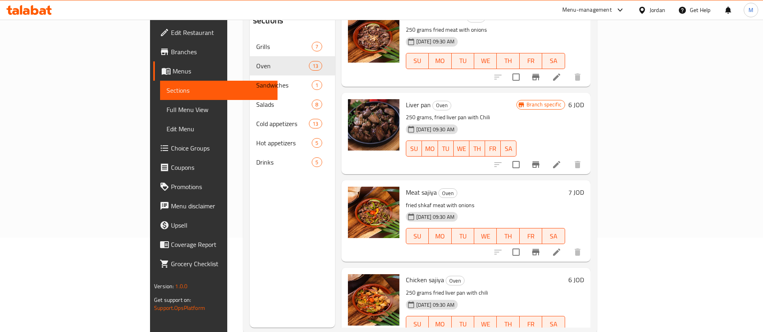
scroll to position [113, 0]
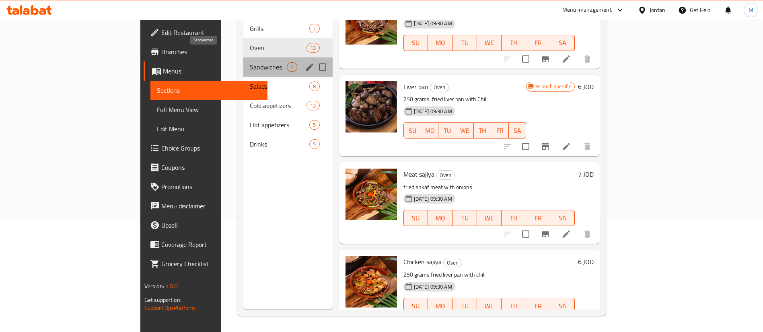
click at [250, 62] on span "Sandwiches" at bounding box center [268, 67] width 37 height 10
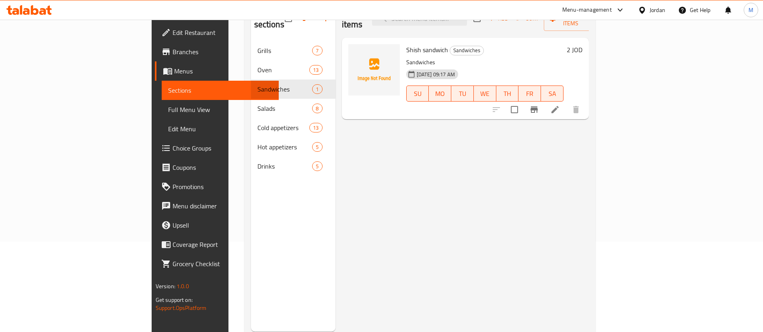
scroll to position [52, 0]
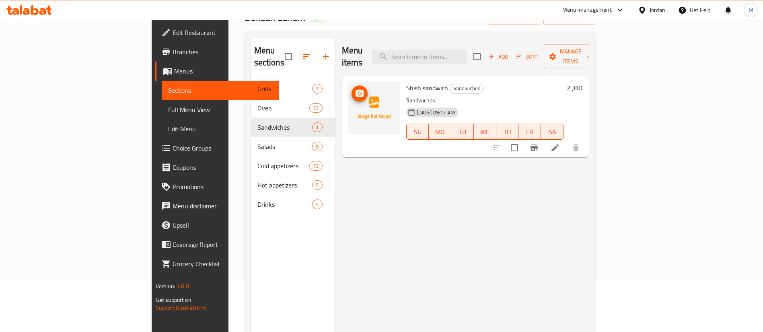
click at [355, 89] on icon "upload picture" at bounding box center [360, 94] width 10 height 10
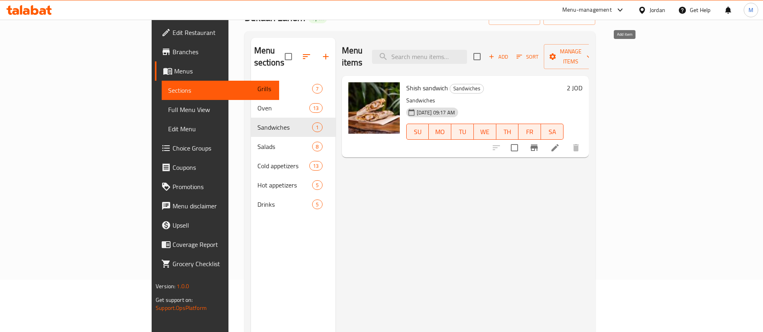
click at [509, 53] on span "Add" at bounding box center [498, 56] width 22 height 9
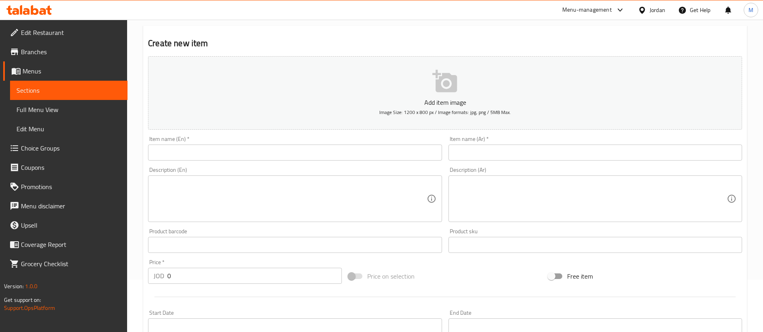
click at [479, 153] on input "text" at bounding box center [594, 153] width 293 height 16
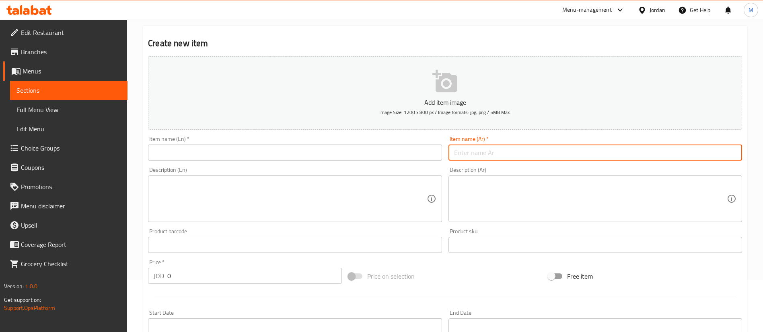
paste input "سندويش كباب"
type input "سندويش كباب"
click at [493, 193] on textarea at bounding box center [590, 199] width 273 height 38
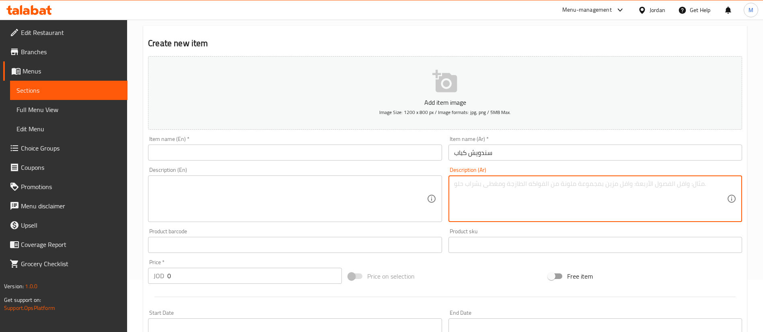
paste textarea "السندويشات"
type textarea "السندويشات"
click at [306, 158] on input "text" at bounding box center [294, 153] width 293 height 16
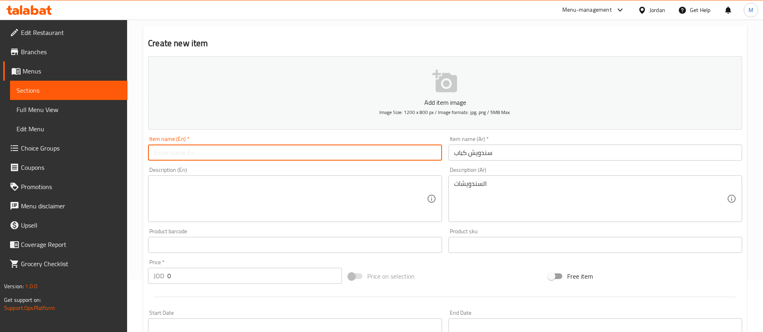
paste input "kebab sandwich"
type input "kebab sandwich"
click at [262, 185] on textarea at bounding box center [290, 199] width 273 height 38
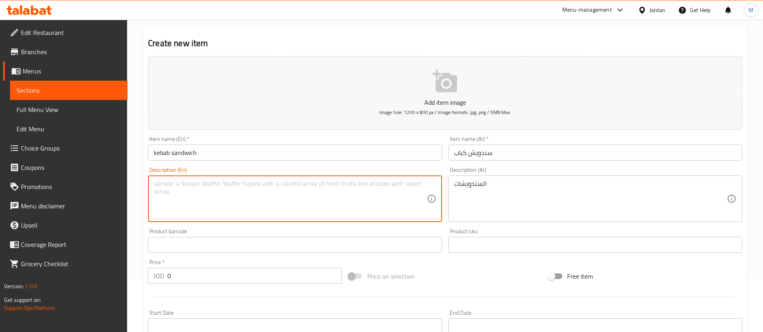
paste textarea "Sandwiches"
type textarea "Sandwiches"
click at [242, 276] on input "0" at bounding box center [254, 276] width 174 height 16
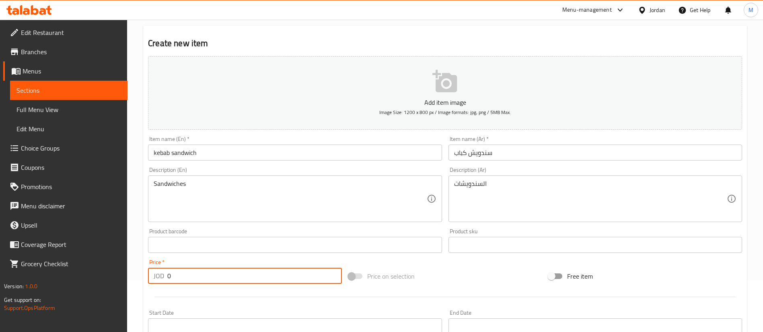
click at [242, 276] on input "0" at bounding box center [254, 276] width 174 height 16
type input "2.5"
click at [248, 297] on div at bounding box center [445, 297] width 600 height 20
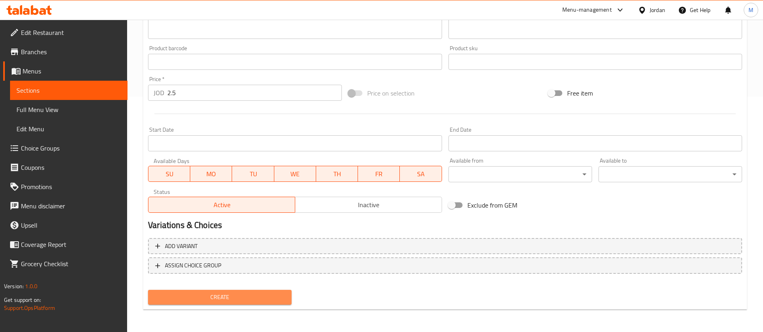
click at [257, 303] on button "Create" at bounding box center [219, 297] width 143 height 15
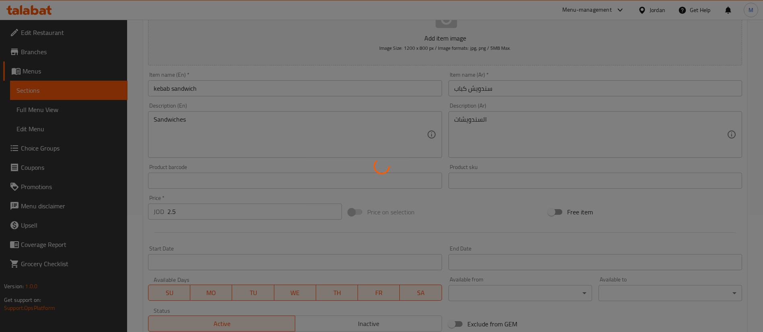
scroll to position [16, 0]
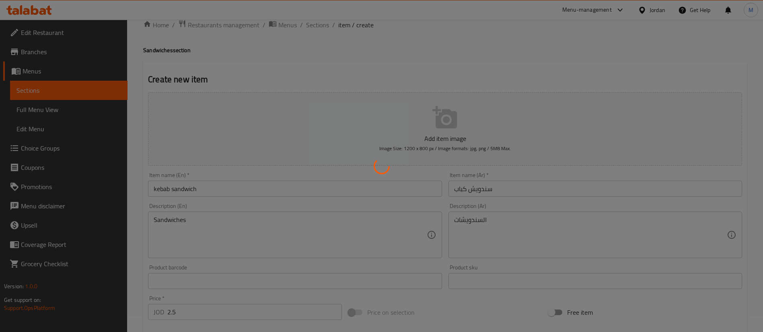
type input "0"
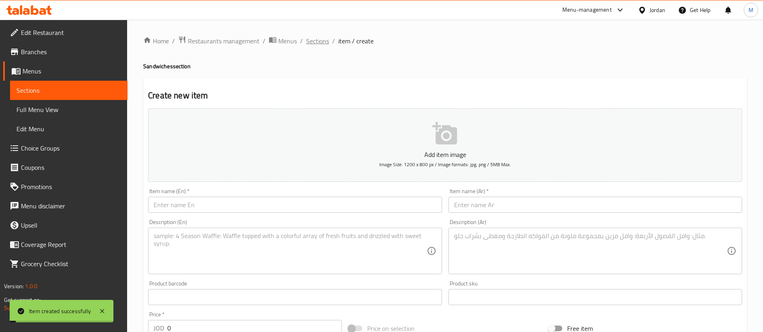
click at [313, 40] on span "Sections" at bounding box center [317, 41] width 23 height 10
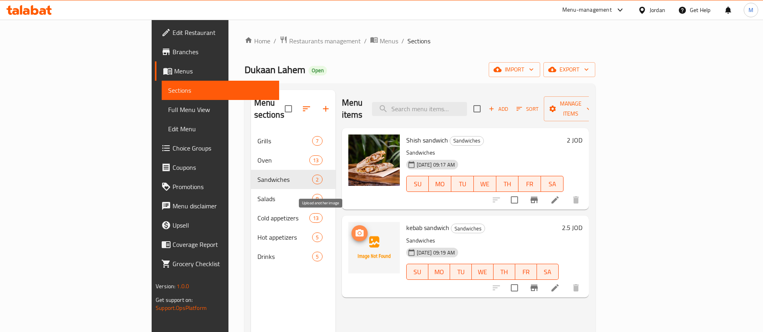
click at [355, 230] on icon "upload picture" at bounding box center [359, 233] width 8 height 7
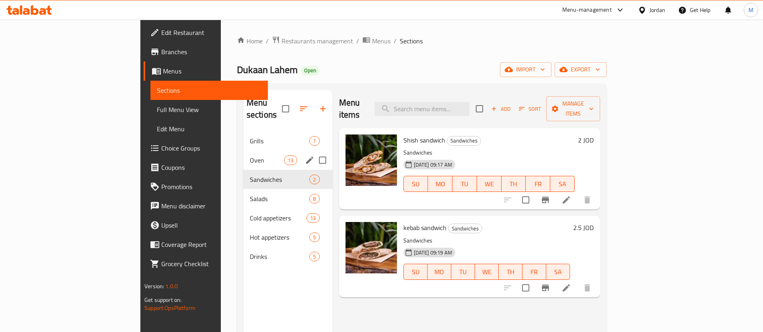
click at [250, 156] on span "Oven" at bounding box center [267, 161] width 34 height 10
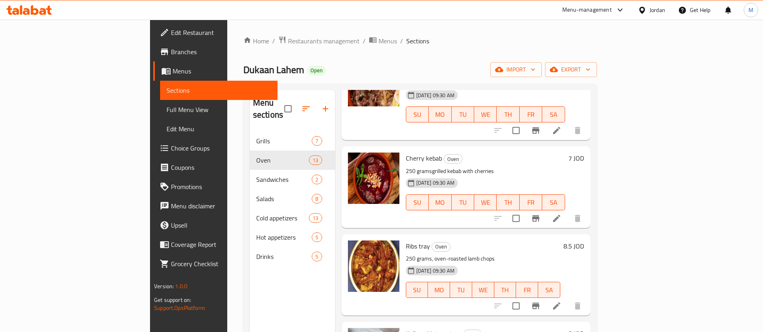
scroll to position [121, 0]
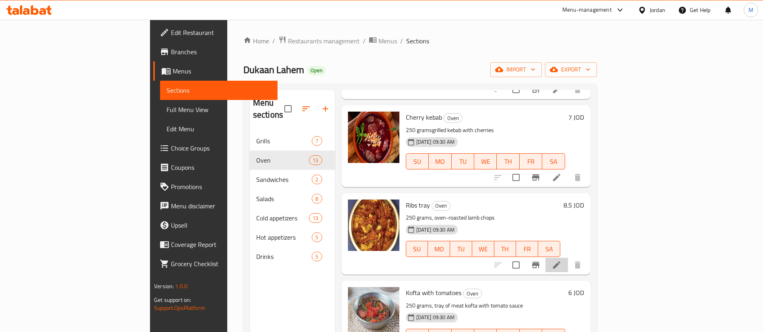
click at [568, 258] on li at bounding box center [556, 265] width 23 height 14
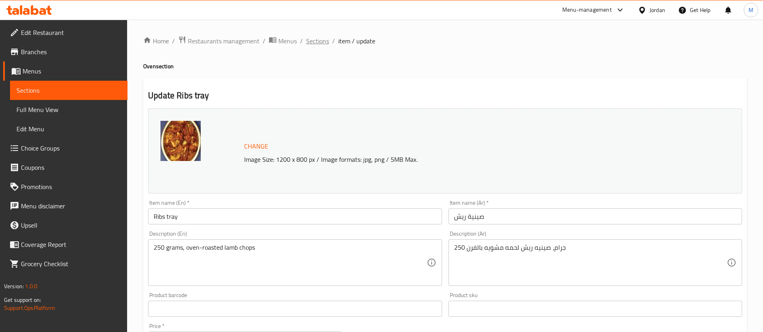
click at [321, 42] on span "Sections" at bounding box center [317, 41] width 23 height 10
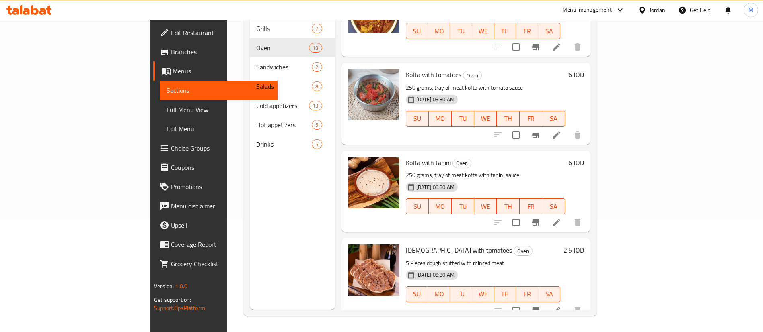
scroll to position [106, 0]
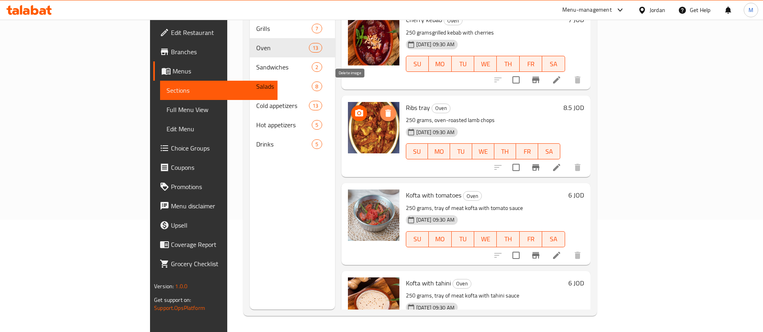
click at [383, 109] on icon "delete image" at bounding box center [388, 114] width 10 height 10
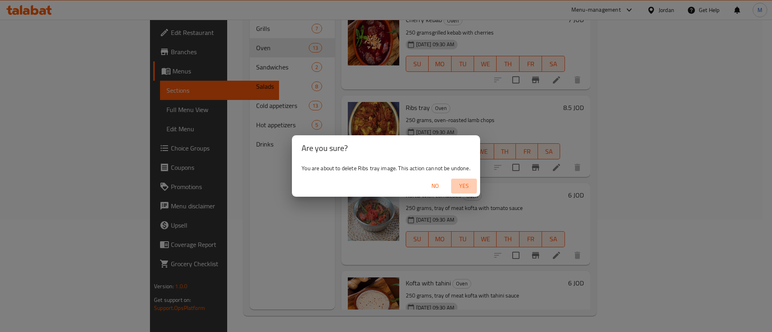
click at [465, 180] on button "Yes" at bounding box center [464, 186] width 26 height 15
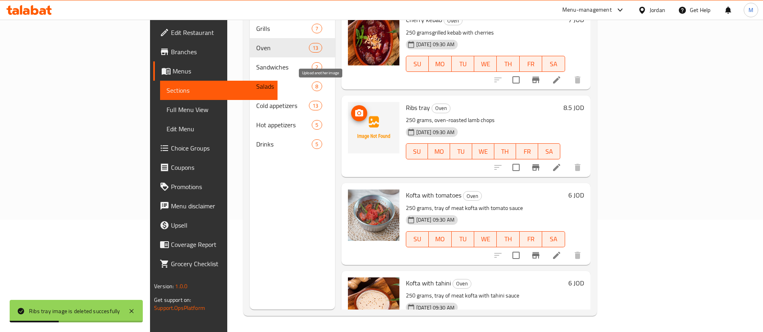
click at [355, 109] on icon "upload picture" at bounding box center [359, 112] width 8 height 7
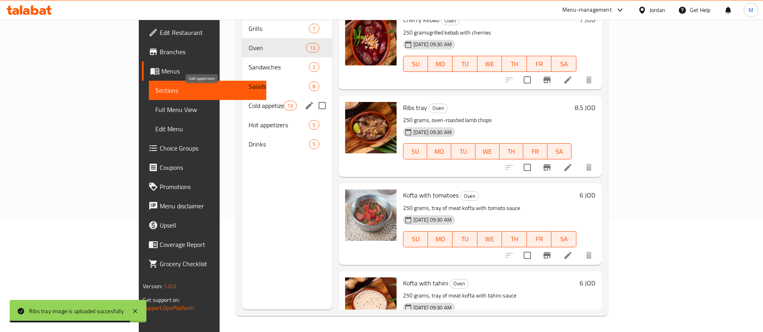
click at [248, 101] on span "Cold appetizers" at bounding box center [265, 106] width 35 height 10
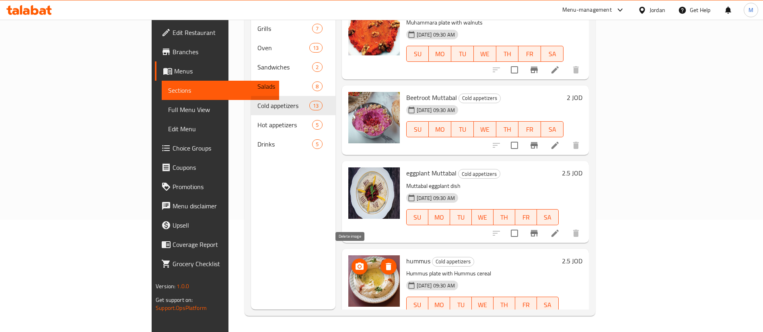
click at [385, 263] on icon "delete image" at bounding box center [388, 266] width 6 height 7
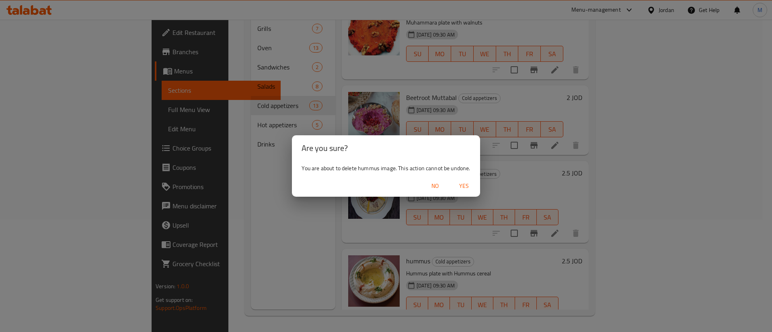
click at [456, 184] on span "Yes" at bounding box center [463, 186] width 19 height 10
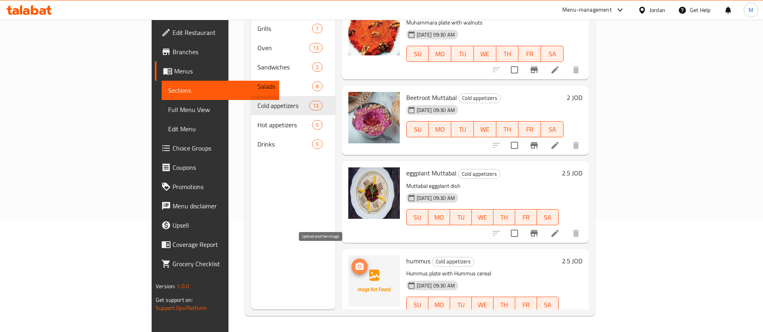
click at [355, 263] on icon "upload picture" at bounding box center [359, 266] width 8 height 7
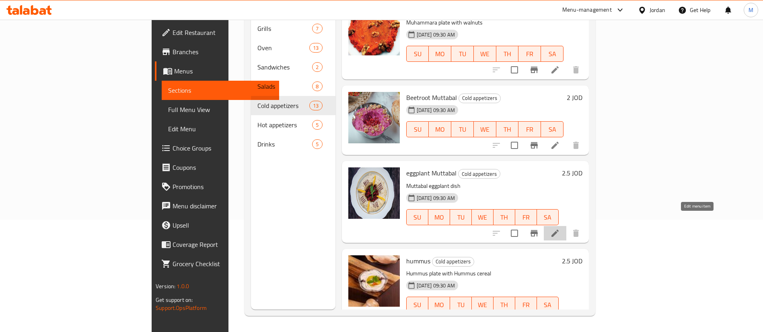
click at [558, 230] on icon at bounding box center [554, 233] width 7 height 7
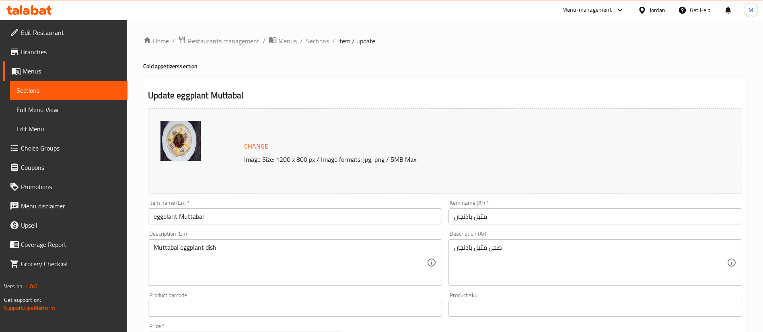
click at [325, 43] on span "Sections" at bounding box center [317, 41] width 23 height 10
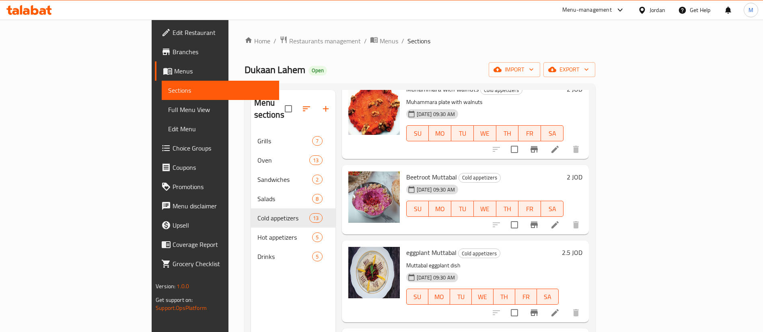
scroll to position [181, 0]
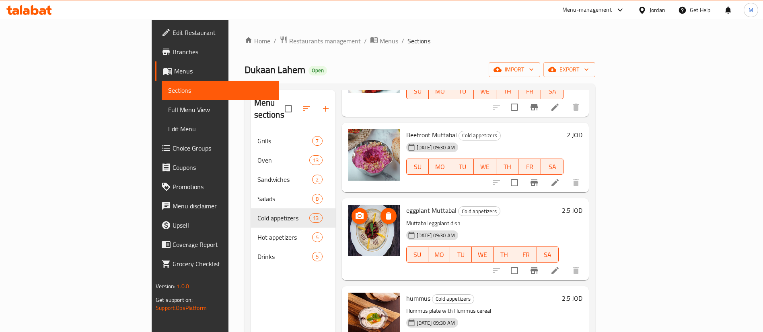
click at [385, 213] on icon "delete image" at bounding box center [388, 216] width 6 height 7
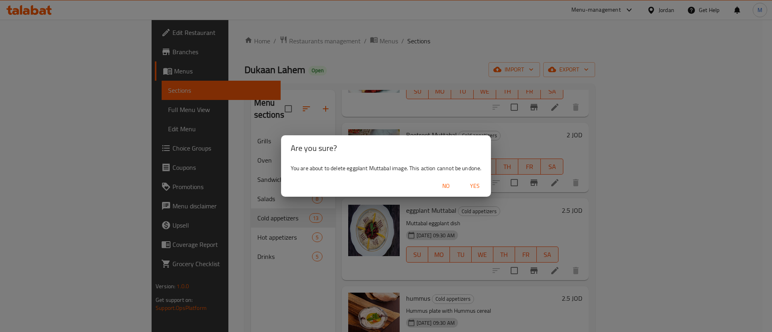
click at [476, 182] on span "Yes" at bounding box center [474, 186] width 19 height 10
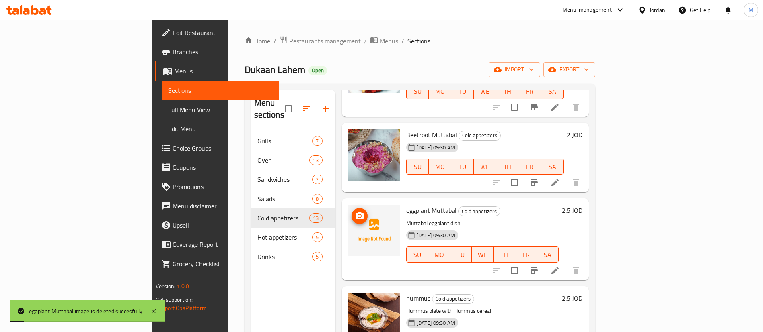
click at [355, 211] on icon "upload picture" at bounding box center [360, 216] width 10 height 10
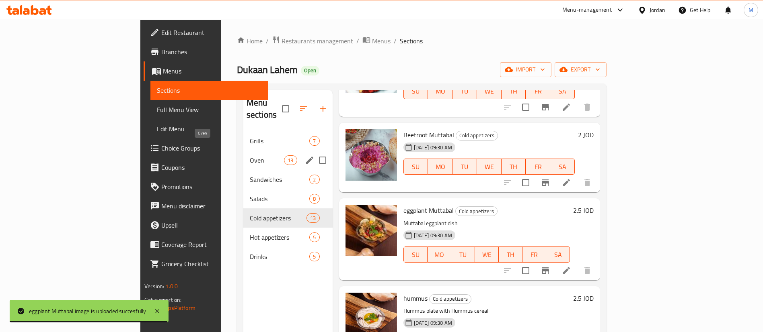
click at [250, 156] on span "Oven" at bounding box center [267, 161] width 34 height 10
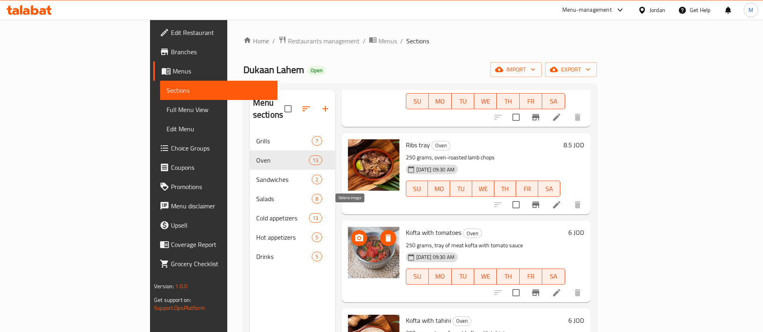
click at [385, 235] on icon "delete image" at bounding box center [388, 238] width 6 height 7
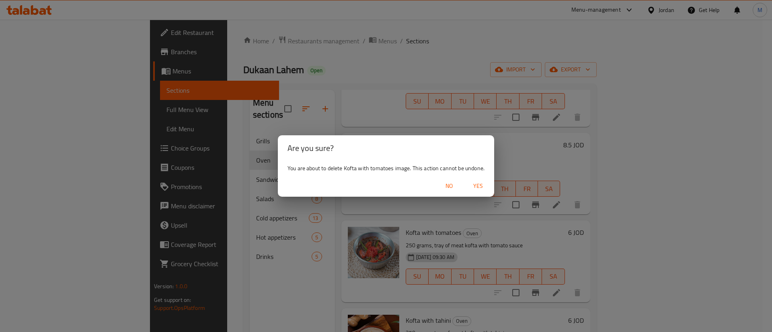
click at [480, 185] on span "Yes" at bounding box center [477, 186] width 19 height 10
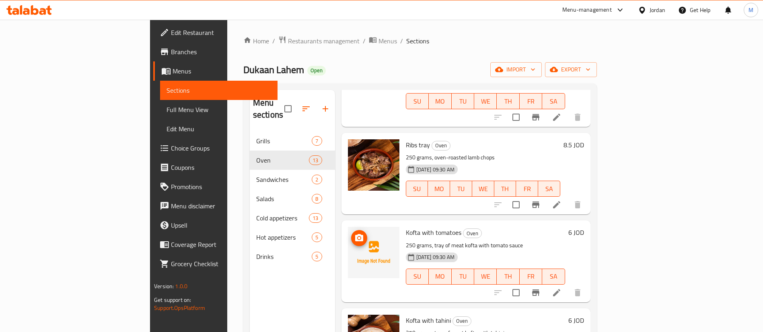
click at [355, 234] on icon "upload picture" at bounding box center [359, 237] width 8 height 7
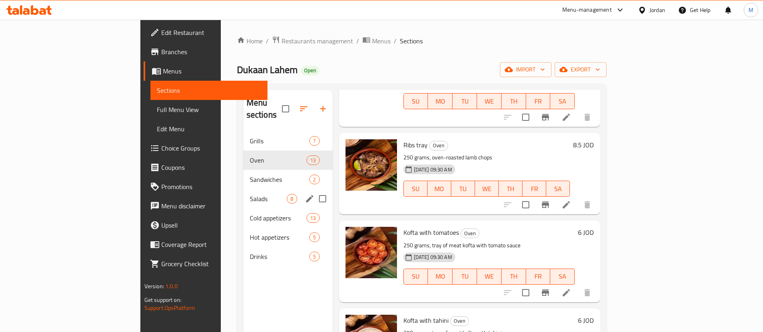
click at [243, 193] on div "Salads 8" at bounding box center [287, 198] width 89 height 19
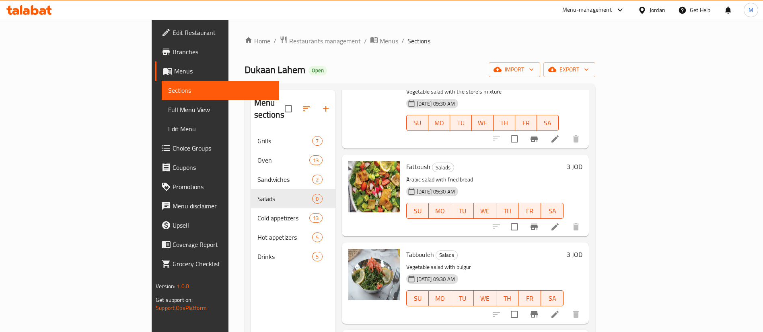
scroll to position [60, 0]
click at [380, 168] on span "delete image" at bounding box center [388, 173] width 16 height 10
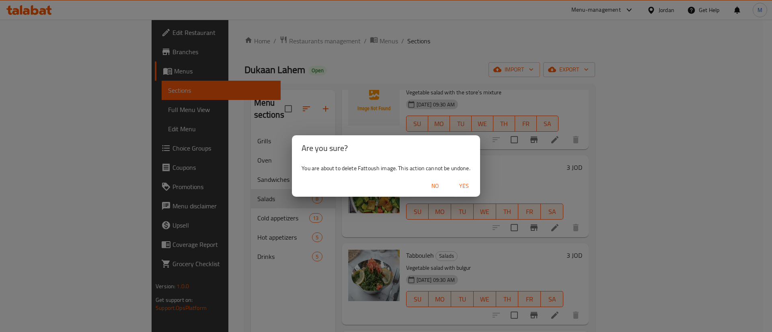
click at [463, 187] on span "Yes" at bounding box center [463, 186] width 19 height 10
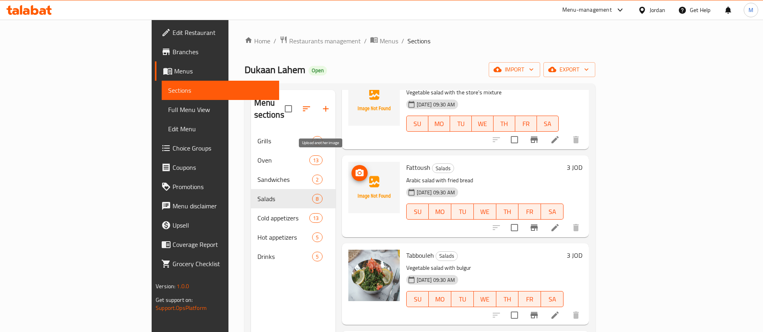
click at [355, 168] on icon "upload picture" at bounding box center [360, 173] width 10 height 10
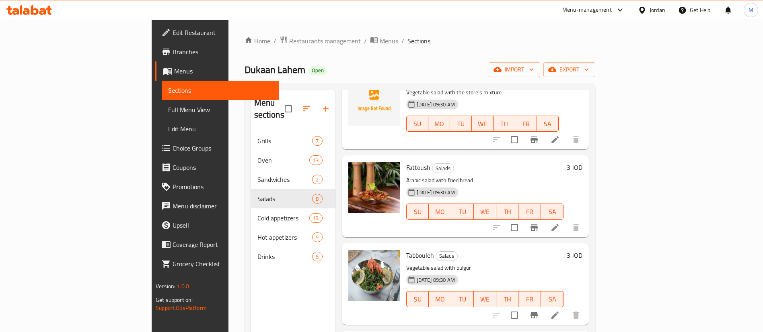
scroll to position [0, 0]
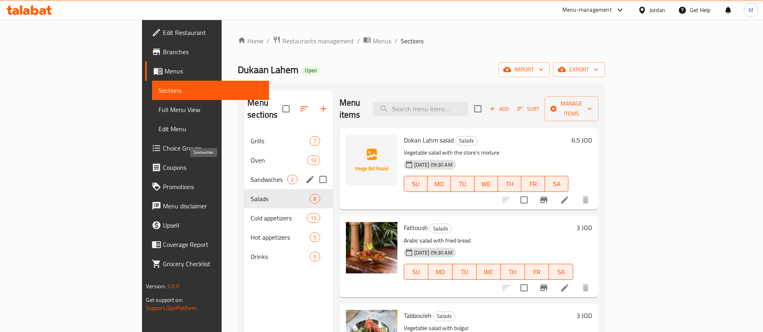
click at [250, 175] on span "Sandwiches" at bounding box center [268, 180] width 37 height 10
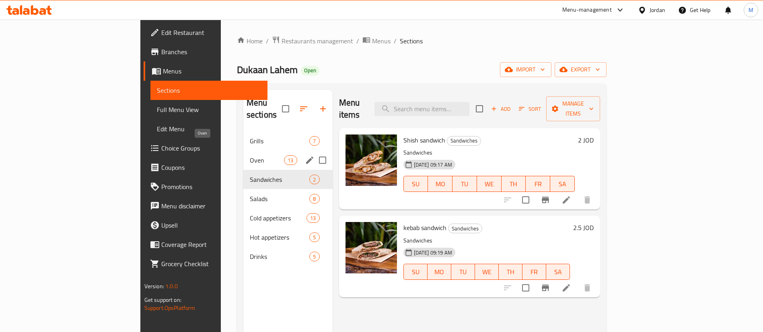
click at [250, 156] on span "Oven" at bounding box center [267, 161] width 34 height 10
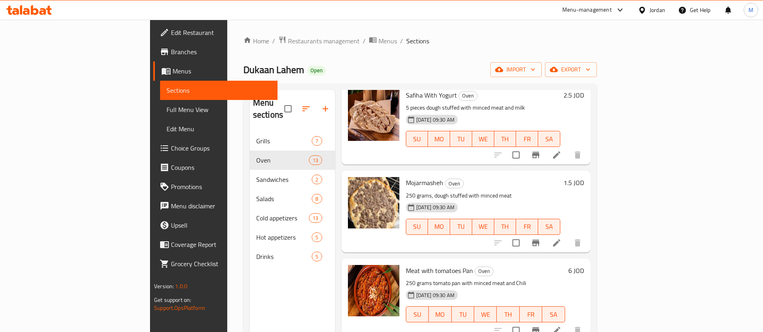
scroll to position [603, 0]
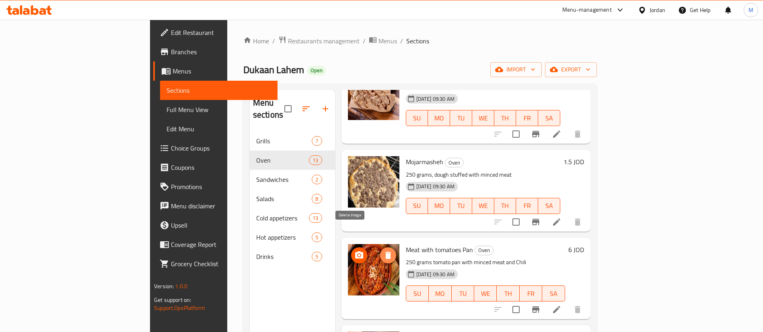
click at [385, 252] on icon "delete image" at bounding box center [388, 255] width 6 height 7
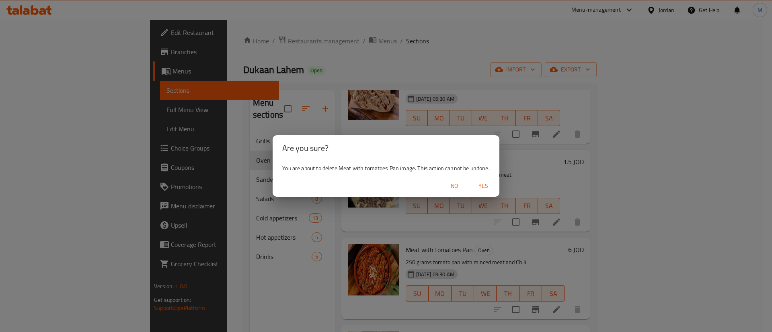
click at [482, 189] on span "Yes" at bounding box center [483, 186] width 19 height 10
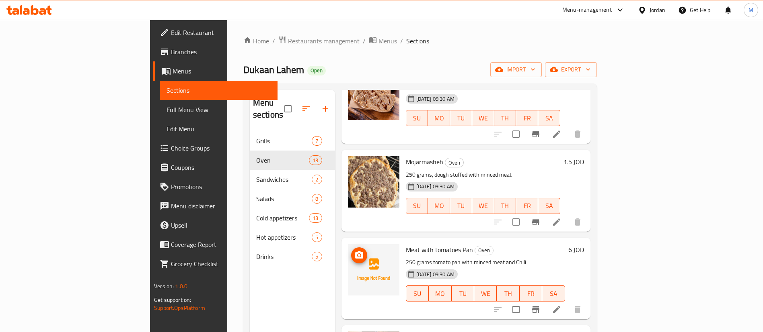
click at [355, 252] on icon "upload picture" at bounding box center [359, 255] width 8 height 7
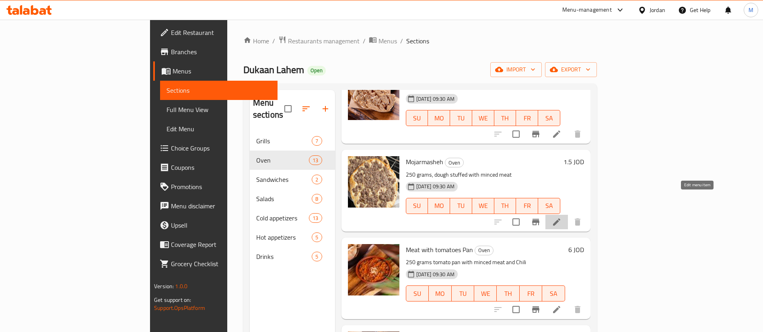
click at [561, 217] on icon at bounding box center [556, 222] width 10 height 10
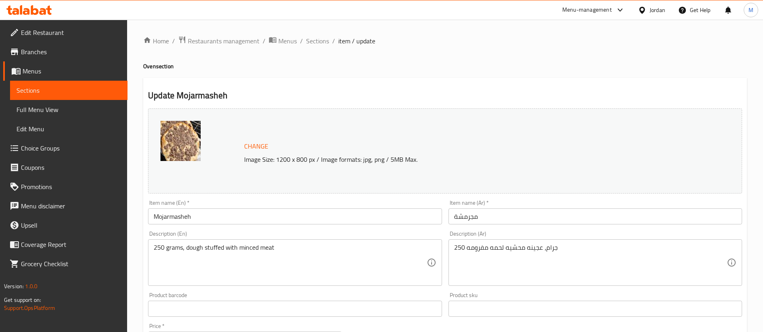
click at [317, 45] on span "Sections" at bounding box center [317, 41] width 23 height 10
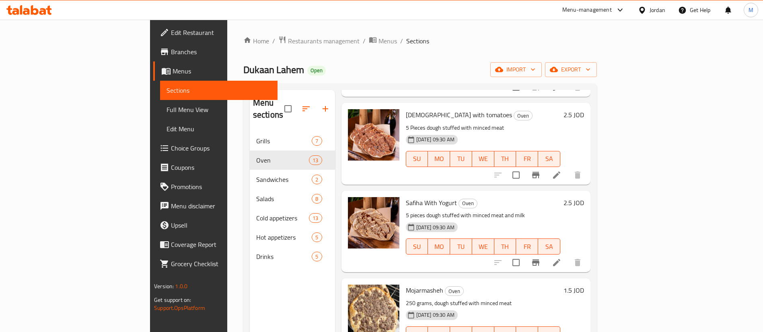
scroll to position [482, 0]
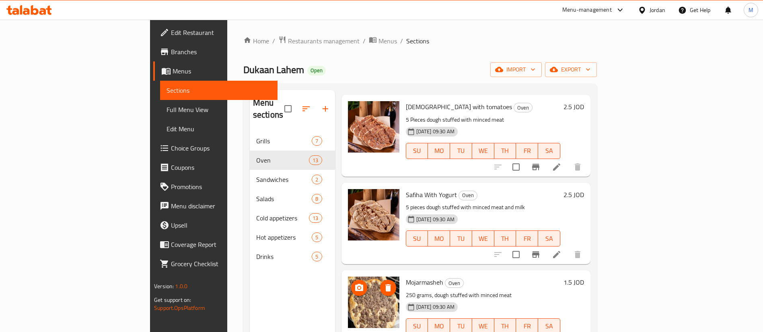
click at [383, 283] on icon "delete image" at bounding box center [388, 288] width 10 height 10
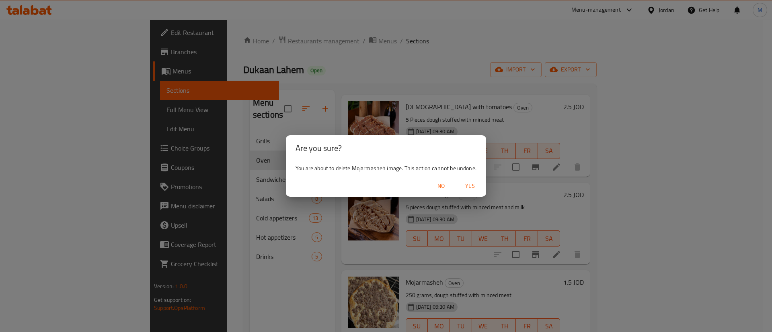
click at [474, 180] on button "Yes" at bounding box center [470, 186] width 26 height 15
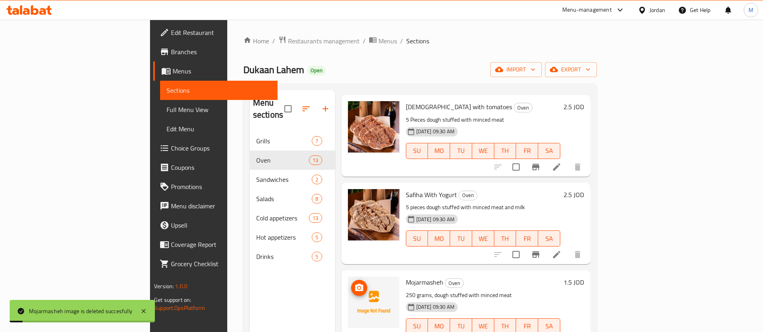
click at [355, 284] on icon "upload picture" at bounding box center [359, 287] width 8 height 7
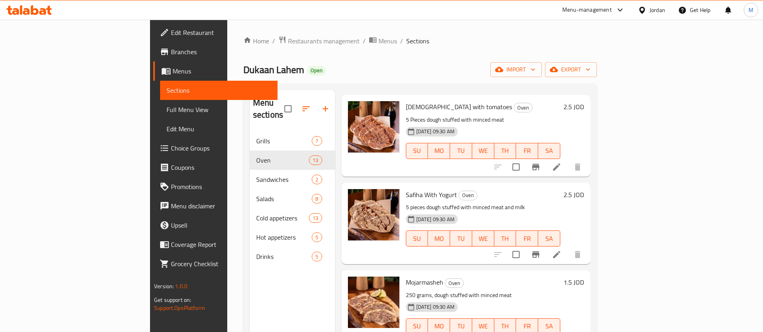
scroll to position [422, 0]
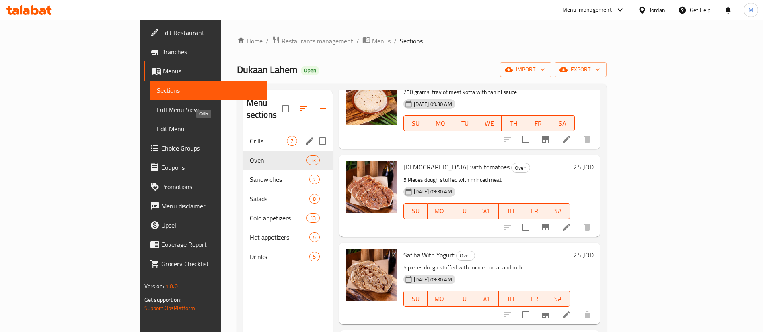
click at [250, 136] on span "Grills" at bounding box center [268, 141] width 37 height 10
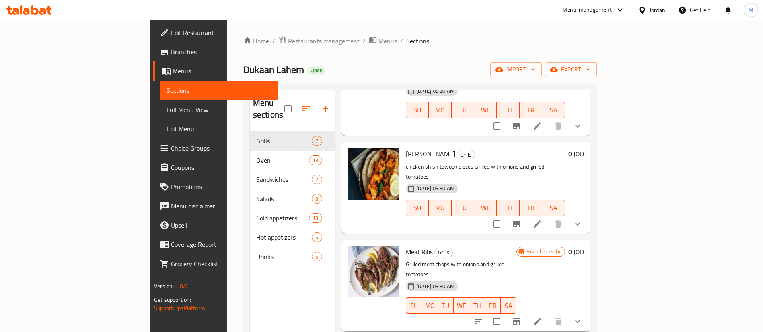
scroll to position [242, 0]
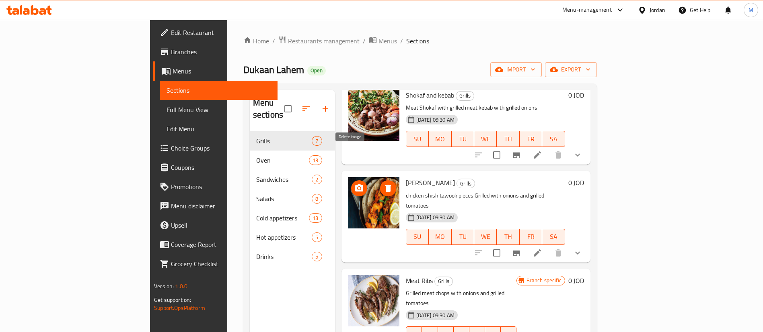
click at [380, 180] on button "delete image" at bounding box center [388, 188] width 16 height 16
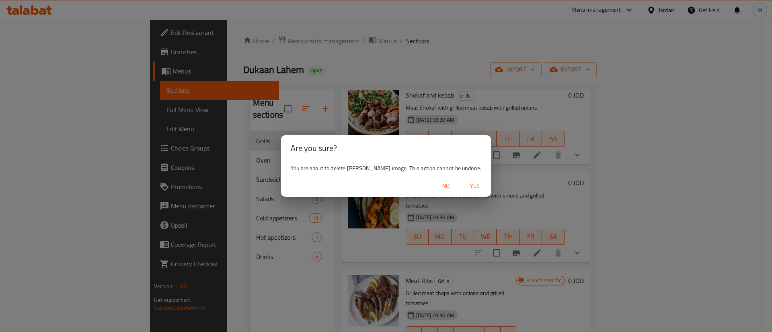
click at [471, 188] on span "Yes" at bounding box center [474, 186] width 19 height 10
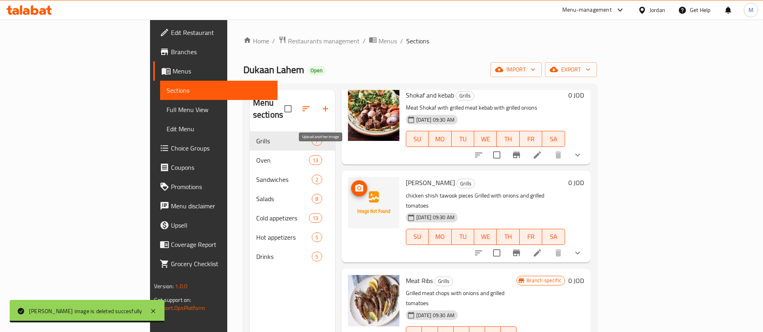
click at [355, 184] on icon "upload picture" at bounding box center [359, 187] width 8 height 7
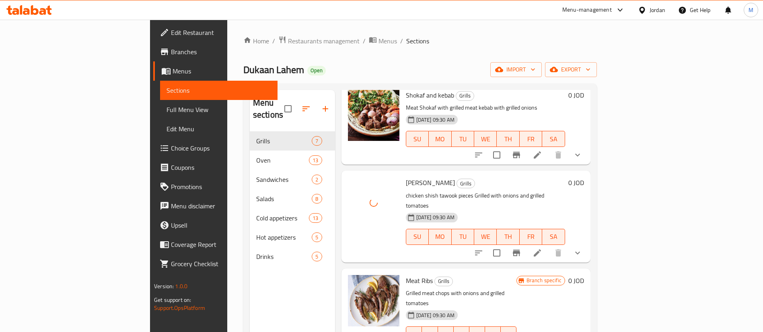
scroll to position [182, 0]
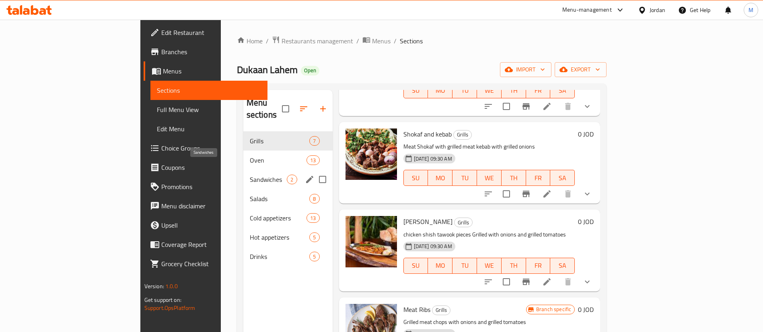
click at [250, 175] on span "Sandwiches" at bounding box center [268, 180] width 37 height 10
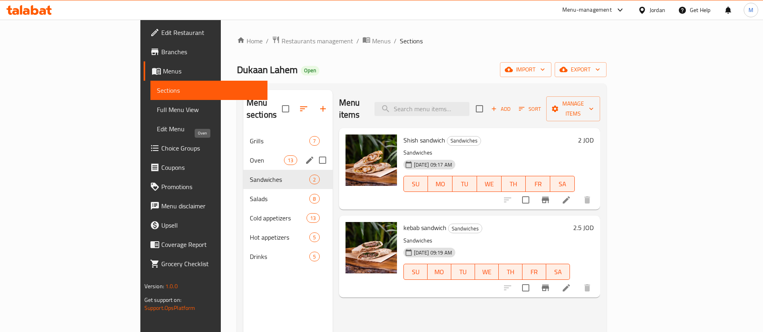
click at [250, 156] on span "Oven" at bounding box center [267, 161] width 34 height 10
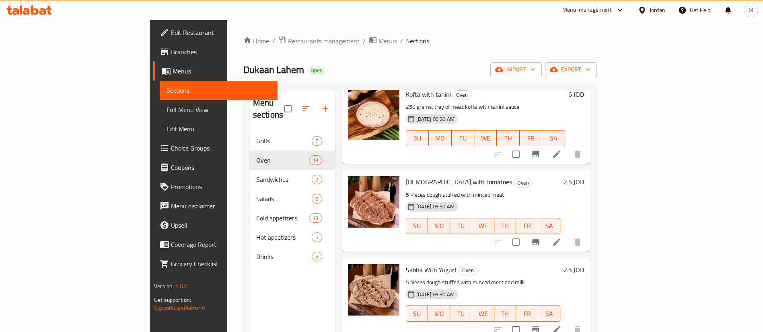
scroll to position [422, 0]
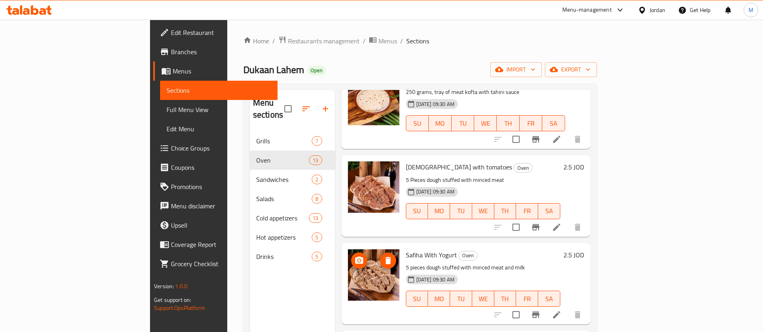
click at [383, 256] on icon "delete image" at bounding box center [388, 261] width 10 height 10
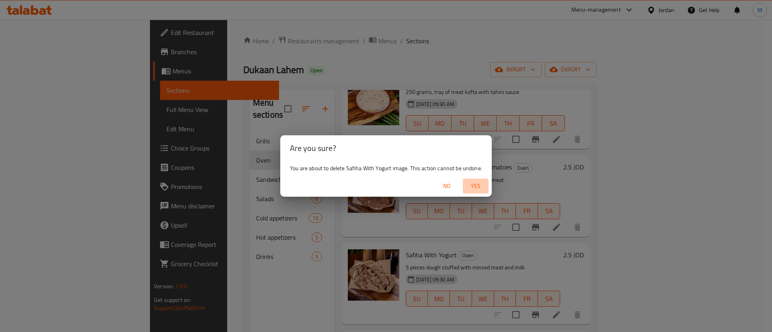
click at [466, 187] on span "Yes" at bounding box center [475, 186] width 19 height 10
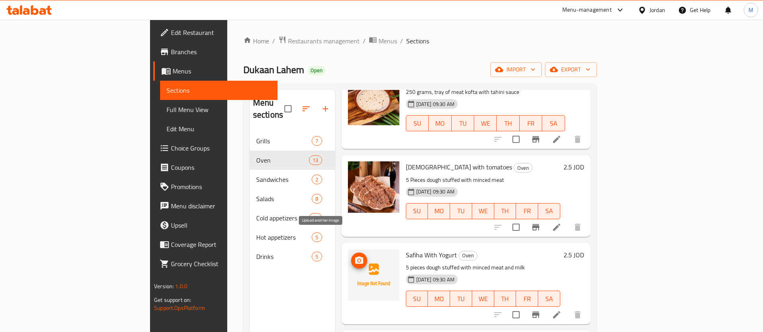
click at [354, 256] on icon "upload picture" at bounding box center [359, 261] width 10 height 10
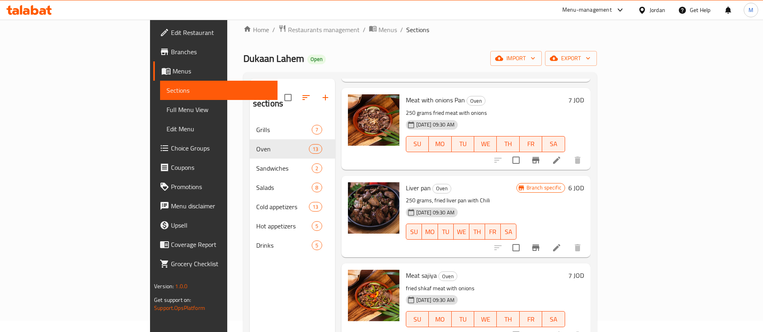
scroll to position [0, 0]
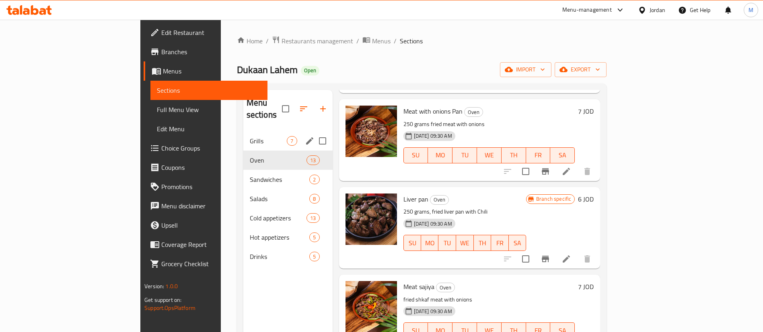
click at [250, 136] on span "Grills" at bounding box center [268, 141] width 37 height 10
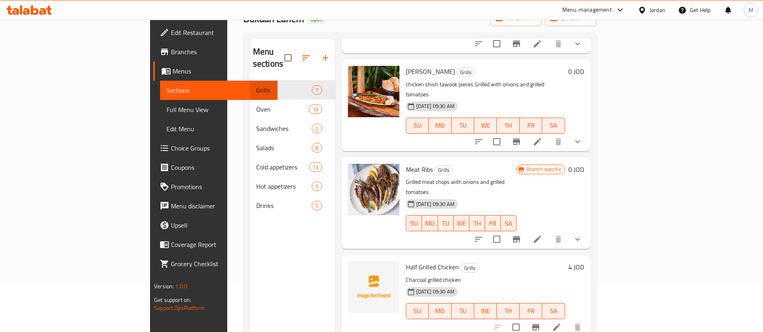
scroll to position [113, 0]
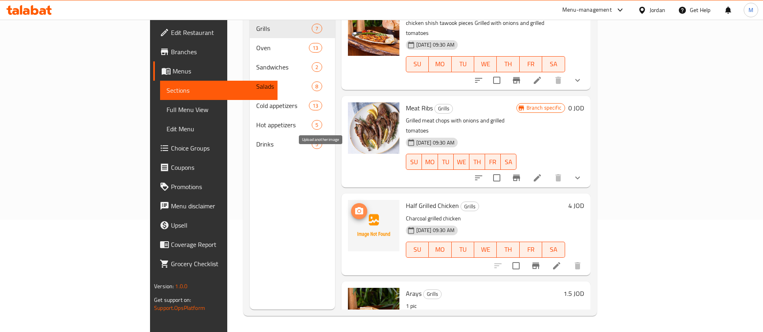
click at [355, 207] on icon "upload picture" at bounding box center [359, 210] width 8 height 7
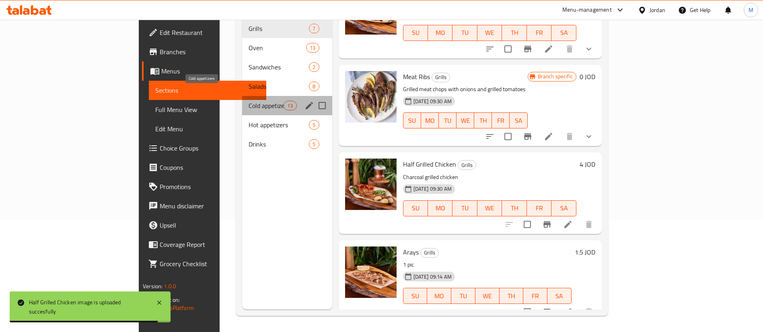
click at [248, 101] on span "Cold appetizers" at bounding box center [265, 106] width 35 height 10
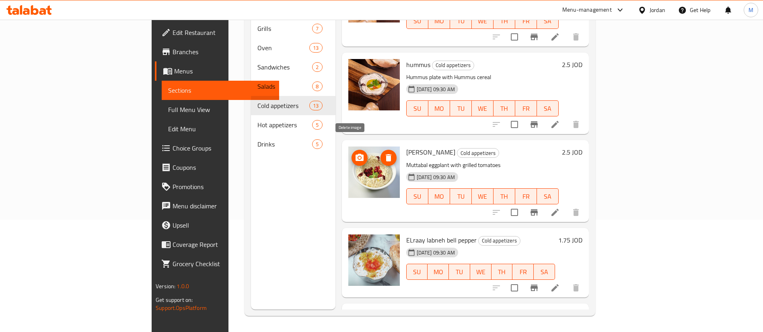
click at [383, 153] on icon "delete image" at bounding box center [388, 158] width 10 height 10
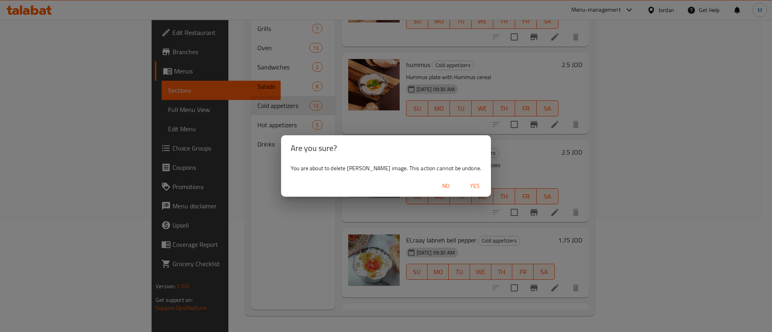
click at [467, 185] on span "Yes" at bounding box center [474, 186] width 19 height 10
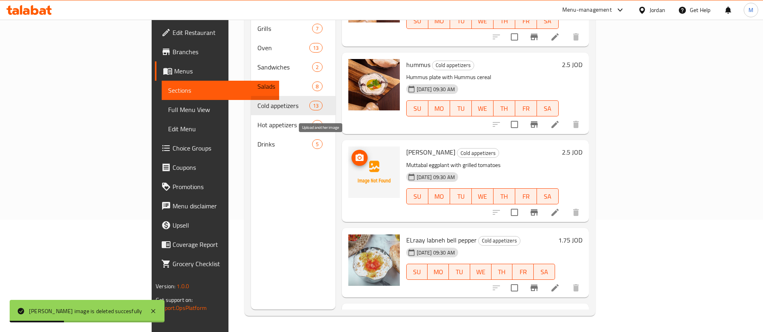
click at [355, 153] on icon "upload picture" at bounding box center [360, 158] width 10 height 10
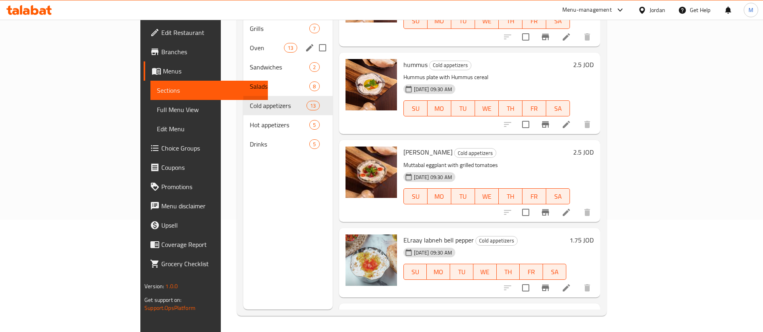
click at [250, 43] on span "Oven" at bounding box center [267, 48] width 34 height 10
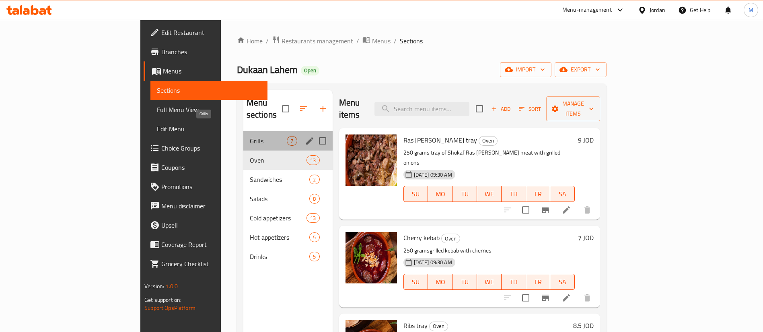
click at [250, 136] on span "Grills" at bounding box center [268, 141] width 37 height 10
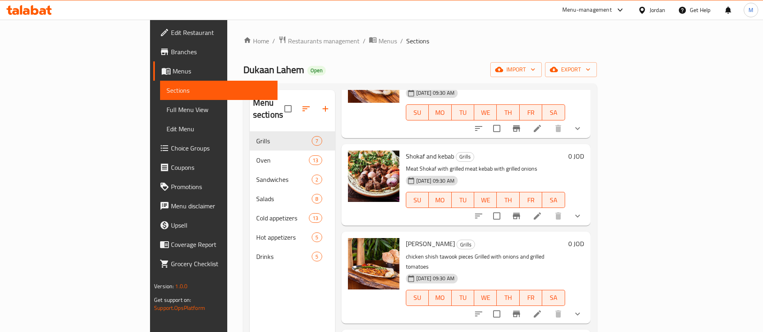
scroll to position [241, 0]
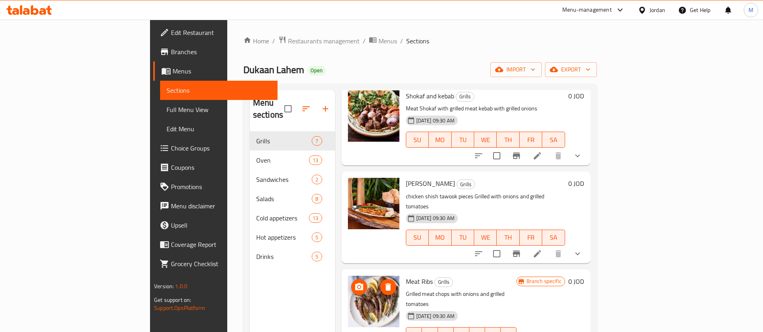
click at [385, 284] on icon "delete image" at bounding box center [388, 287] width 6 height 7
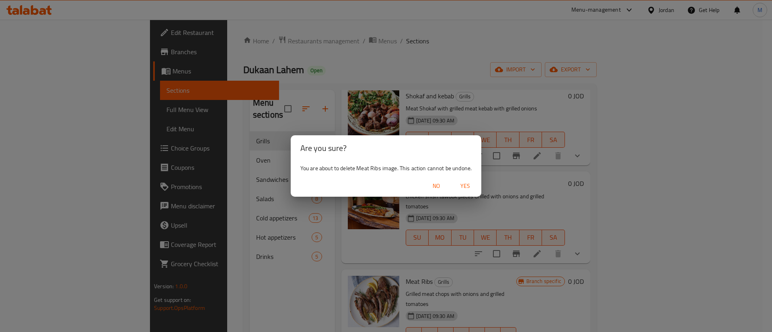
drag, startPoint x: 471, startPoint y: 185, endPoint x: 442, endPoint y: 203, distance: 34.5
click at [471, 185] on span "Yes" at bounding box center [464, 186] width 19 height 10
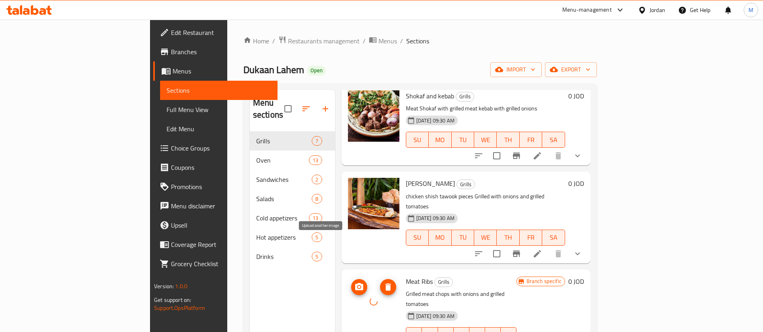
click at [351, 279] on button "upload picture" at bounding box center [359, 287] width 16 height 16
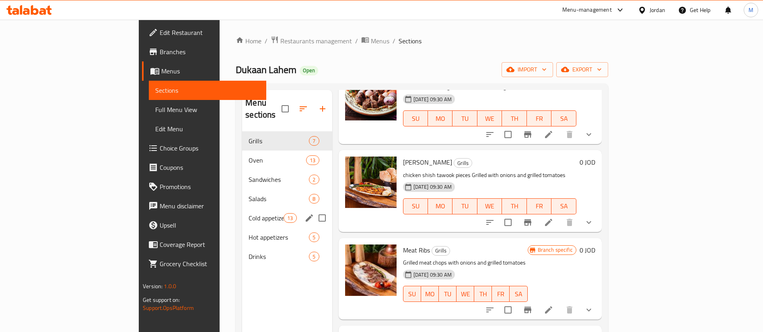
click at [248, 213] on span "Cold appetizers" at bounding box center [265, 218] width 35 height 10
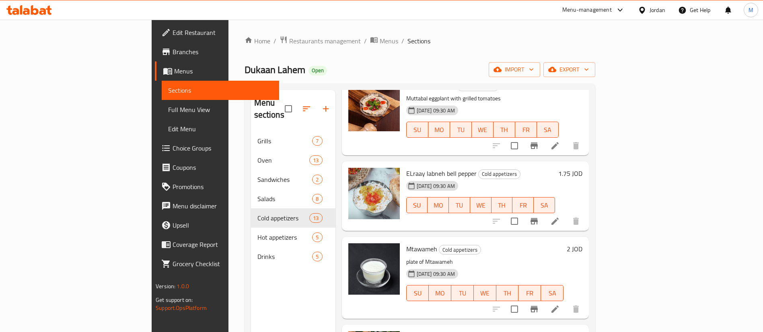
scroll to position [482, 0]
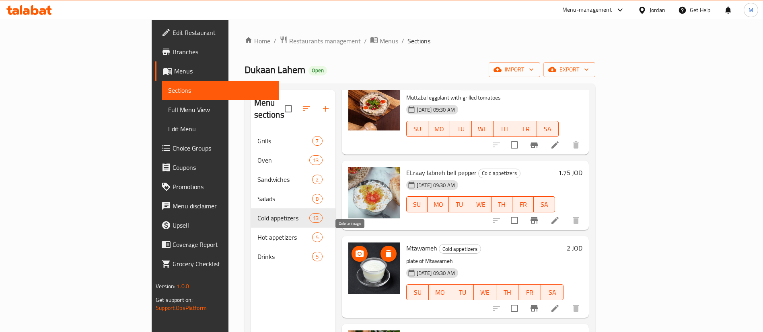
click at [380, 249] on span "delete image" at bounding box center [388, 254] width 16 height 10
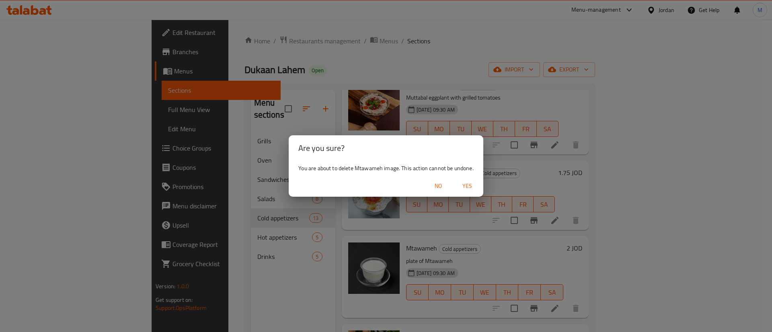
click at [469, 189] on span "Yes" at bounding box center [466, 186] width 19 height 10
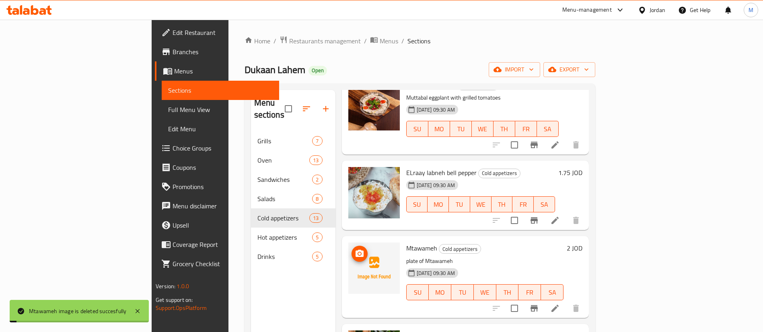
click at [355, 250] on icon "upload picture" at bounding box center [359, 253] width 8 height 7
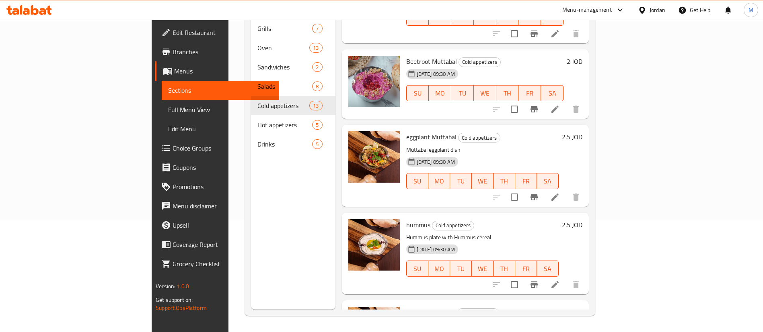
scroll to position [202, 0]
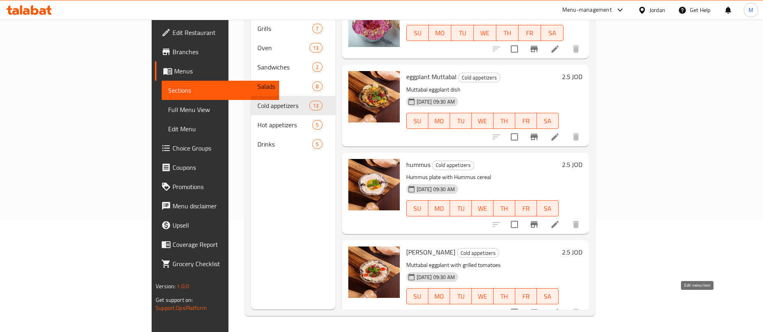
click at [560, 308] on icon at bounding box center [555, 313] width 10 height 10
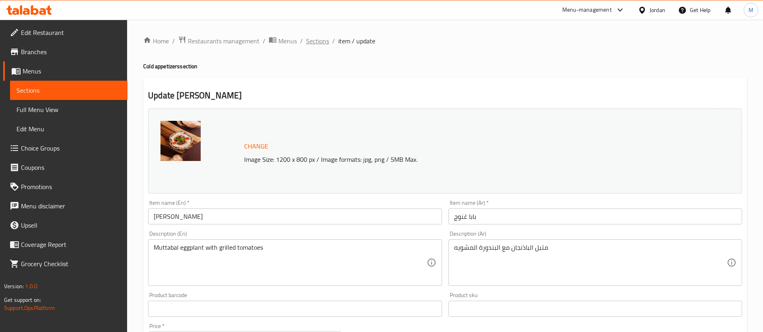
click at [320, 43] on span "Sections" at bounding box center [317, 41] width 23 height 10
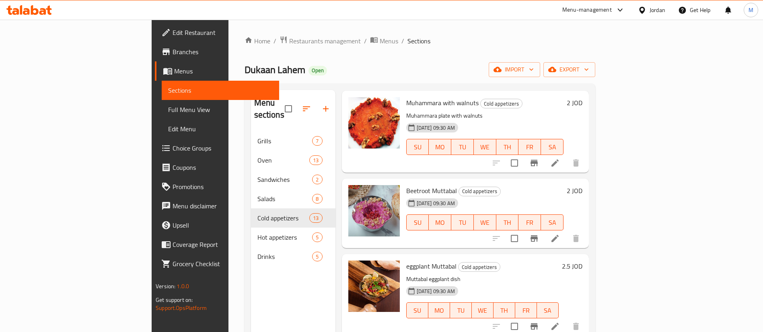
scroll to position [121, 0]
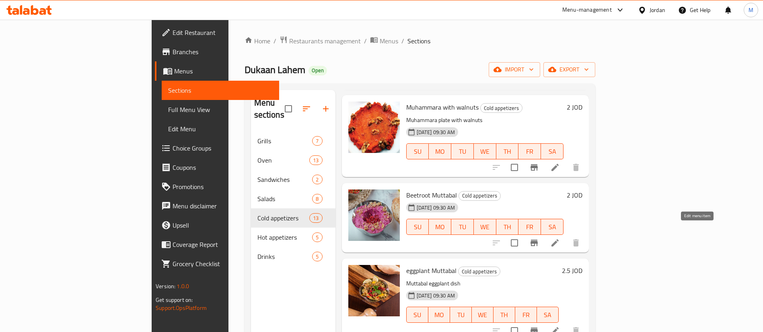
click at [560, 238] on icon at bounding box center [555, 243] width 10 height 10
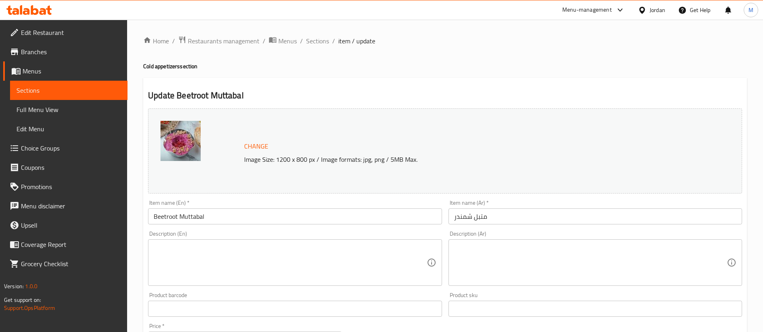
click at [318, 45] on span "Sections" at bounding box center [317, 41] width 23 height 10
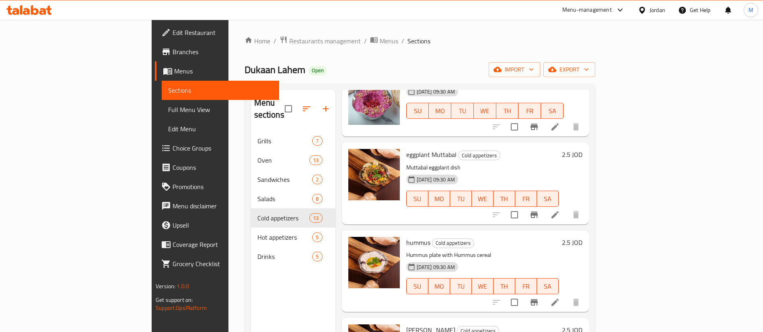
scroll to position [301, 0]
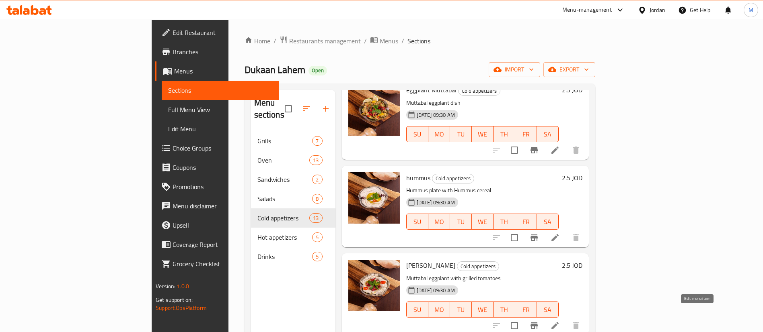
click at [560, 321] on icon at bounding box center [555, 326] width 10 height 10
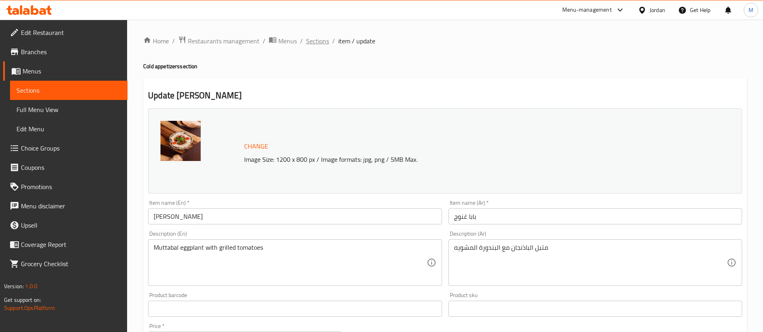
click at [321, 44] on span "Sections" at bounding box center [317, 41] width 23 height 10
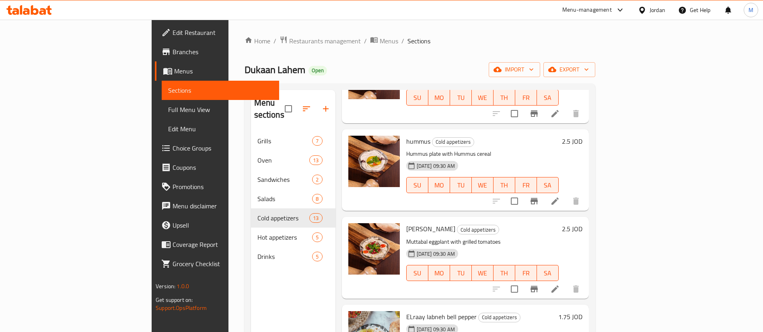
scroll to position [422, 0]
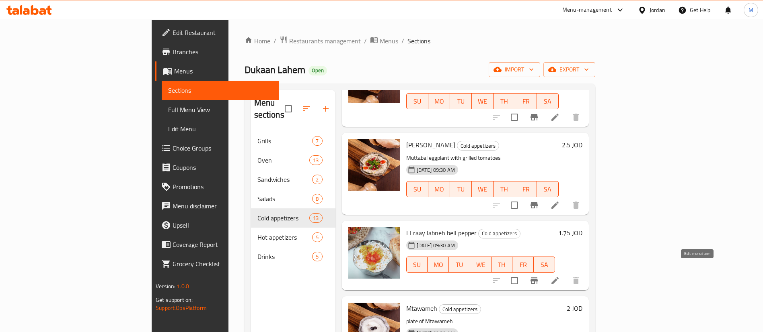
click at [558, 277] on icon at bounding box center [554, 280] width 7 height 7
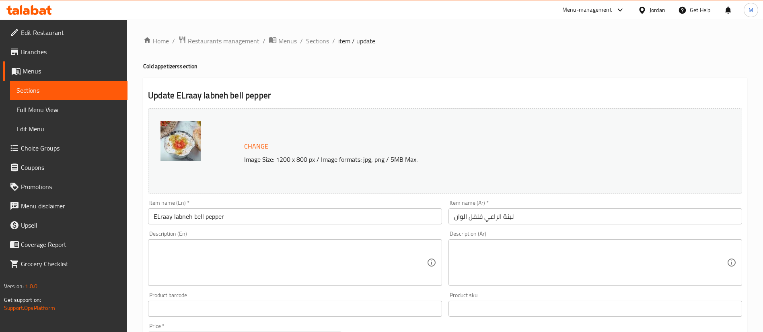
click at [313, 44] on span "Sections" at bounding box center [317, 41] width 23 height 10
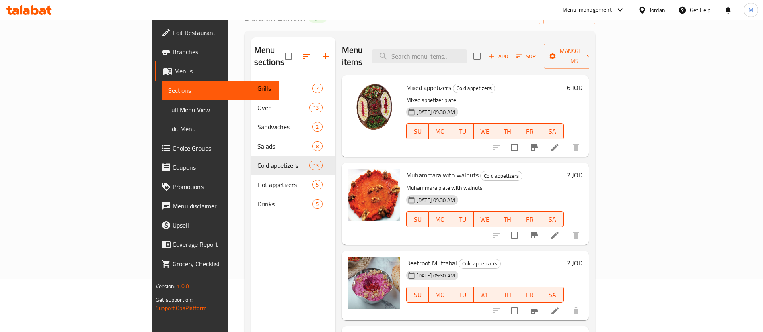
scroll to position [52, 0]
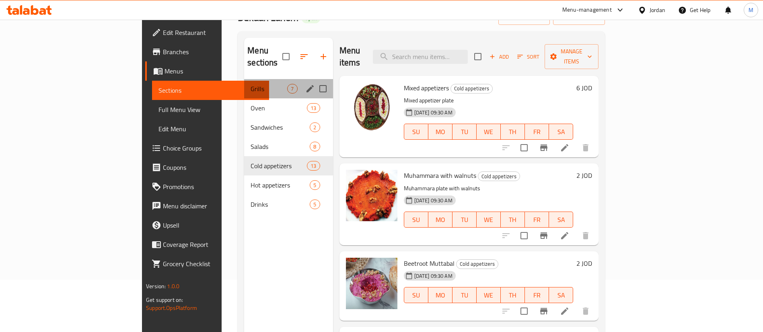
click at [244, 82] on div "Grills 7" at bounding box center [288, 88] width 88 height 19
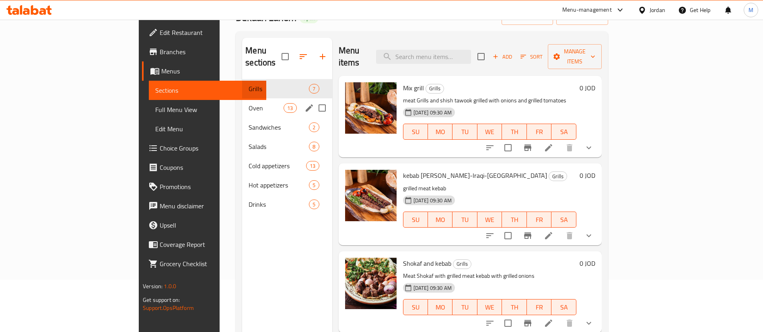
click at [248, 103] on span "Oven" at bounding box center [265, 108] width 35 height 10
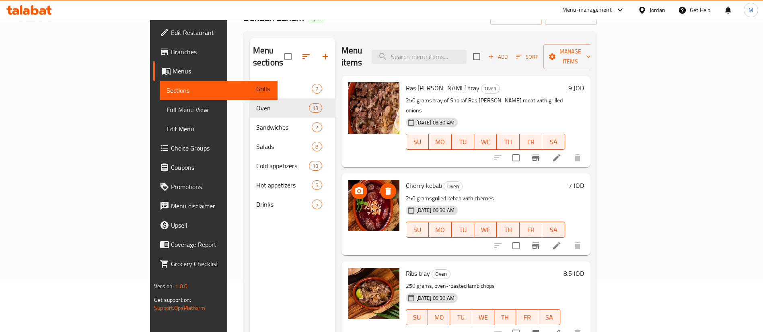
click at [385, 188] on icon "delete image" at bounding box center [388, 191] width 6 height 7
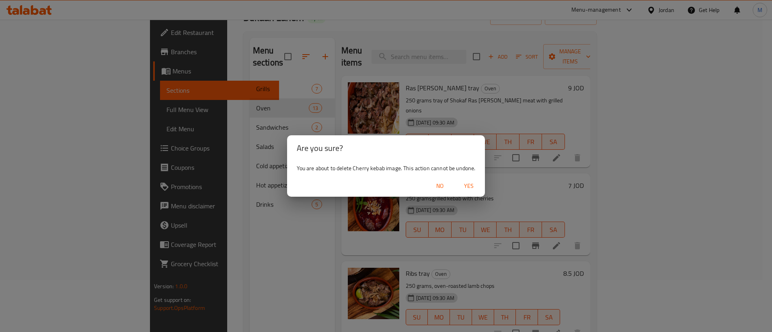
click at [467, 184] on span "Yes" at bounding box center [468, 186] width 19 height 10
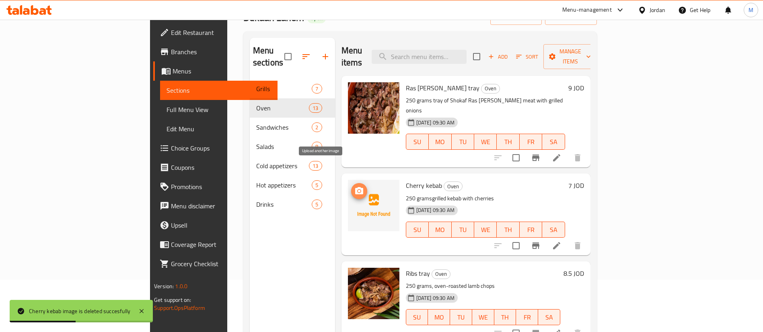
click at [354, 187] on icon "upload picture" at bounding box center [359, 192] width 10 height 10
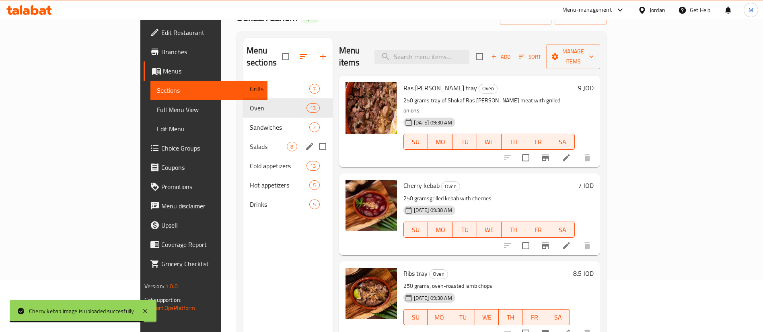
click at [250, 142] on span "Salads" at bounding box center [268, 147] width 37 height 10
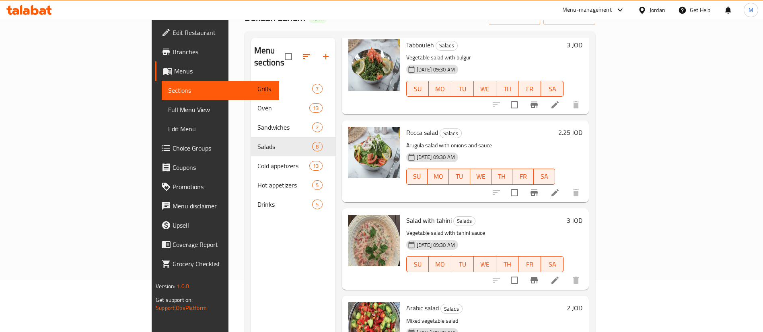
scroll to position [241, 0]
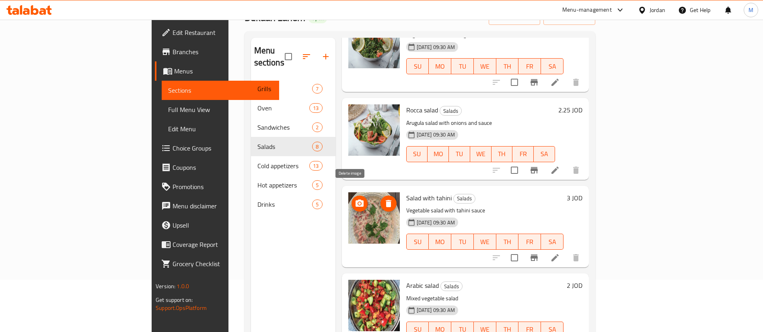
click at [385, 200] on icon "delete image" at bounding box center [388, 203] width 6 height 7
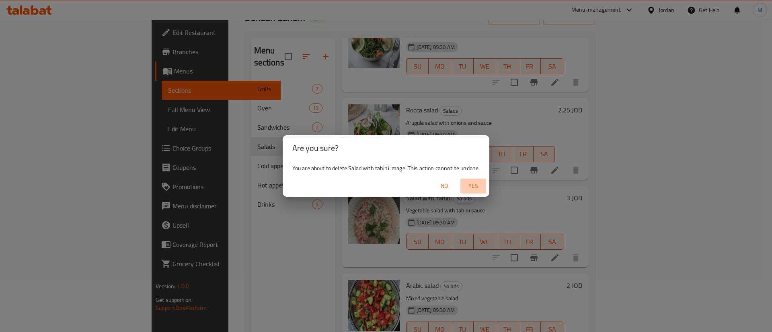
click at [471, 187] on span "Yes" at bounding box center [472, 186] width 19 height 10
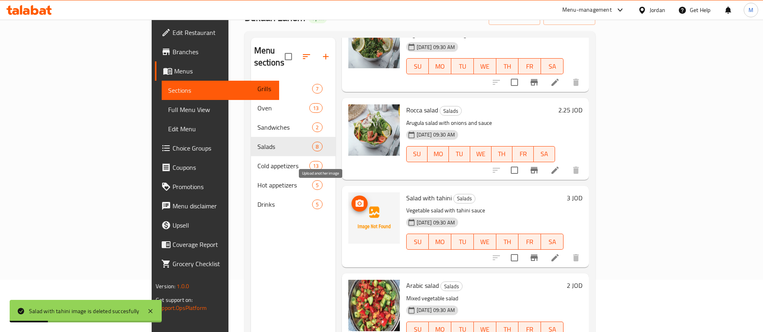
click at [355, 200] on icon "upload picture" at bounding box center [359, 203] width 8 height 7
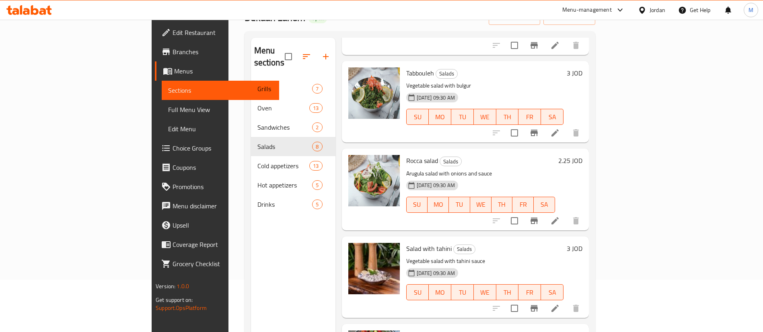
scroll to position [121, 0]
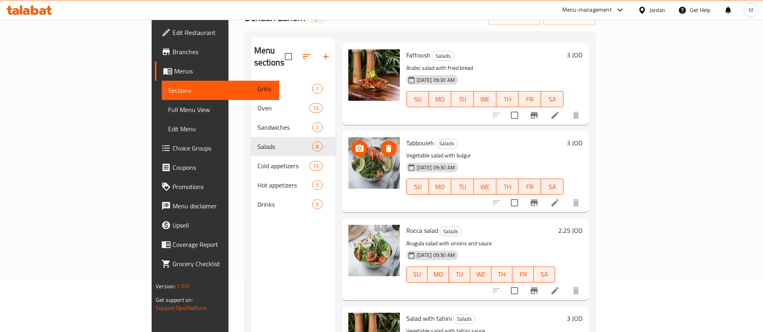
click at [380, 144] on span "delete image" at bounding box center [388, 149] width 16 height 10
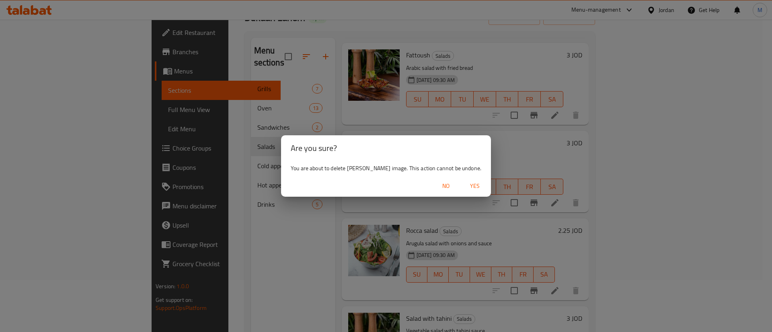
click at [465, 188] on span "Yes" at bounding box center [474, 186] width 19 height 10
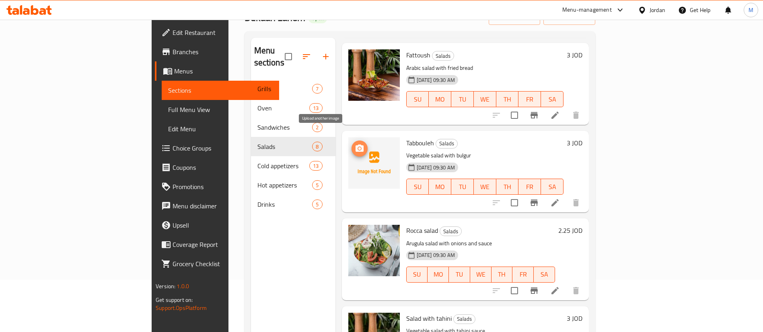
click at [355, 145] on icon "upload picture" at bounding box center [359, 148] width 8 height 7
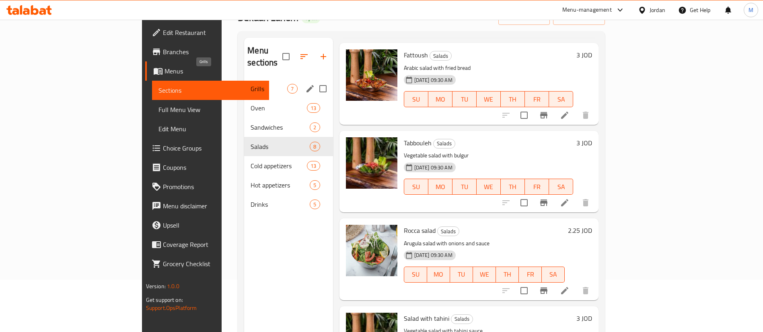
click at [250, 84] on span "Grills" at bounding box center [268, 89] width 37 height 10
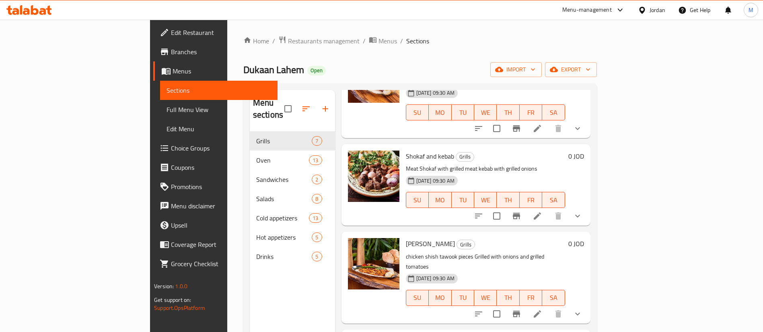
scroll to position [121, 0]
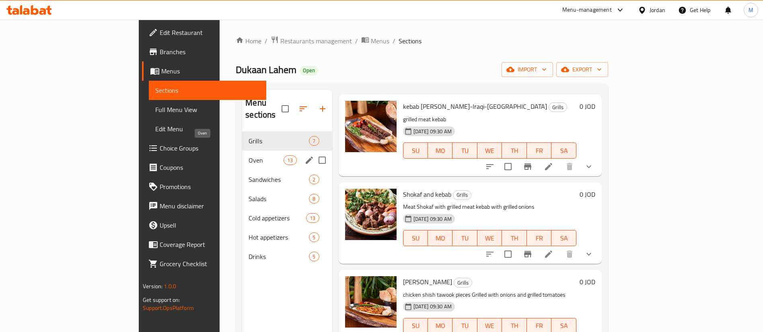
click at [248, 156] on span "Oven" at bounding box center [265, 161] width 35 height 10
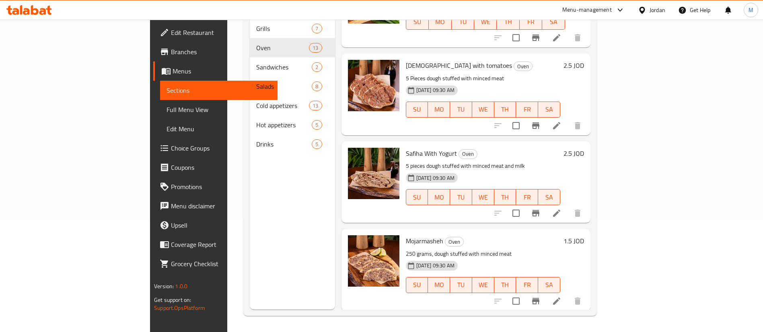
scroll to position [407, 0]
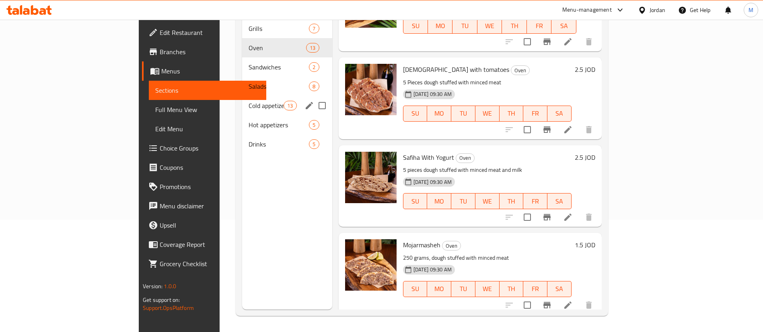
click at [242, 96] on div "Cold appetizers 13" at bounding box center [287, 105] width 90 height 19
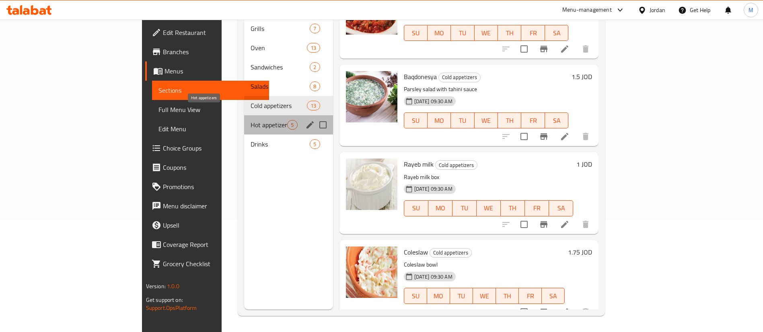
click at [250, 120] on span "Hot appetizers" at bounding box center [268, 125] width 37 height 10
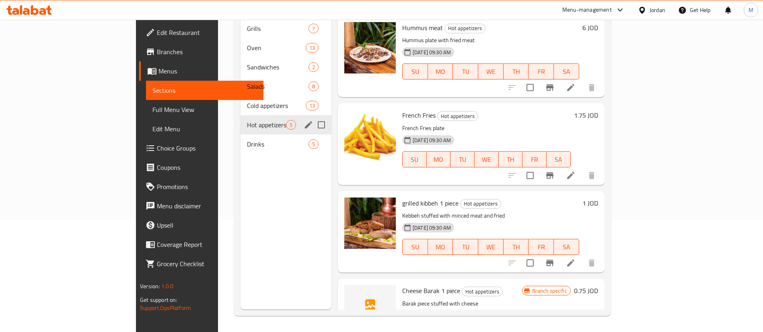
click at [240, 135] on div "Drinks 5" at bounding box center [285, 144] width 91 height 19
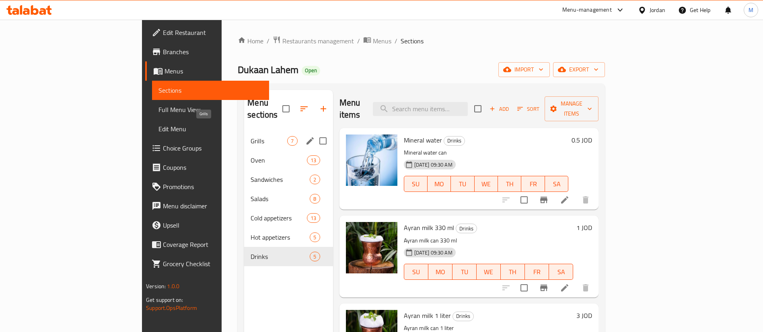
click at [250, 136] on span "Grills" at bounding box center [268, 141] width 37 height 10
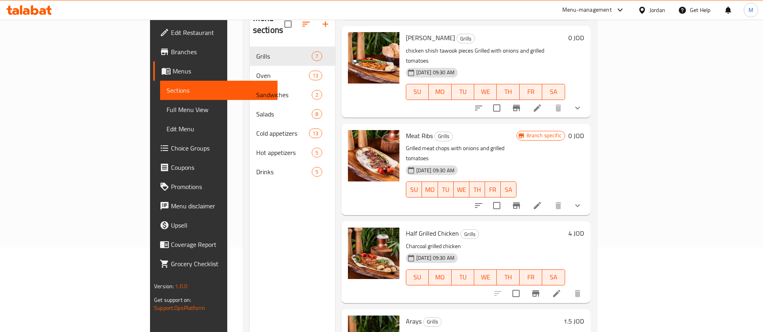
scroll to position [113, 0]
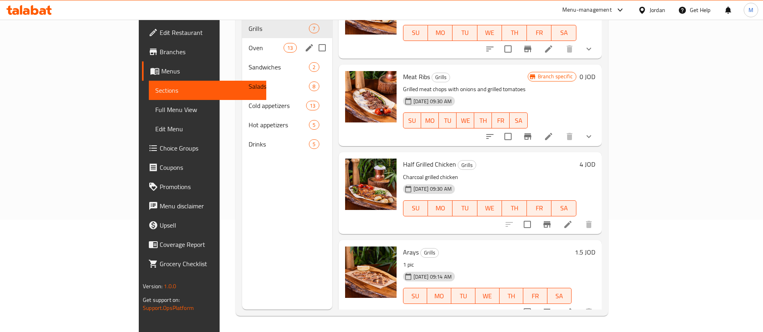
click at [242, 42] on div "Oven 13" at bounding box center [287, 47] width 90 height 19
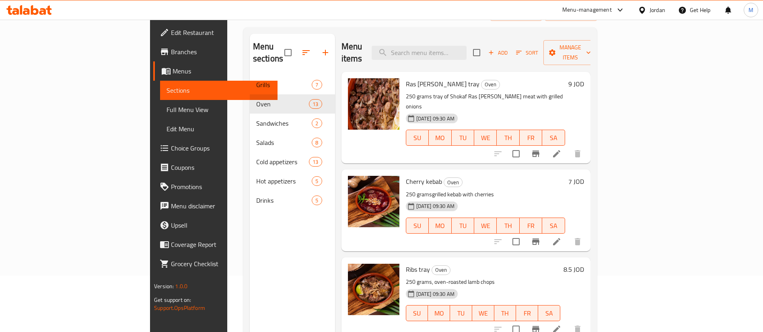
scroll to position [60, 0]
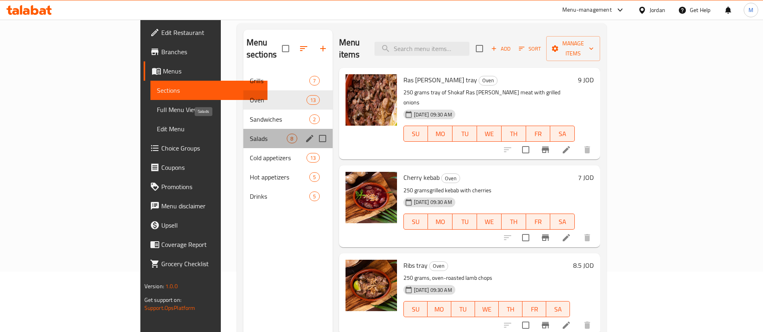
click at [250, 134] on span "Salads" at bounding box center [268, 139] width 37 height 10
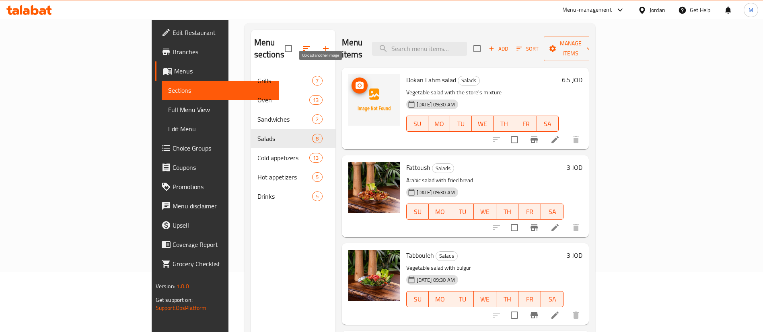
click at [355, 81] on icon "upload picture" at bounding box center [360, 86] width 10 height 10
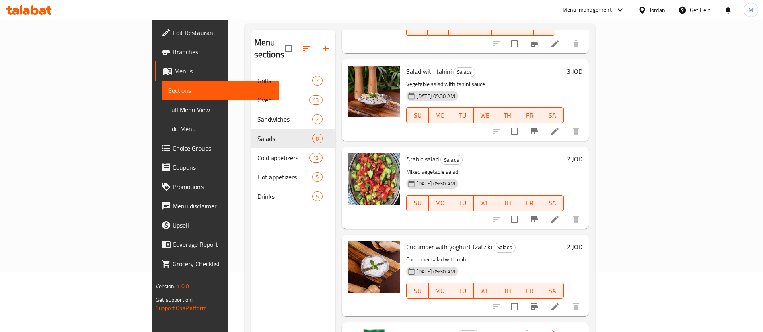
scroll to position [390, 0]
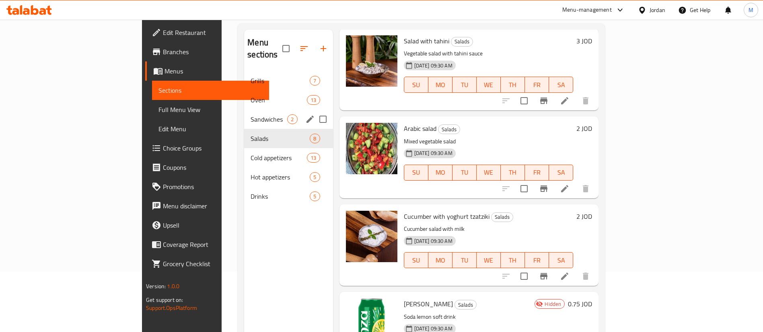
click at [250, 95] on span "Oven" at bounding box center [278, 100] width 56 height 10
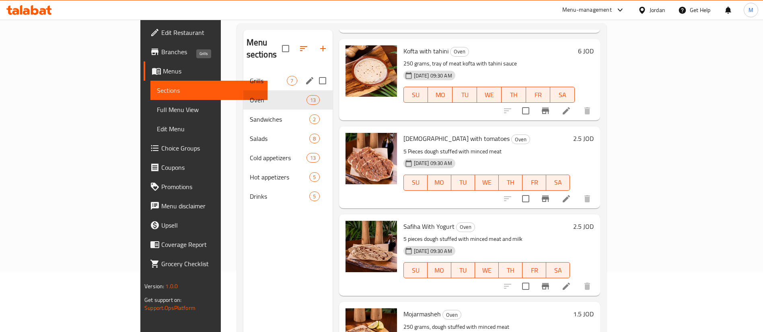
click at [250, 76] on span "Grills" at bounding box center [268, 81] width 37 height 10
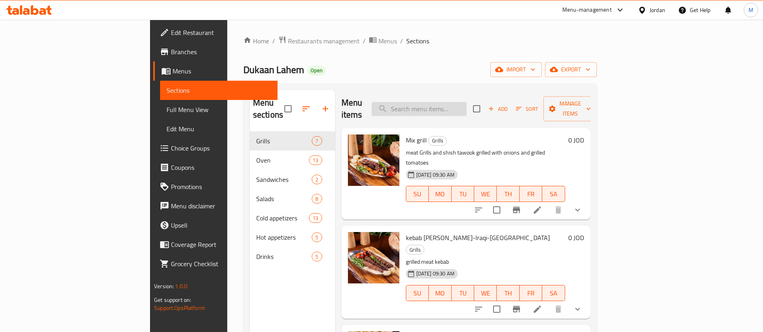
click at [454, 102] on input "search" at bounding box center [418, 109] width 95 height 14
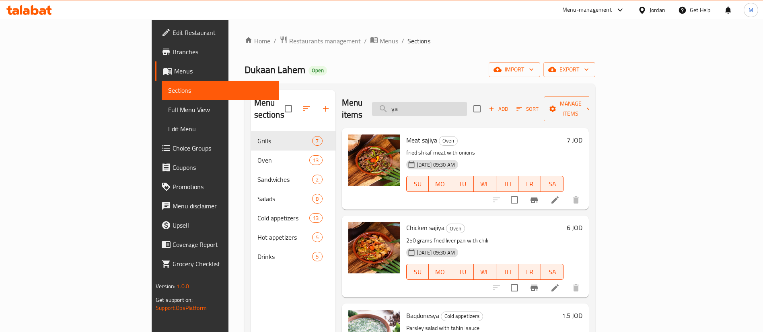
type input "y"
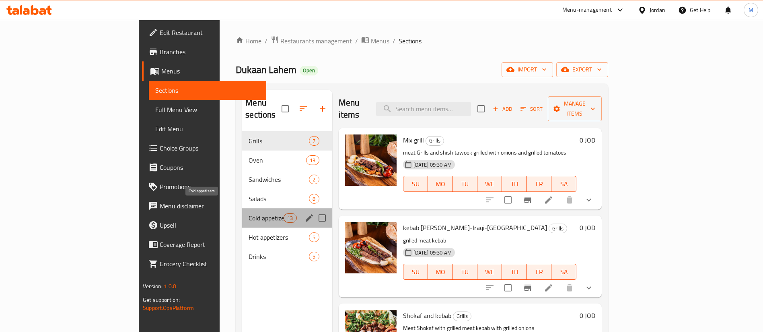
click at [248, 213] on span "Cold appetizers" at bounding box center [265, 218] width 35 height 10
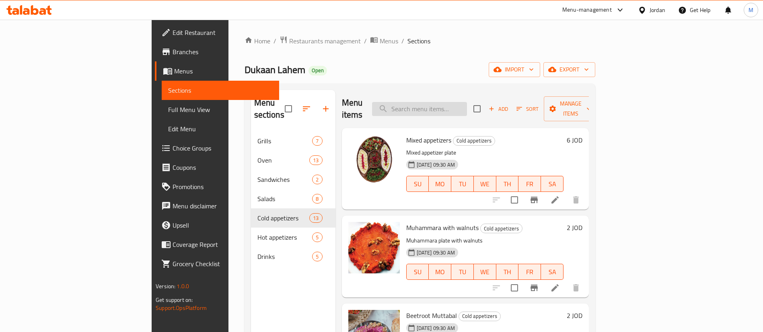
click at [467, 104] on input "search" at bounding box center [419, 109] width 95 height 14
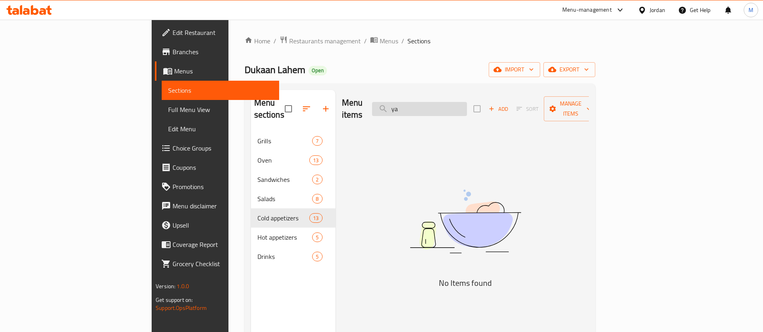
type input "y"
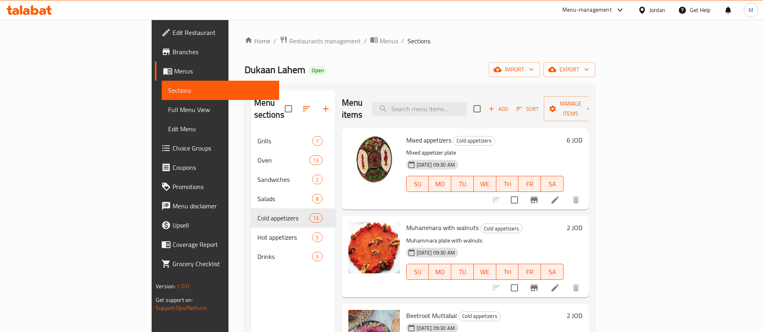
click at [509, 107] on span "Add" at bounding box center [498, 109] width 22 height 9
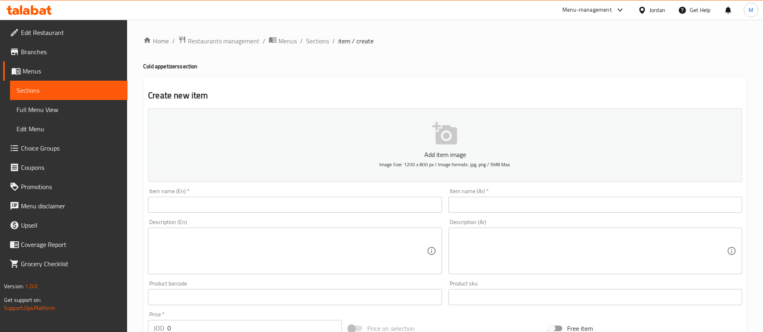
click at [332, 198] on input "text" at bounding box center [294, 205] width 293 height 16
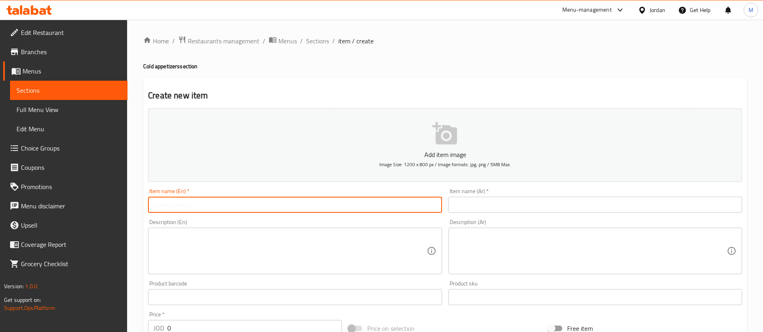
type input "T"
type input "Yalnji"
click at [257, 245] on textarea at bounding box center [290, 251] width 273 height 38
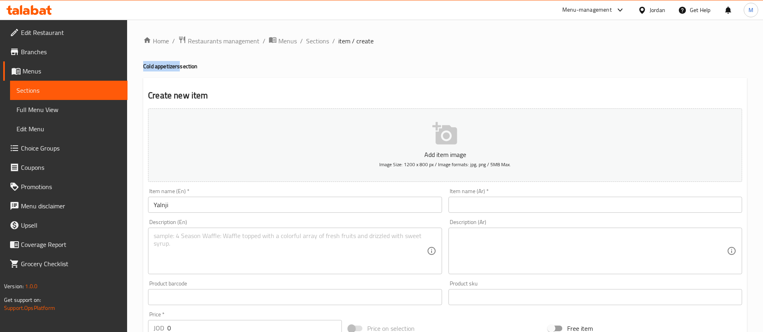
drag, startPoint x: 143, startPoint y: 66, endPoint x: 180, endPoint y: 65, distance: 37.8
click at [180, 65] on div "Home / Restaurants management / Menus / Sections / item / create Cold appetizer…" at bounding box center [444, 294] width 635 height 548
copy h4 "Cold appetizers"
click at [212, 248] on textarea at bounding box center [290, 251] width 273 height 38
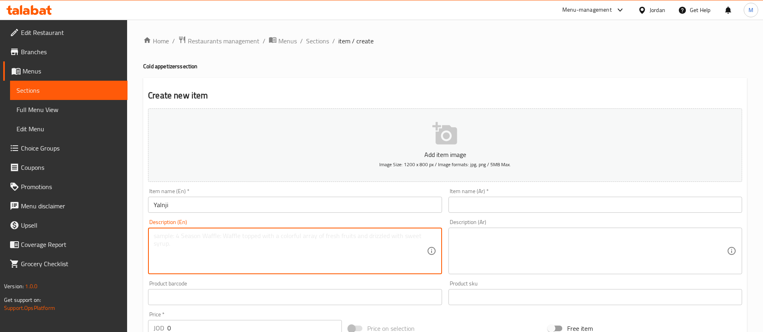
paste textarea "Cold appetizers"
type textarea "Cold appetizers"
click at [494, 209] on input "text" at bounding box center [594, 205] width 293 height 16
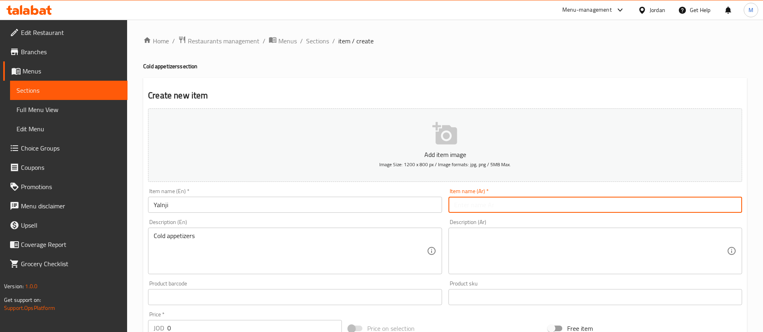
type input "d"
type input "يالنجي"
click at [491, 243] on textarea at bounding box center [590, 251] width 273 height 38
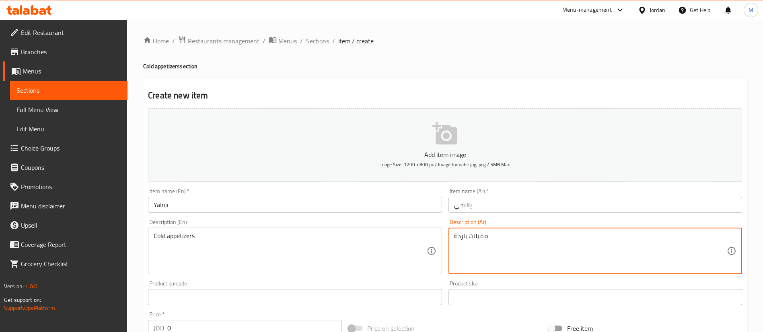
type textarea "مقبلات باردة"
click at [481, 63] on h4 "Cold appetizers section" at bounding box center [444, 66] width 603 height 8
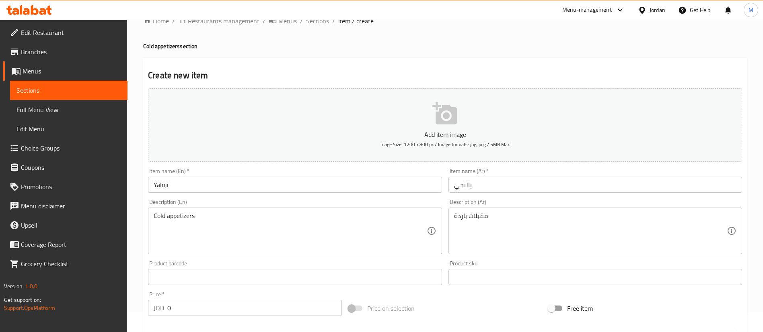
scroll to position [60, 0]
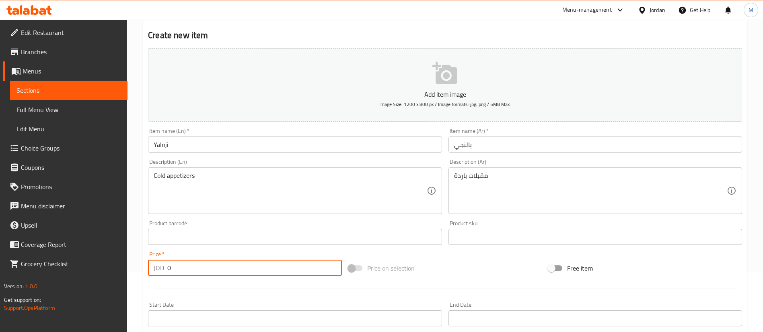
click at [228, 262] on input "0" at bounding box center [254, 268] width 174 height 16
type input "3"
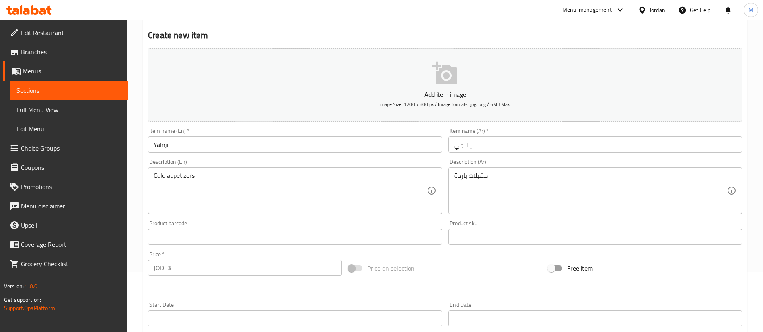
click at [228, 288] on div at bounding box center [445, 289] width 600 height 20
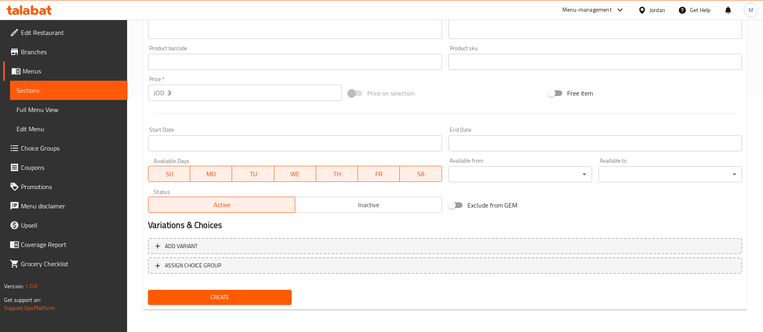
click at [235, 297] on span "Create" at bounding box center [219, 298] width 131 height 10
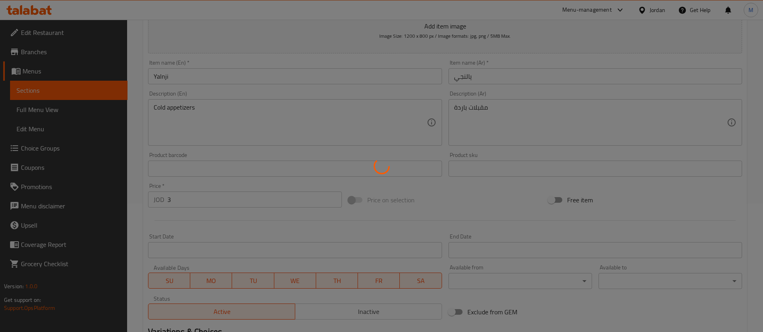
scroll to position [0, 0]
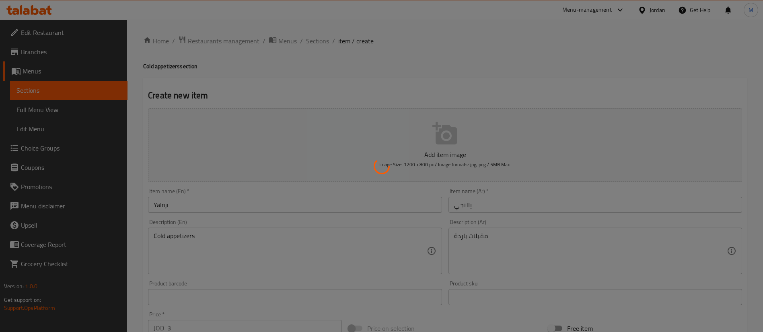
type input "0"
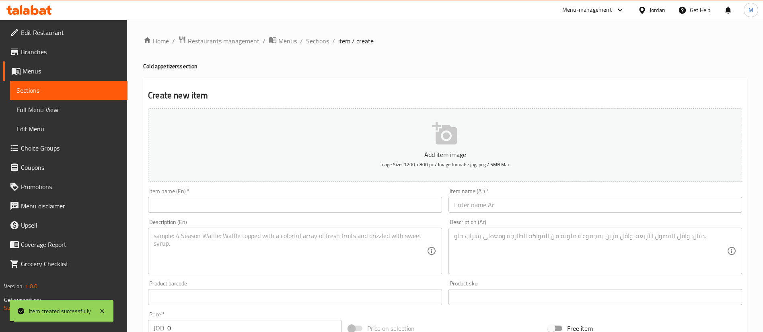
drag, startPoint x: 316, startPoint y: 45, endPoint x: 332, endPoint y: 55, distance: 17.9
click at [316, 45] on span "Sections" at bounding box center [317, 41] width 23 height 10
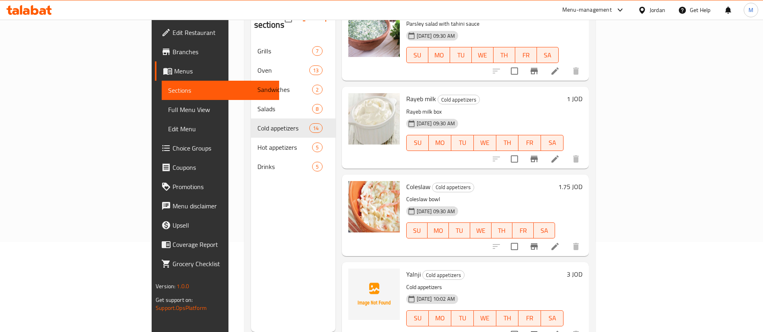
scroll to position [113, 0]
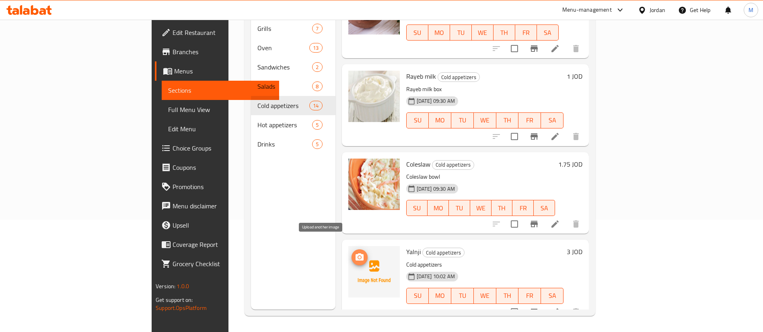
click at [355, 253] on icon "upload picture" at bounding box center [360, 258] width 10 height 10
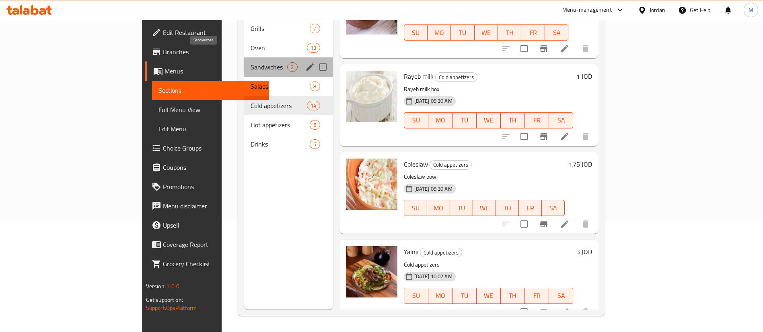
click at [250, 62] on span "Sandwiches" at bounding box center [268, 67] width 37 height 10
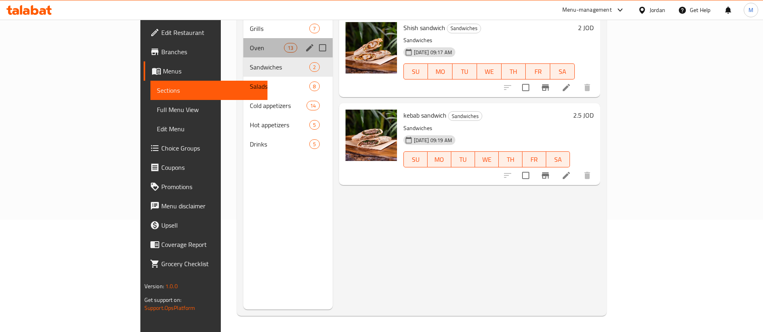
click at [243, 44] on div "Oven 13" at bounding box center [287, 47] width 89 height 19
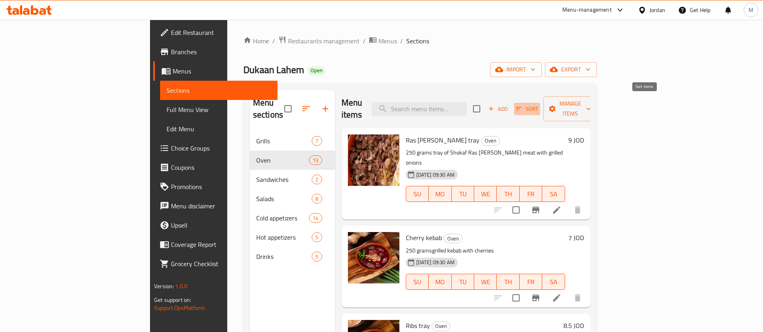
click at [522, 107] on icon "button" at bounding box center [519, 109] width 6 height 4
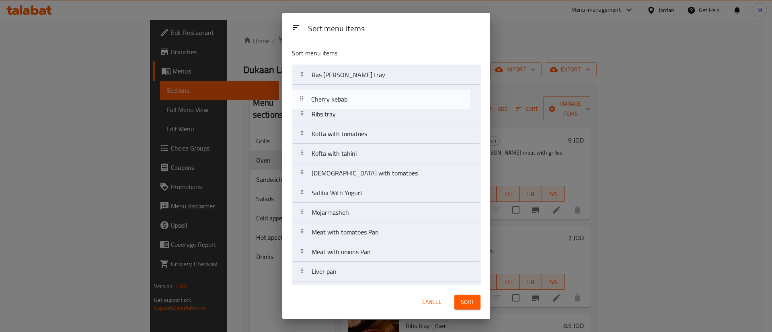
drag, startPoint x: 396, startPoint y: 85, endPoint x: 395, endPoint y: 93, distance: 8.1
click at [395, 93] on nav "Ras [PERSON_NAME] tray Cherry kebab Ribs tray Kofta with tomatoes Kofta with ta…" at bounding box center [386, 193] width 189 height 257
drag, startPoint x: 394, startPoint y: 80, endPoint x: 392, endPoint y: 113, distance: 33.8
click at [392, 113] on nav "Ras [PERSON_NAME] tray Cherry kebab Ribs tray Kofta with tomatoes Kofta with ta…" at bounding box center [386, 193] width 189 height 257
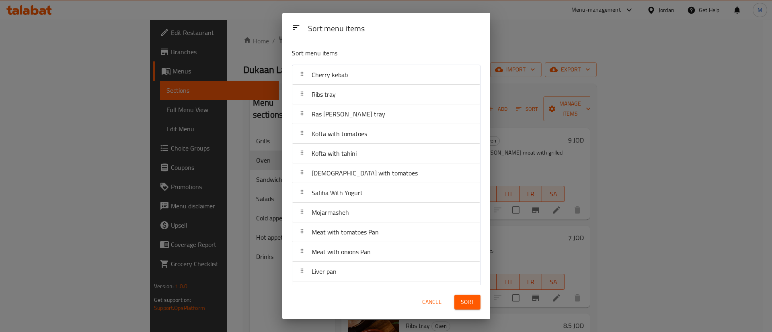
click at [466, 302] on span "Sort" at bounding box center [467, 302] width 13 height 10
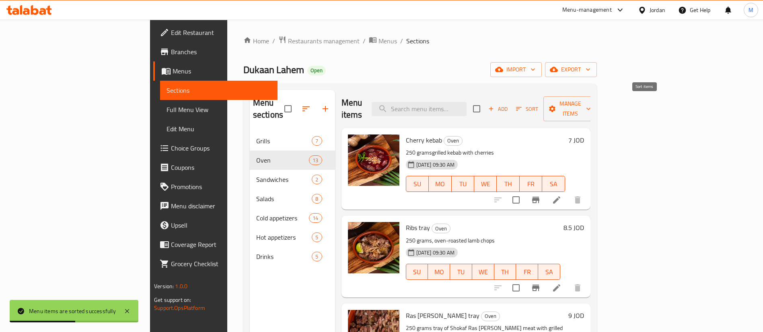
click at [522, 105] on icon "button" at bounding box center [518, 108] width 7 height 7
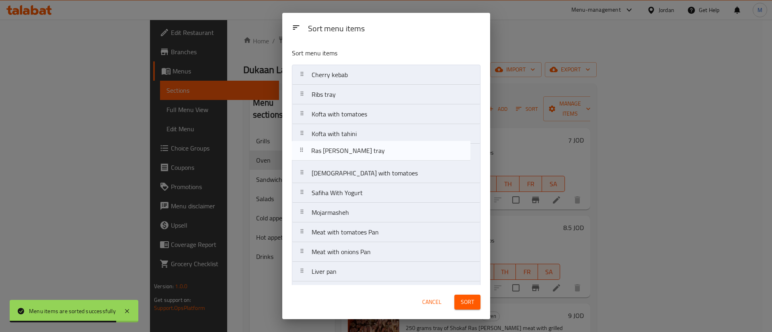
drag, startPoint x: 378, startPoint y: 115, endPoint x: 378, endPoint y: 156, distance: 40.6
click at [378, 156] on nav "Cherry kebab Ribs tray Ras [PERSON_NAME] tray Kofta with tomatoes Kofta with ta…" at bounding box center [386, 193] width 189 height 257
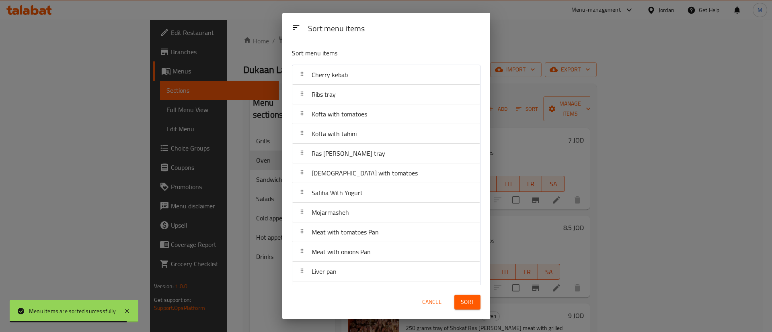
click at [460, 300] on button "Sort" at bounding box center [467, 302] width 26 height 15
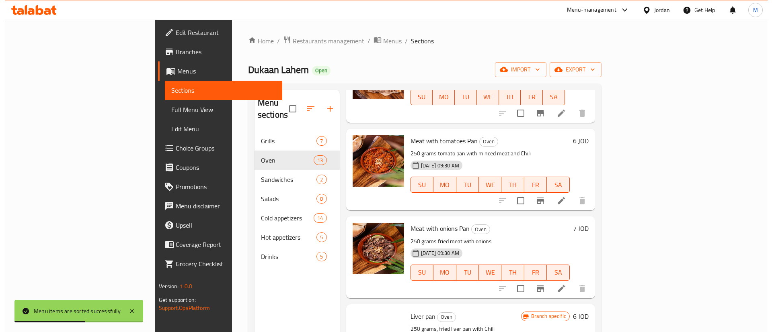
scroll to position [769, 0]
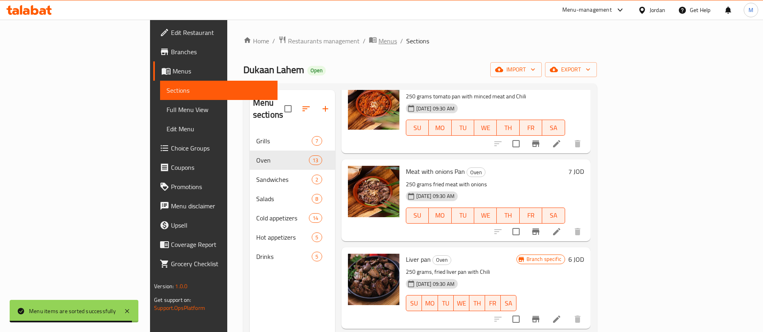
click at [378, 40] on span "Menus" at bounding box center [387, 41] width 18 height 10
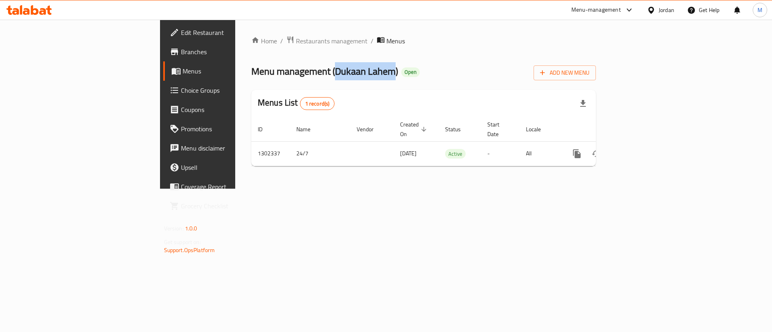
drag, startPoint x: 229, startPoint y: 72, endPoint x: 288, endPoint y: 75, distance: 59.1
click at [288, 75] on span "Menu management ( Dukaan Lahem )" at bounding box center [324, 71] width 147 height 18
copy span "Dukaan Lahem"
